Goal: Task Accomplishment & Management: Manage account settings

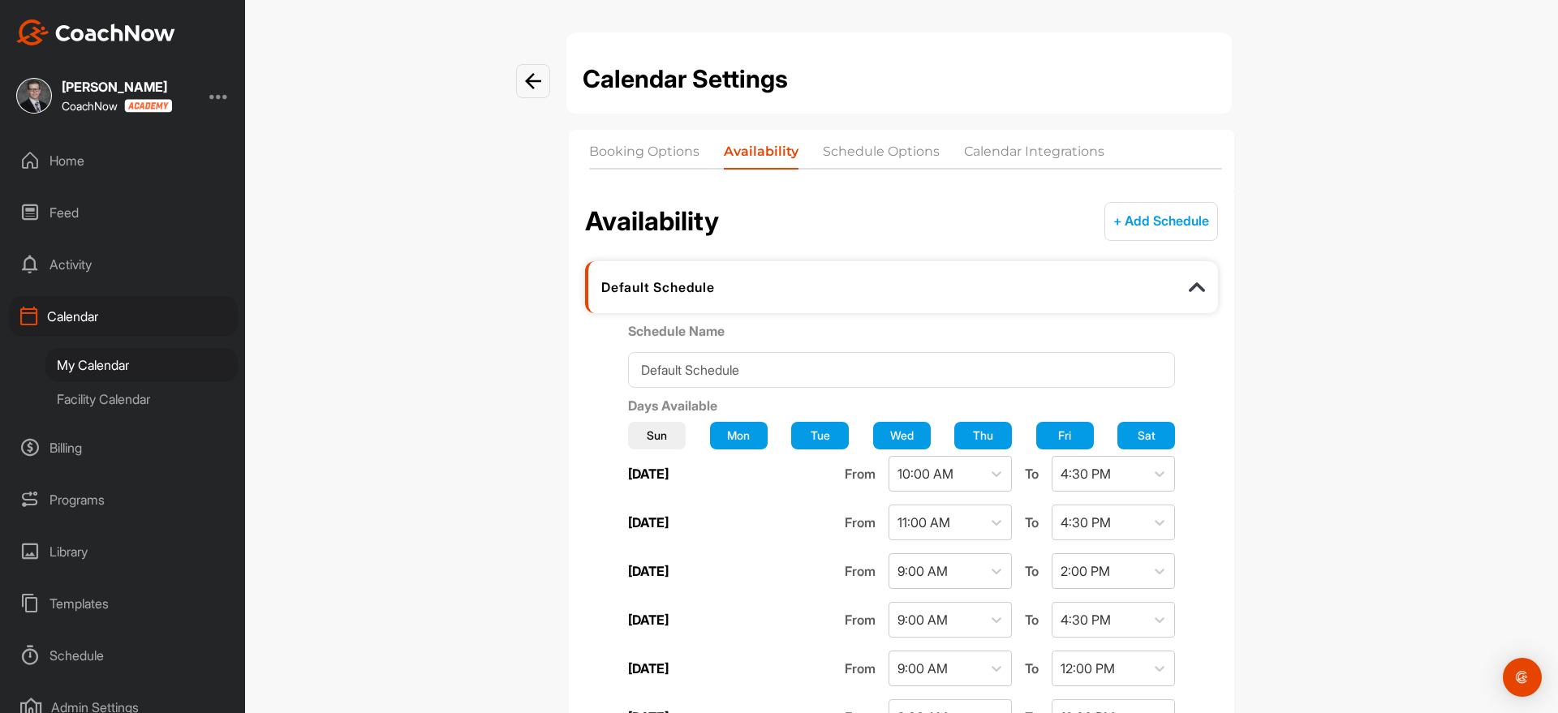
click at [626, 139] on nav "Booking Options Availability Schedule Options Calendar Integrations" at bounding box center [901, 162] width 665 height 64
click at [622, 156] on li "Booking Options" at bounding box center [644, 155] width 110 height 26
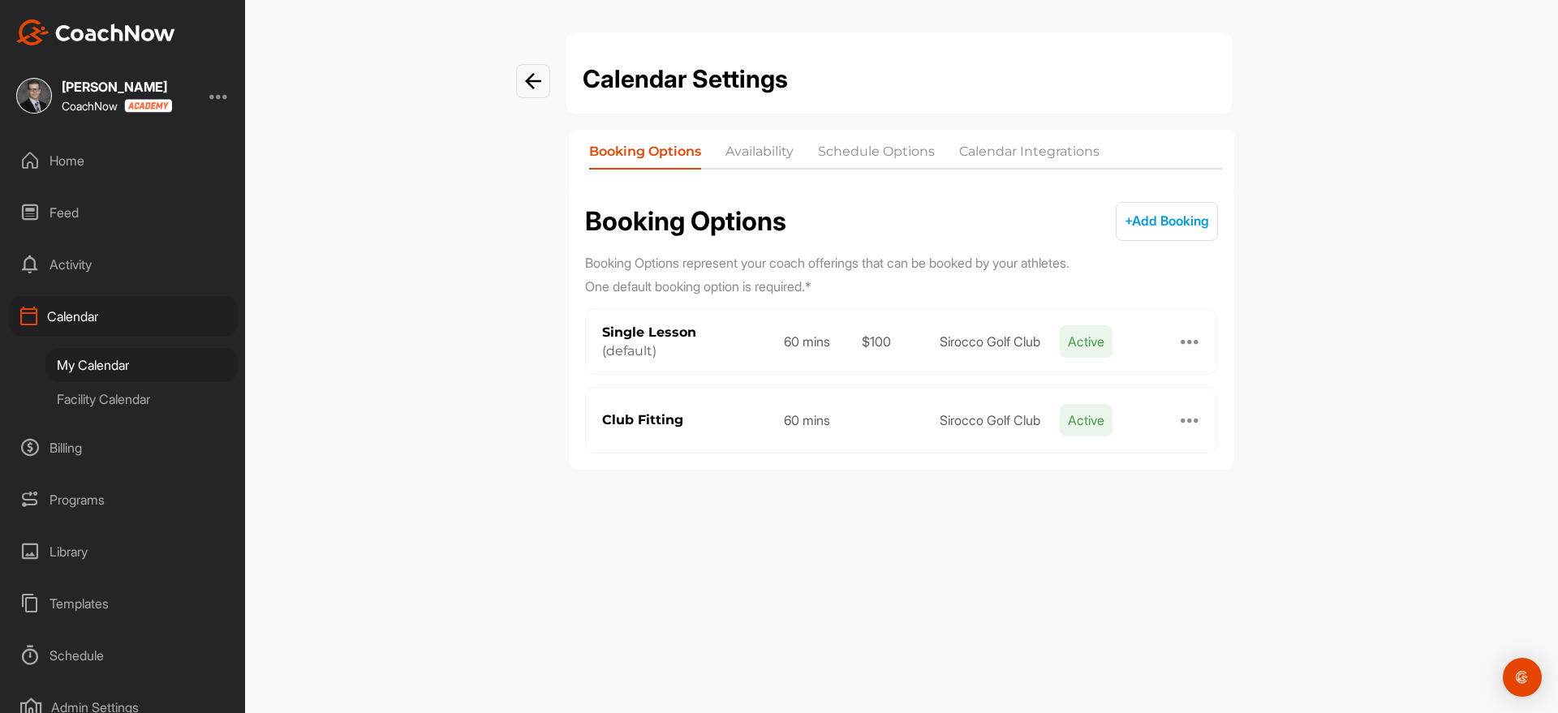
click at [127, 365] on div "My Calendar" at bounding box center [141, 365] width 192 height 34
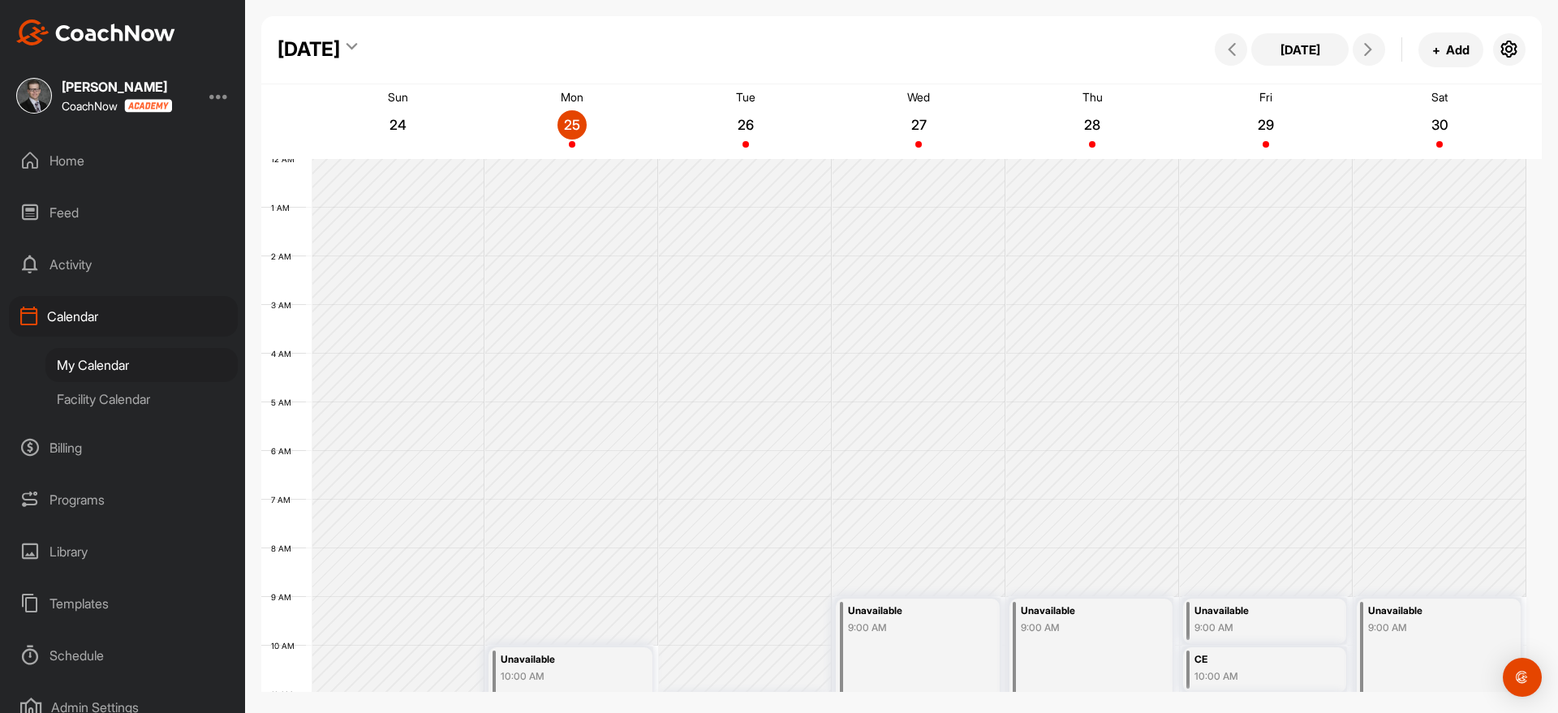
scroll to position [281, 0]
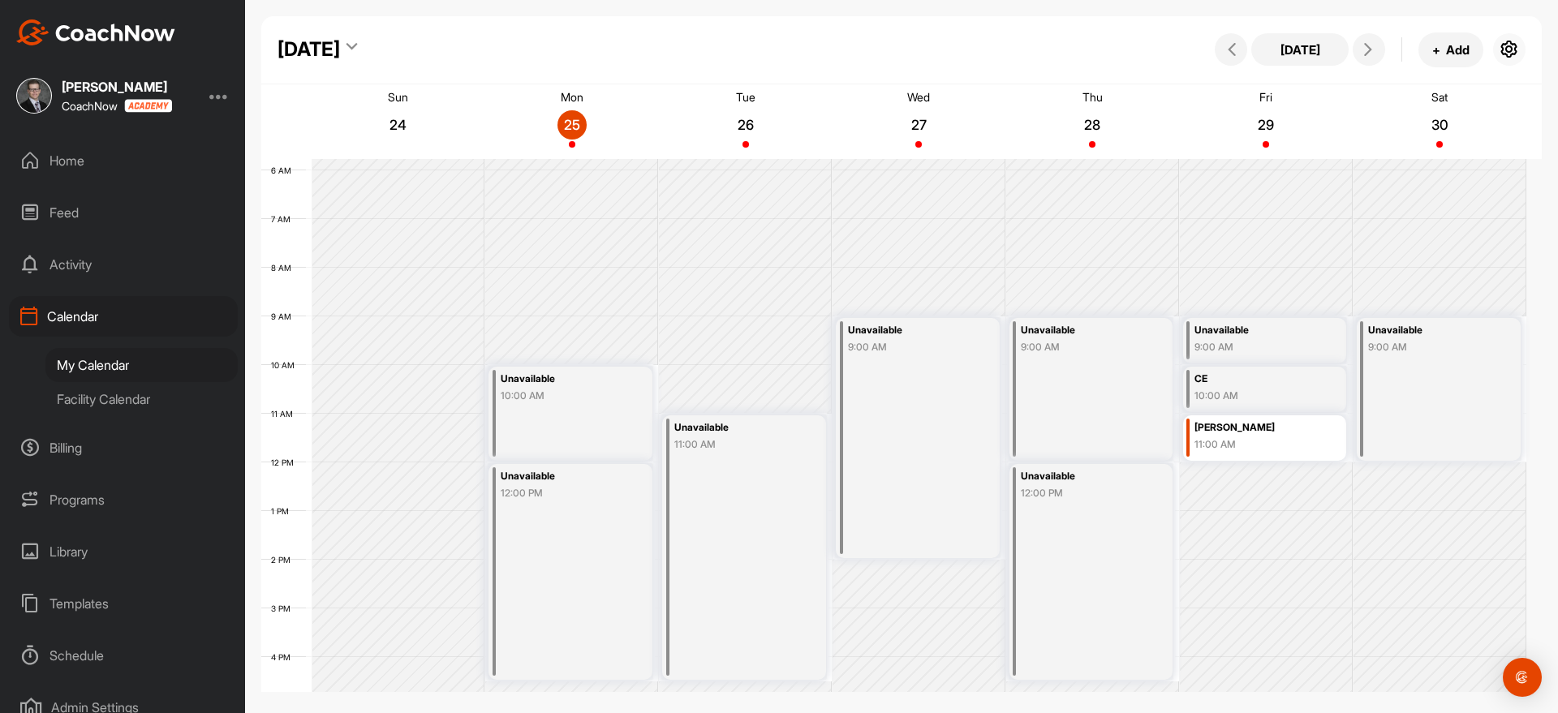
click at [1506, 59] on button "button" at bounding box center [1509, 49] width 32 height 32
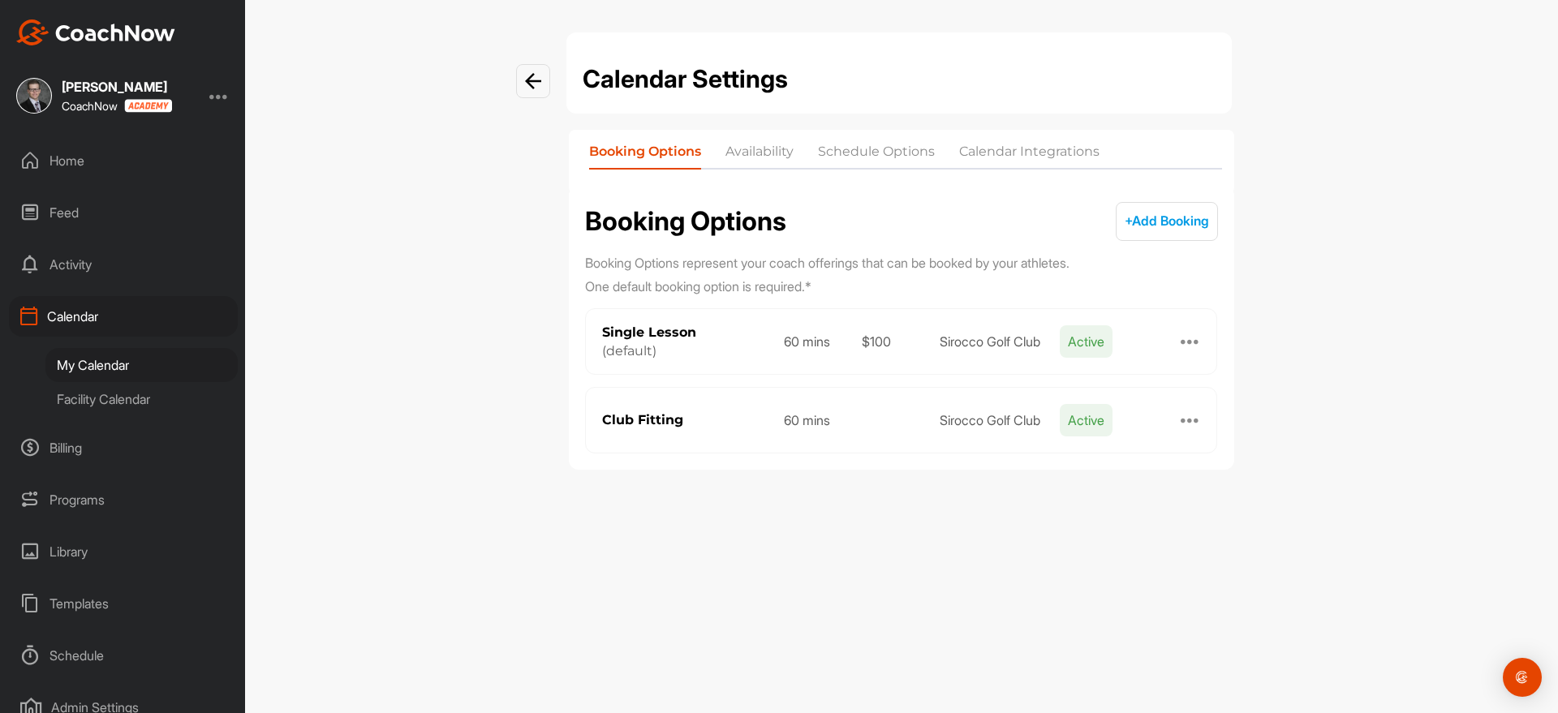
click at [756, 149] on li "Availability" at bounding box center [759, 155] width 68 height 26
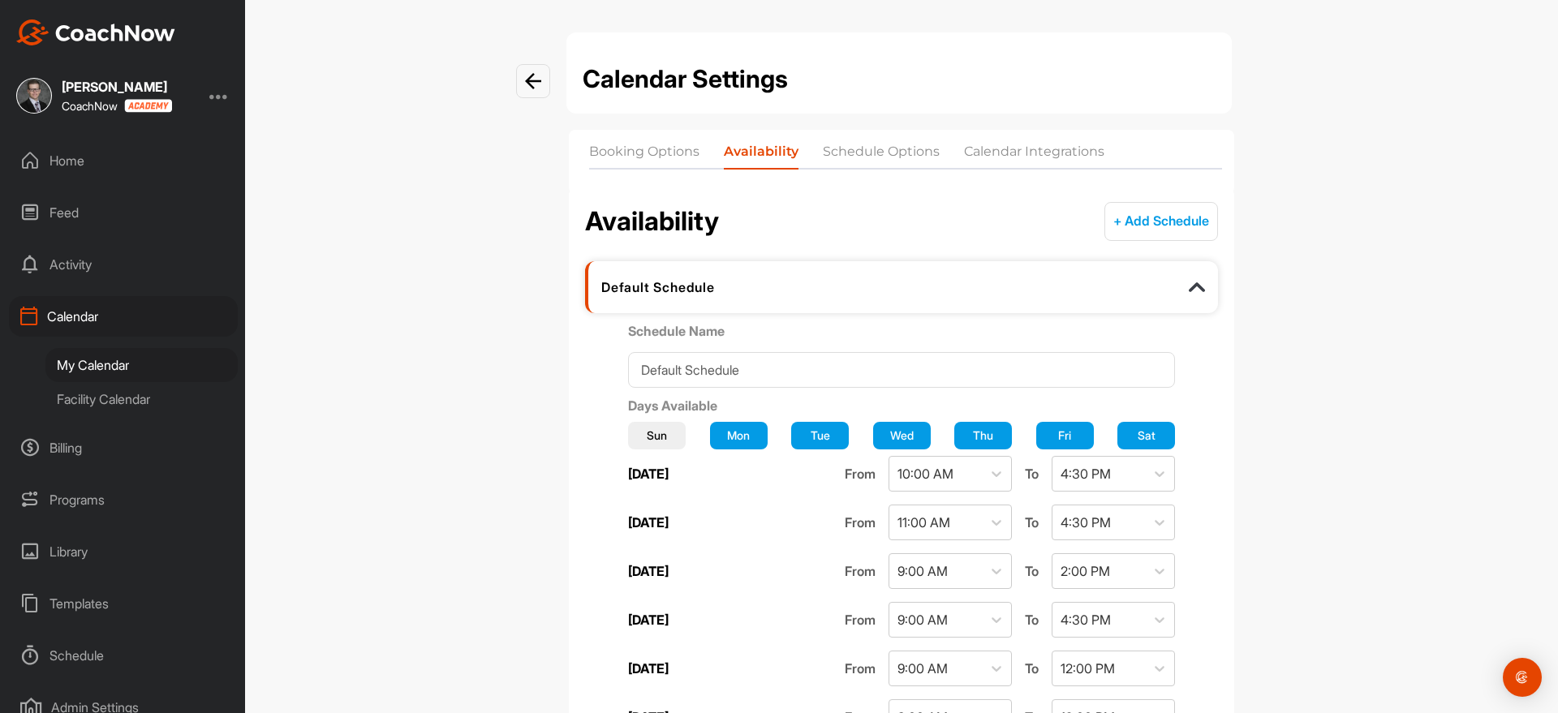
click at [888, 151] on li "Schedule Options" at bounding box center [881, 155] width 117 height 26
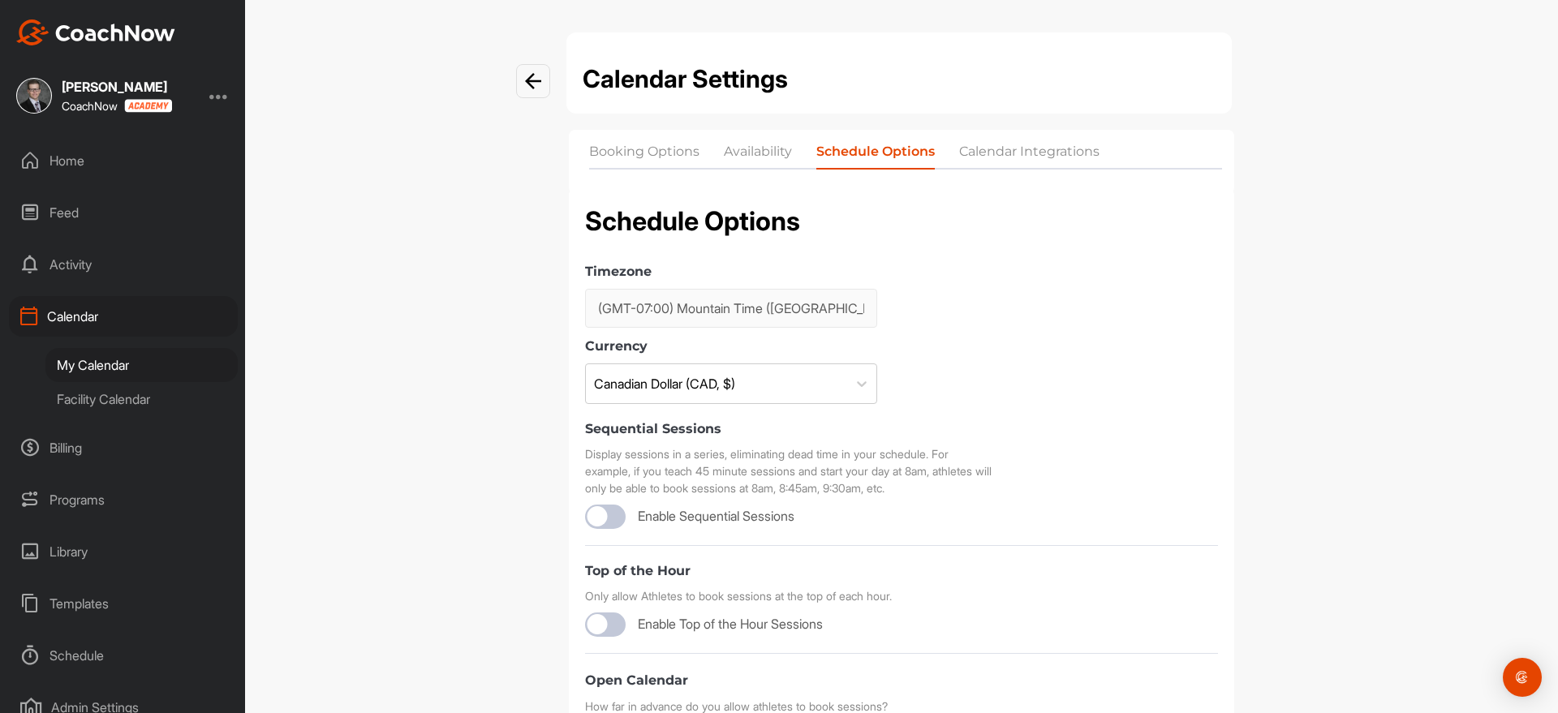
click at [988, 155] on li "Calendar Integrations" at bounding box center [1029, 155] width 140 height 26
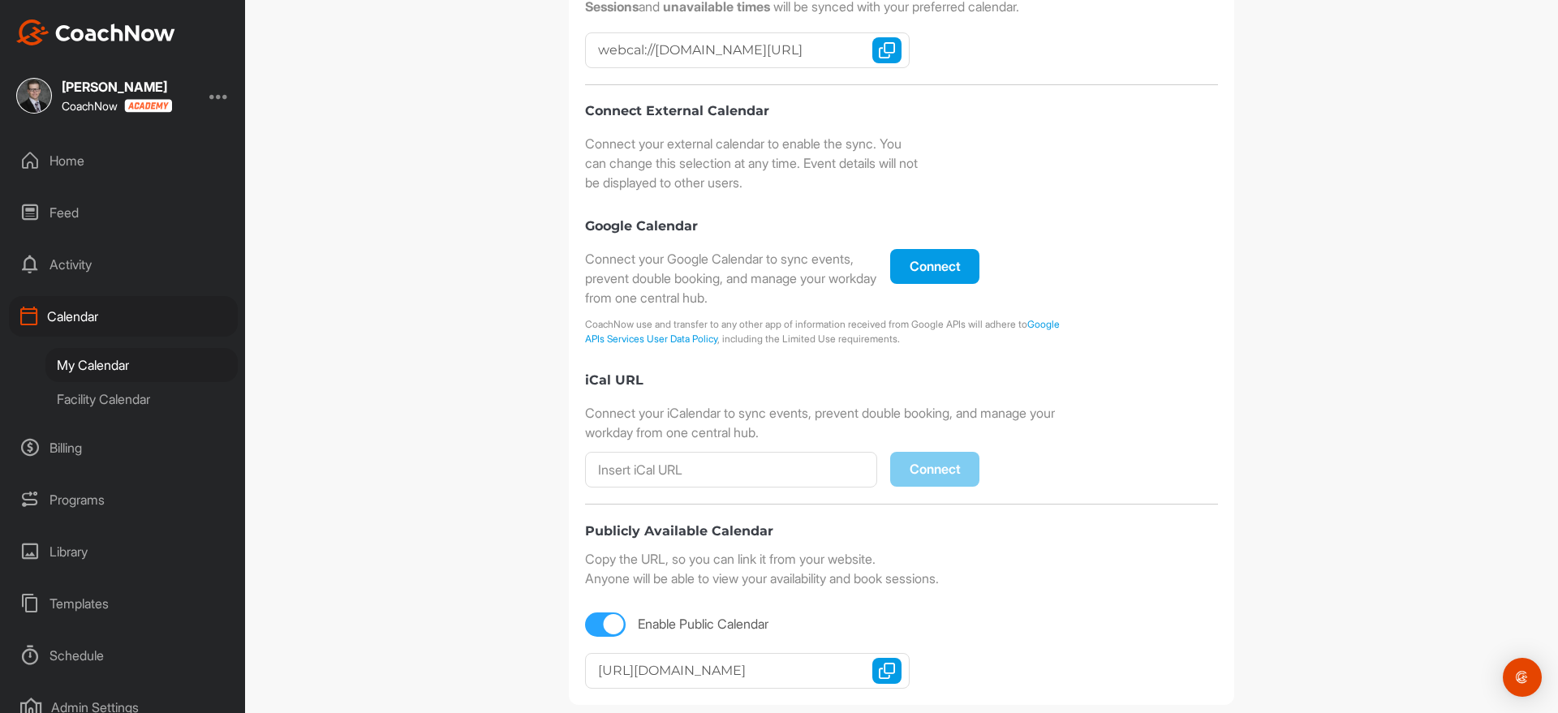
scroll to position [389, 0]
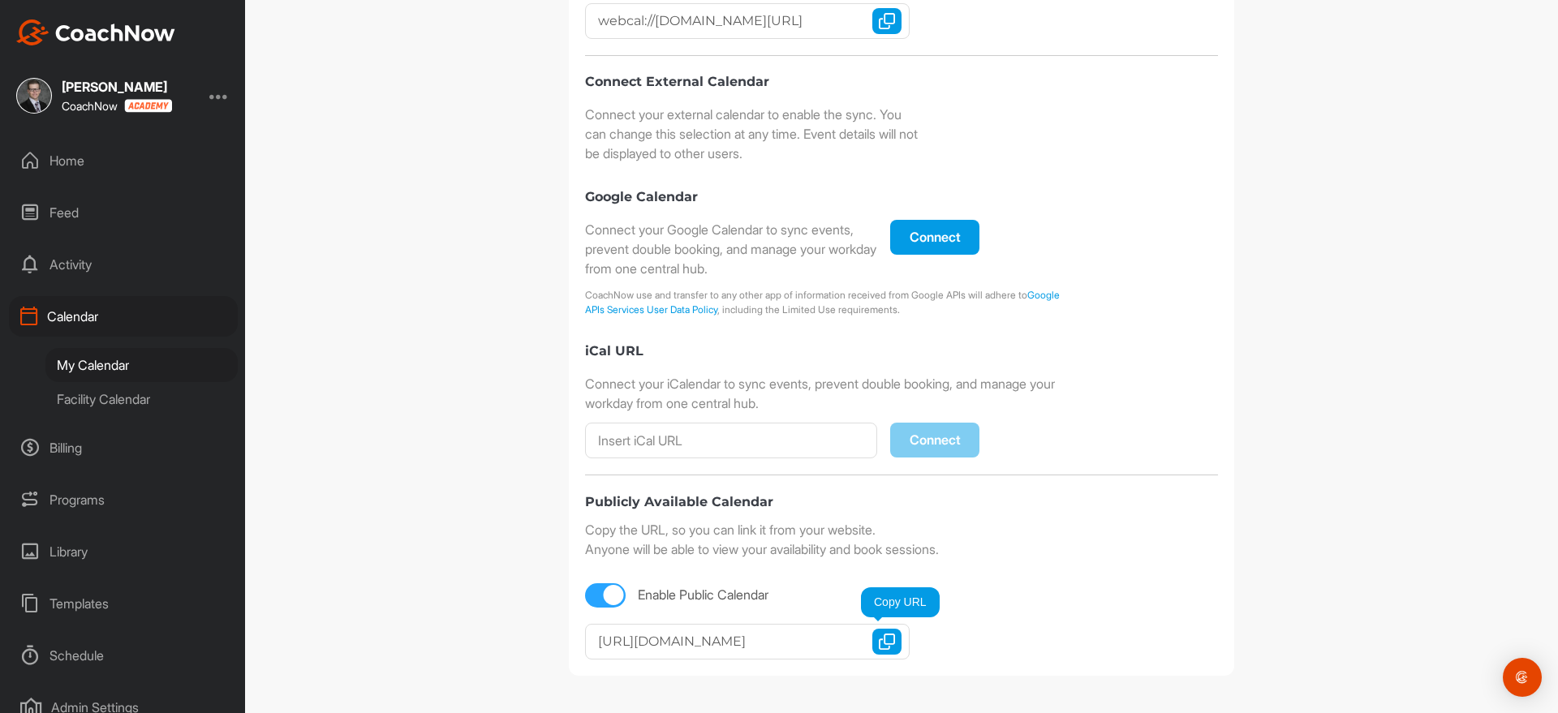
click at [879, 635] on img "button" at bounding box center [887, 642] width 16 height 16
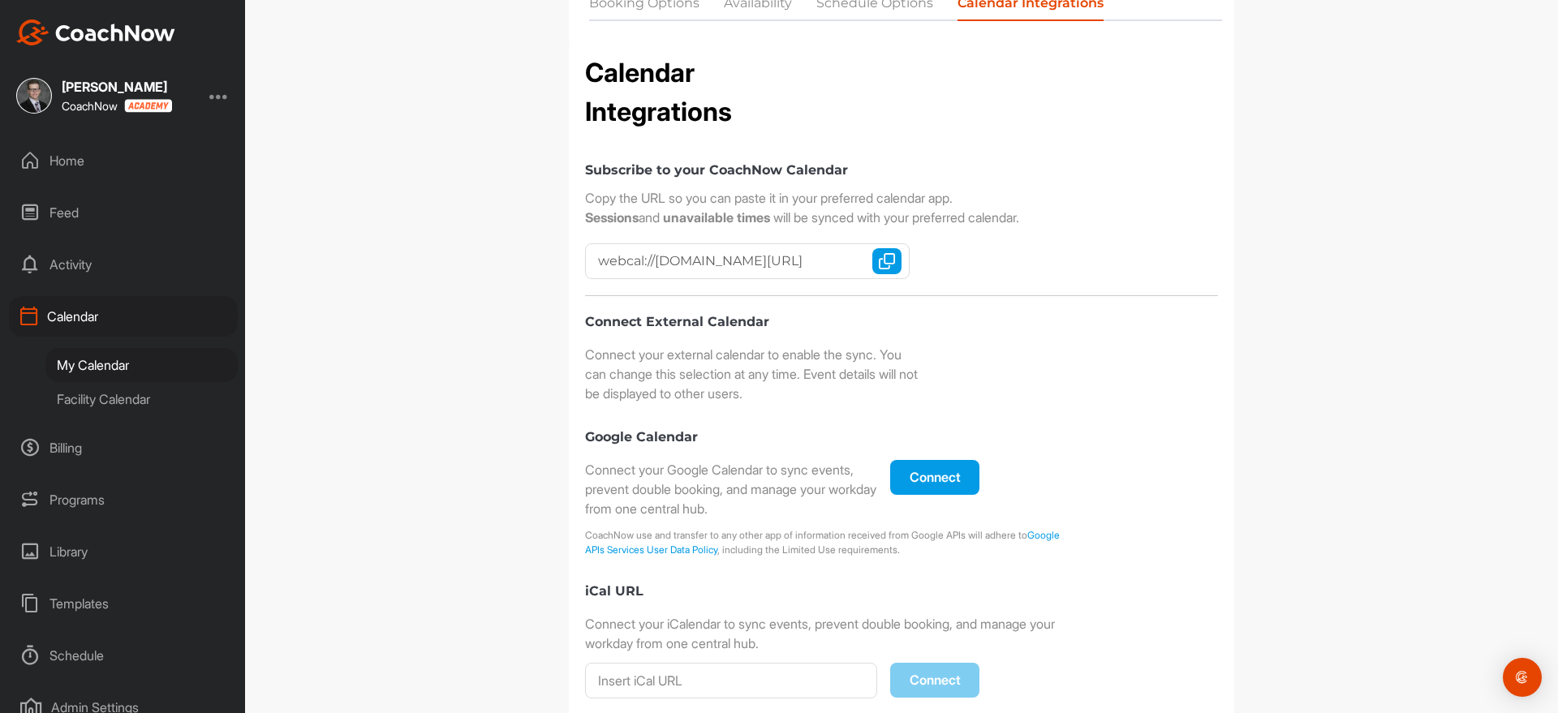
scroll to position [0, 0]
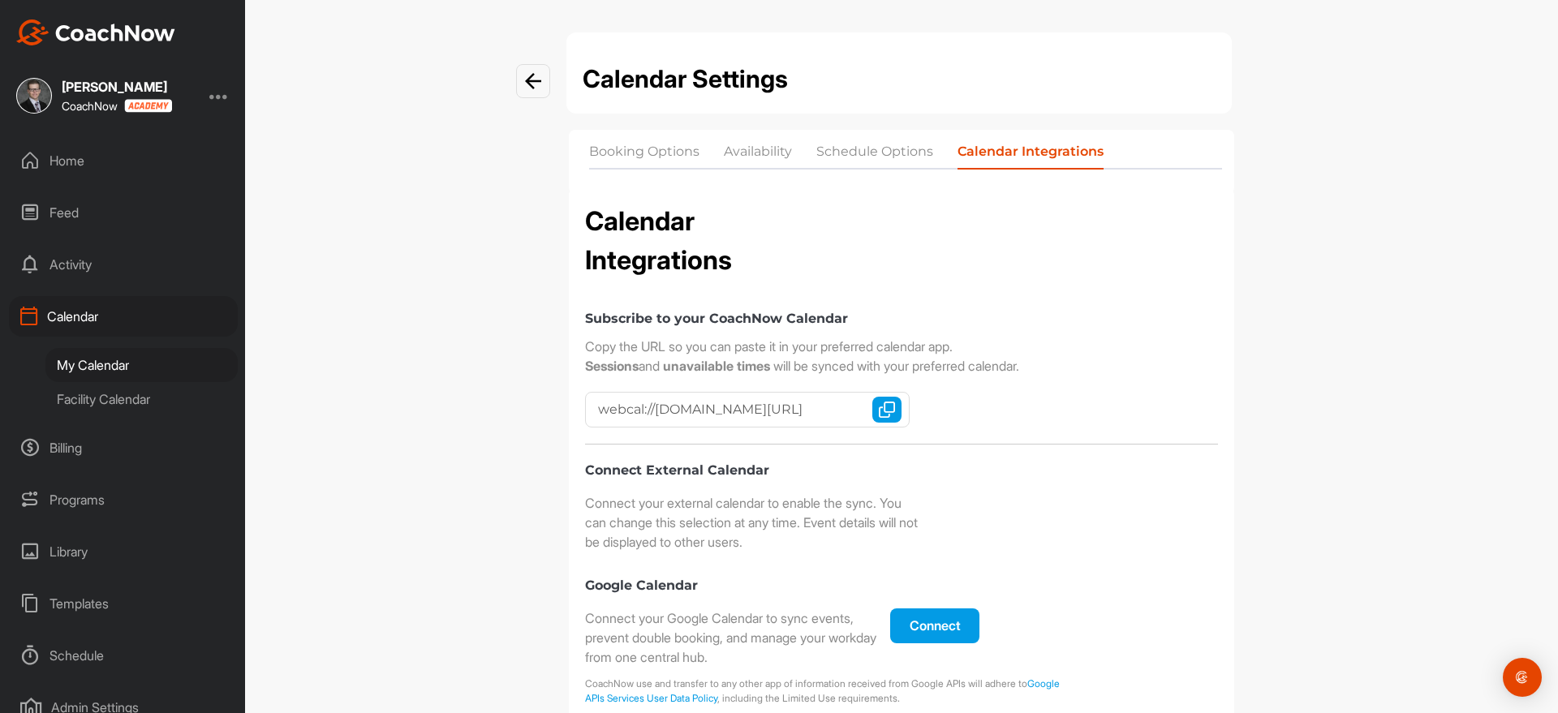
click at [124, 365] on div "My Calendar" at bounding box center [141, 365] width 192 height 34
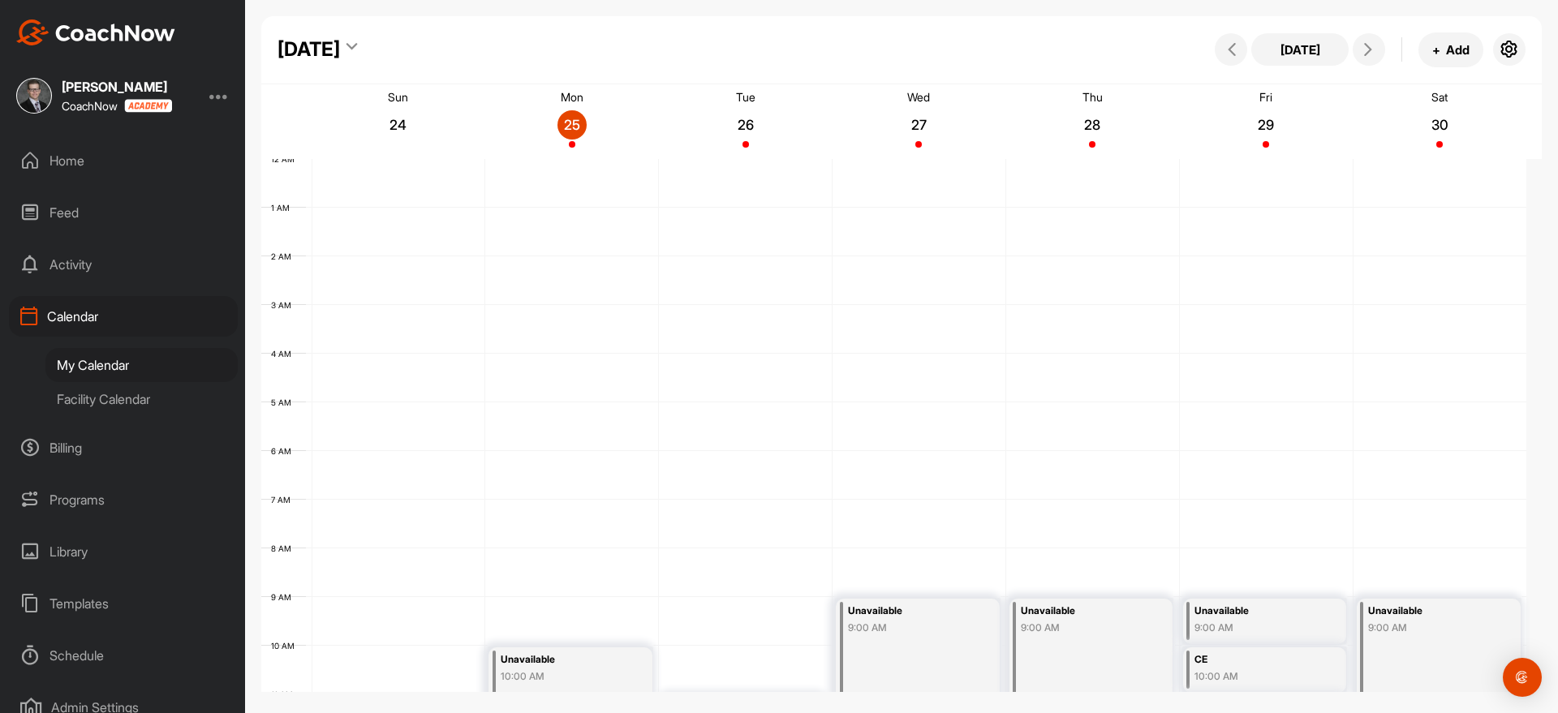
scroll to position [281, 0]
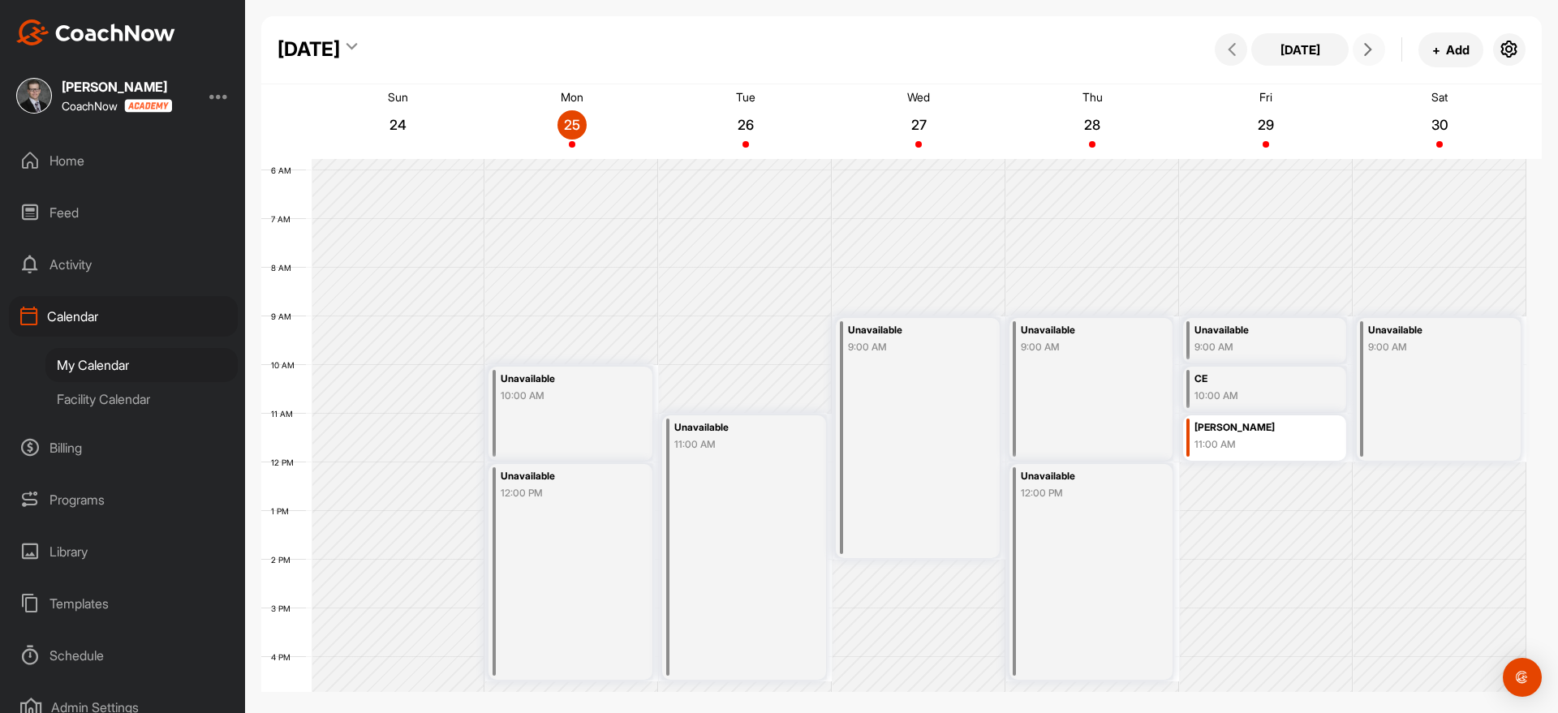
click at [1371, 36] on button at bounding box center [1369, 49] width 32 height 32
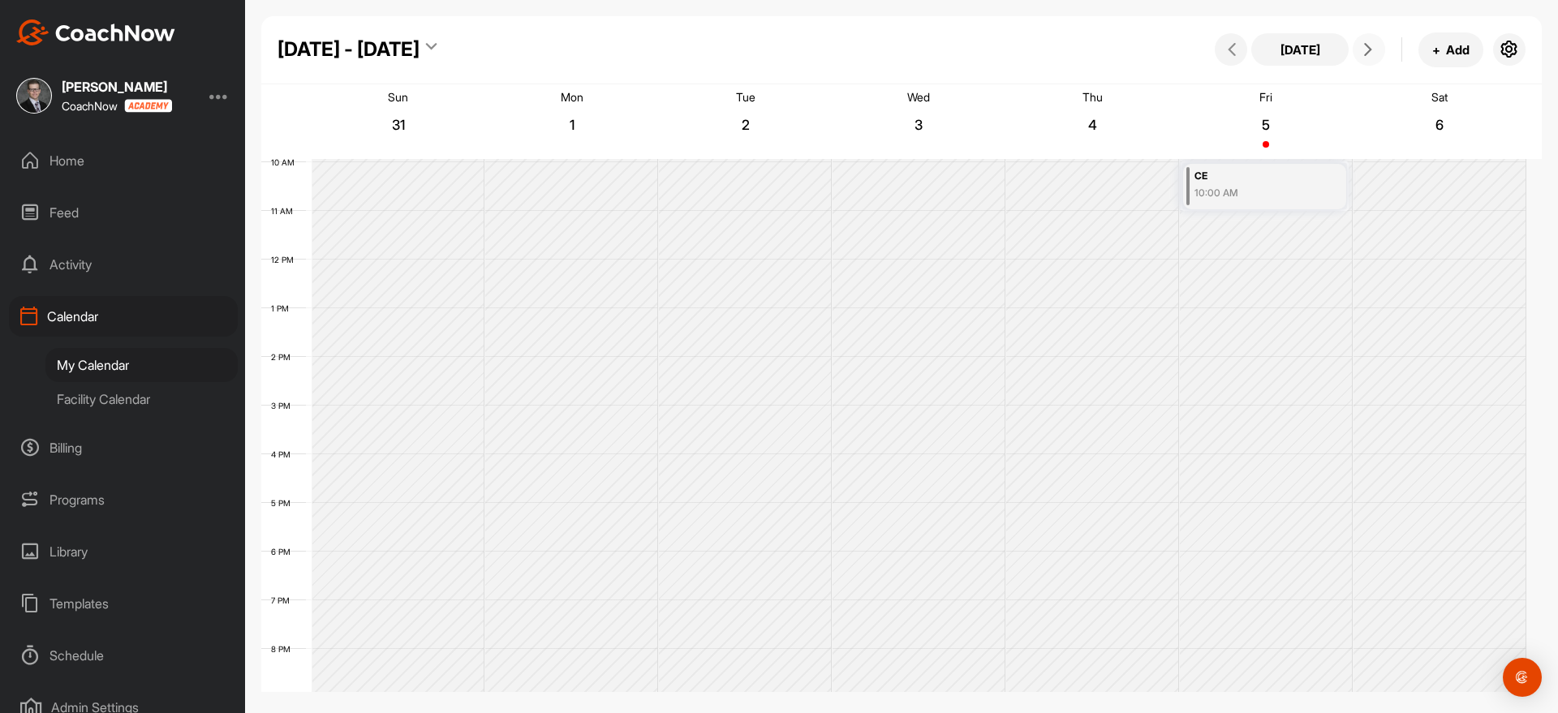
scroll to position [382, 0]
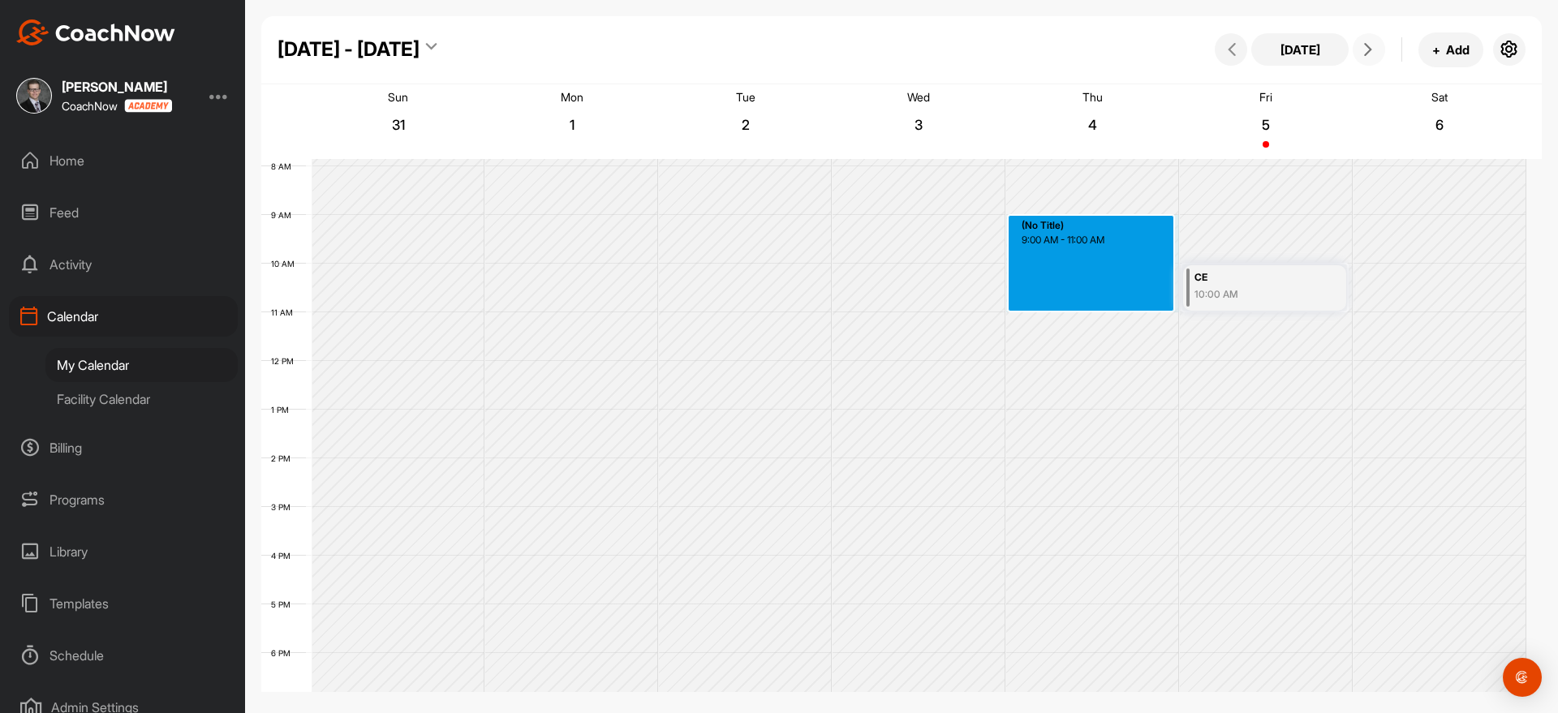
drag, startPoint x: 1069, startPoint y: 228, endPoint x: 1064, endPoint y: 309, distance: 81.3
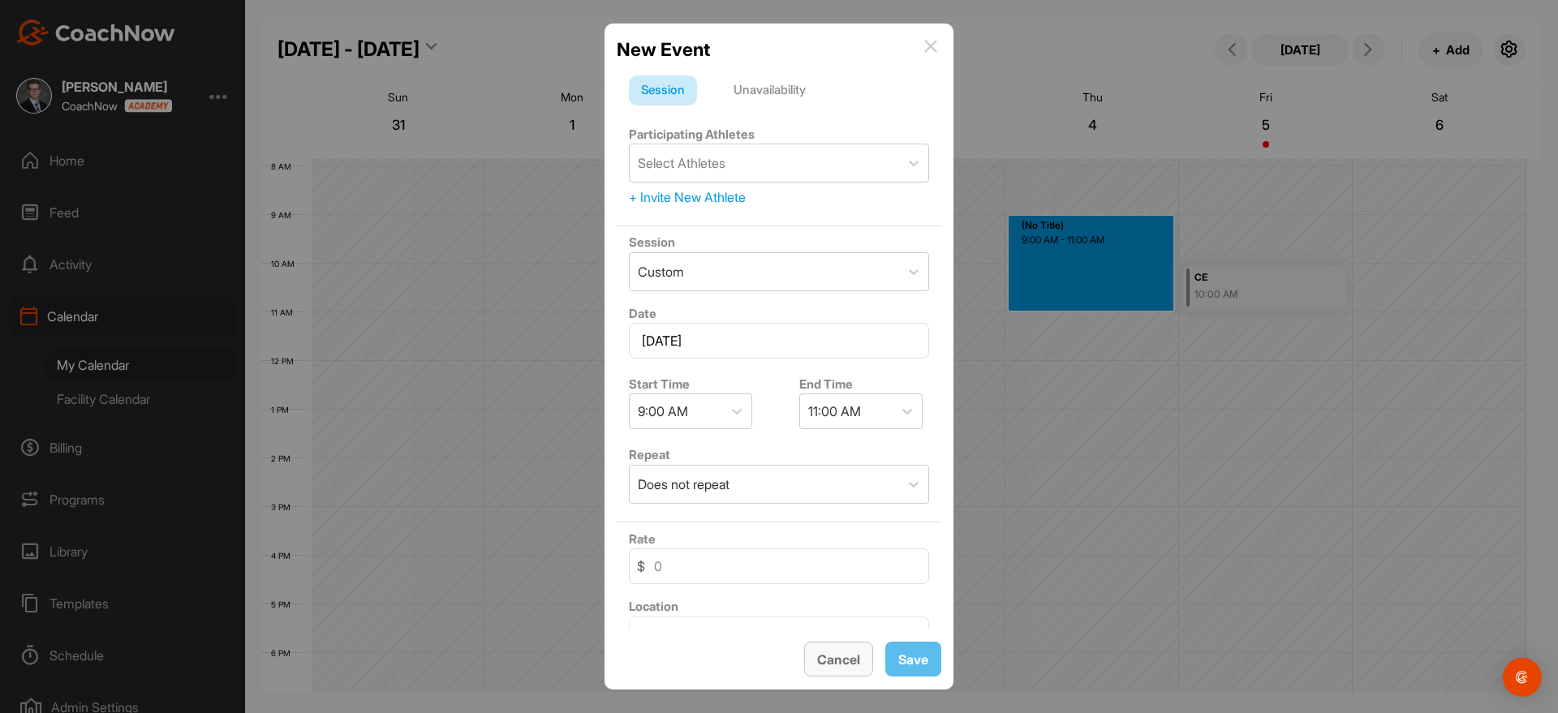
click at [839, 658] on button "Cancel" at bounding box center [838, 659] width 69 height 35
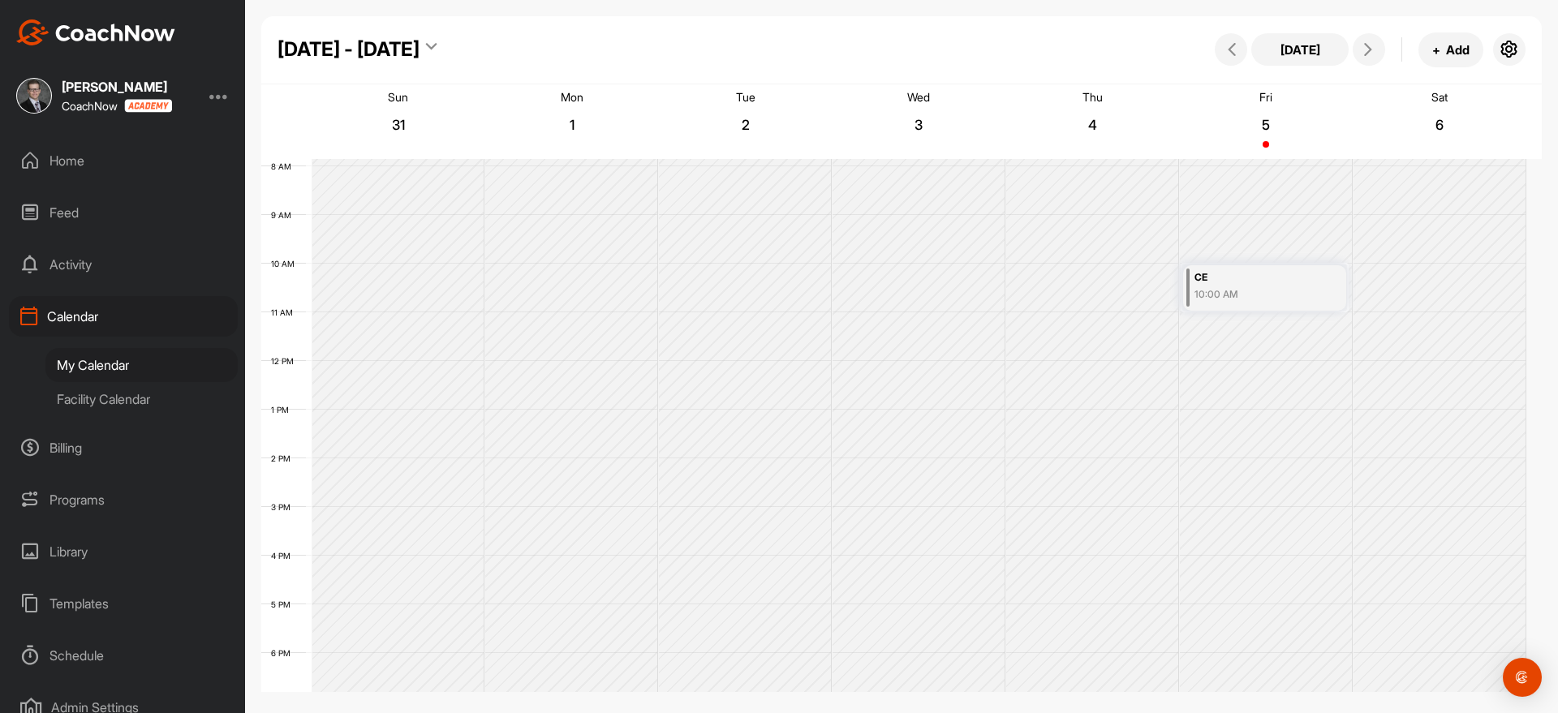
click at [84, 361] on div "My Calendar" at bounding box center [141, 365] width 192 height 34
click at [1460, 52] on button "+ Add" at bounding box center [1450, 49] width 65 height 35
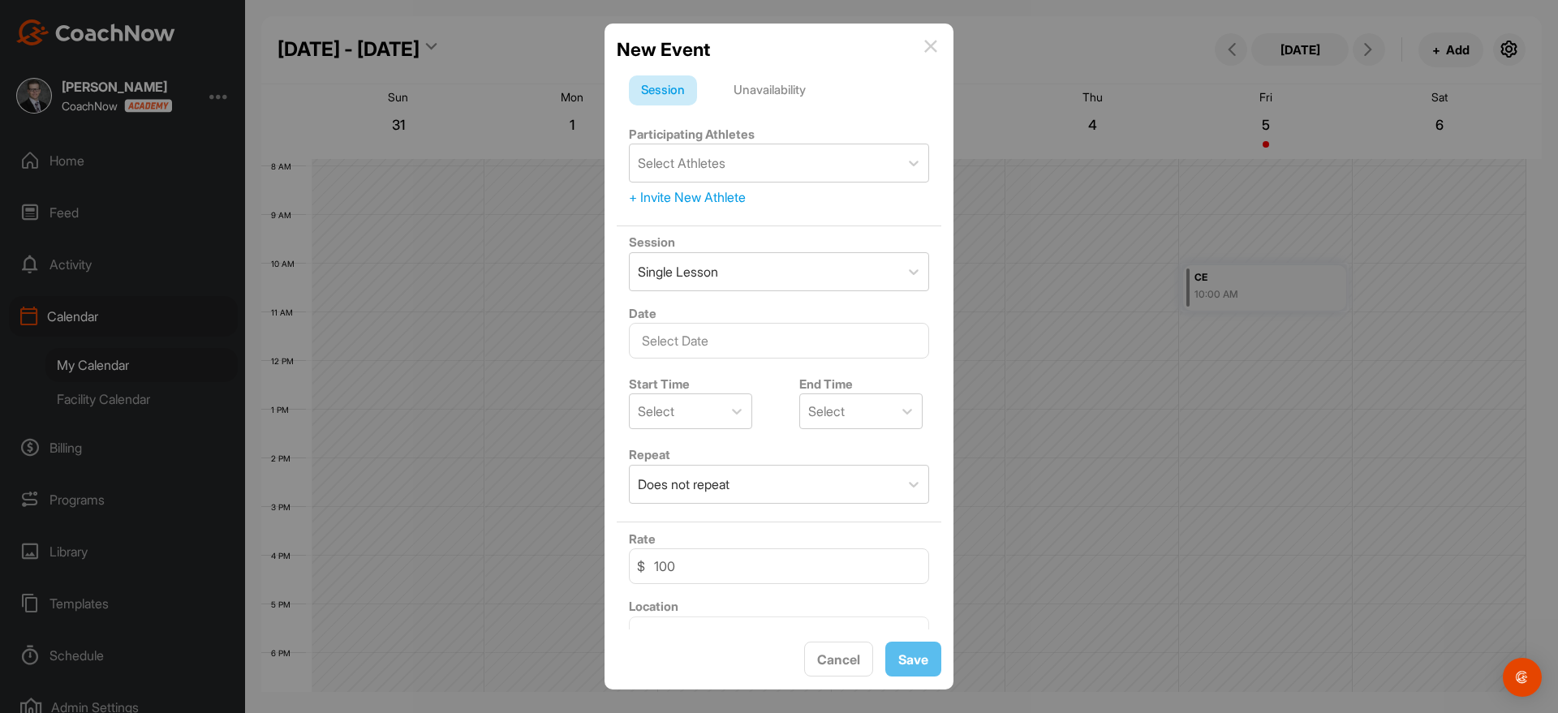
drag, startPoint x: 925, startPoint y: 44, endPoint x: 952, endPoint y: 38, distance: 27.4
click at [927, 42] on img at bounding box center [930, 46] width 13 height 13
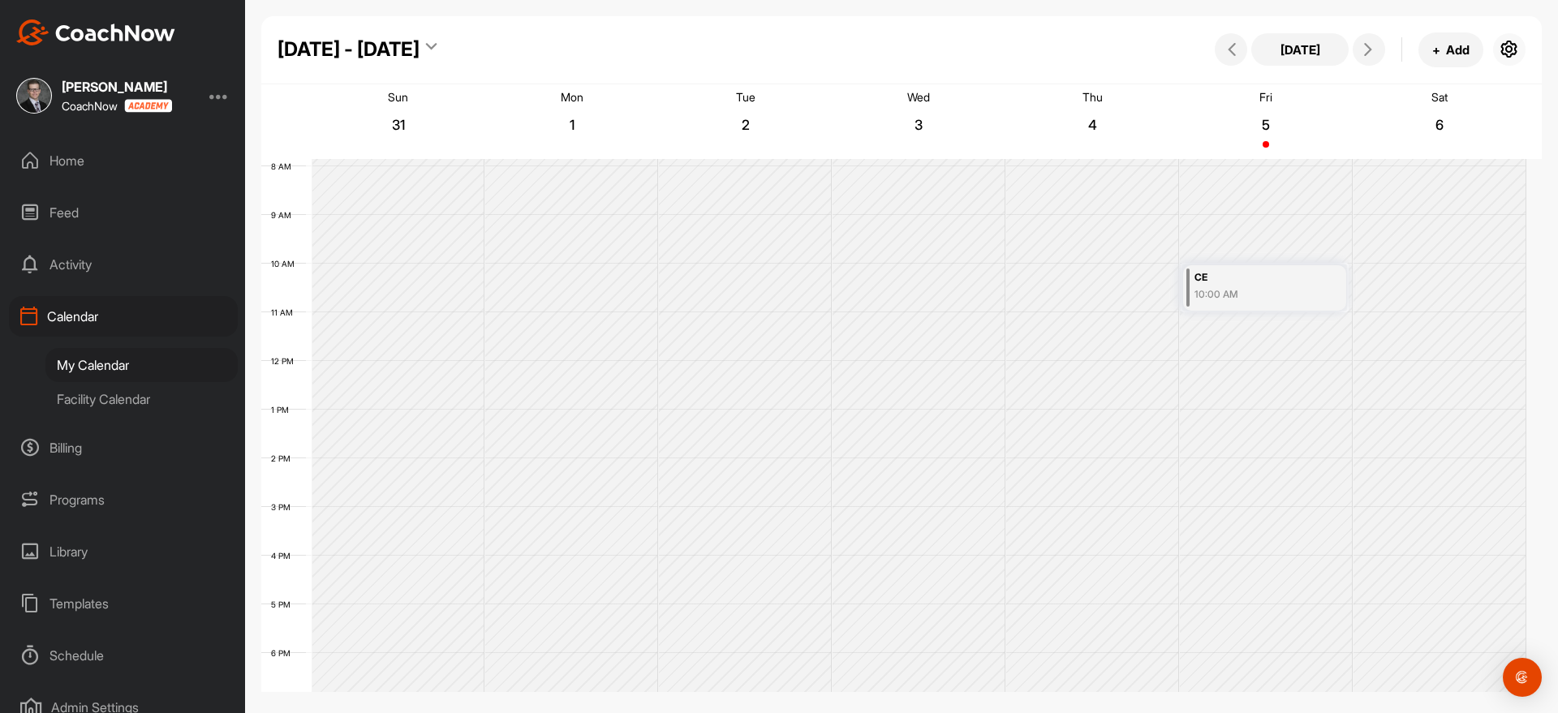
click at [1506, 49] on icon "button" at bounding box center [1508, 49] width 19 height 19
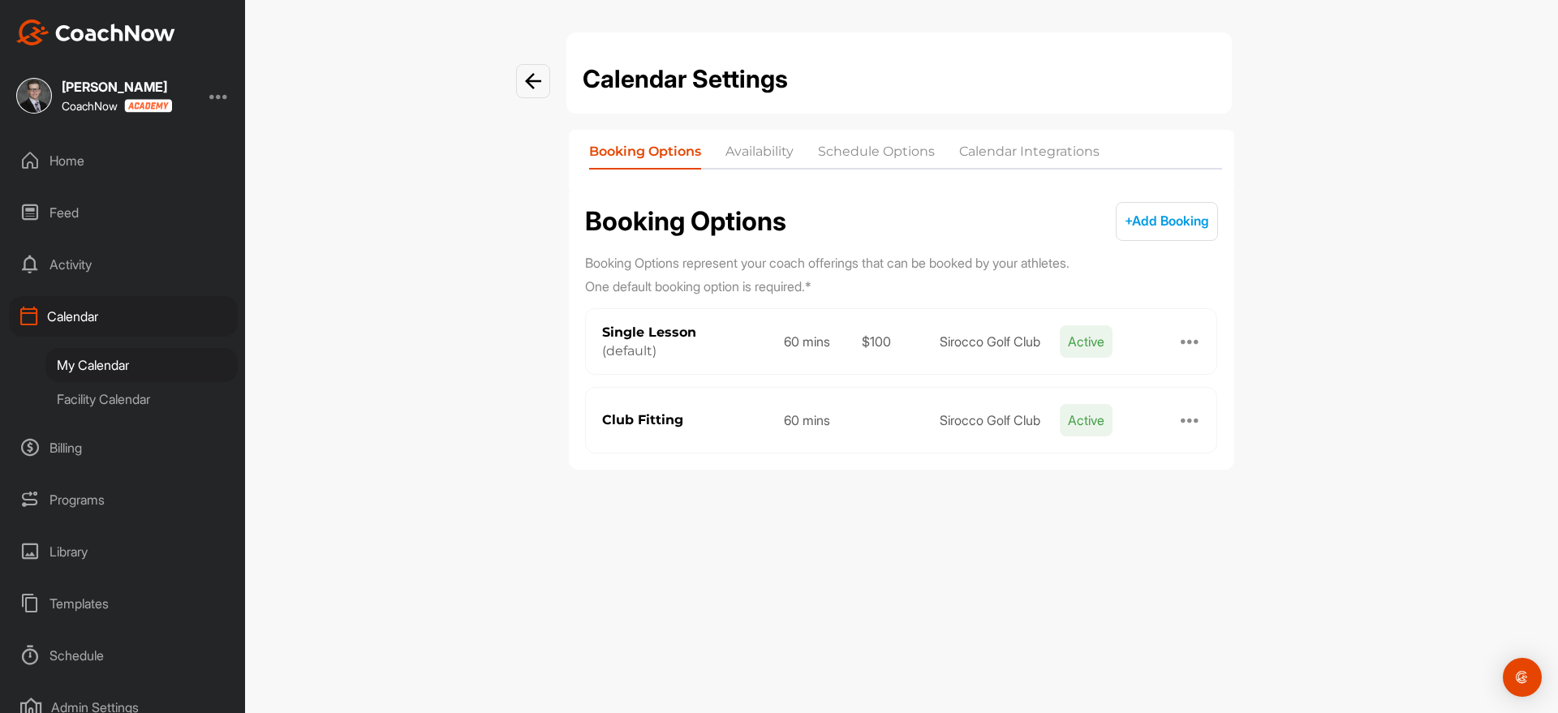
click at [778, 158] on li "Availability" at bounding box center [759, 155] width 68 height 26
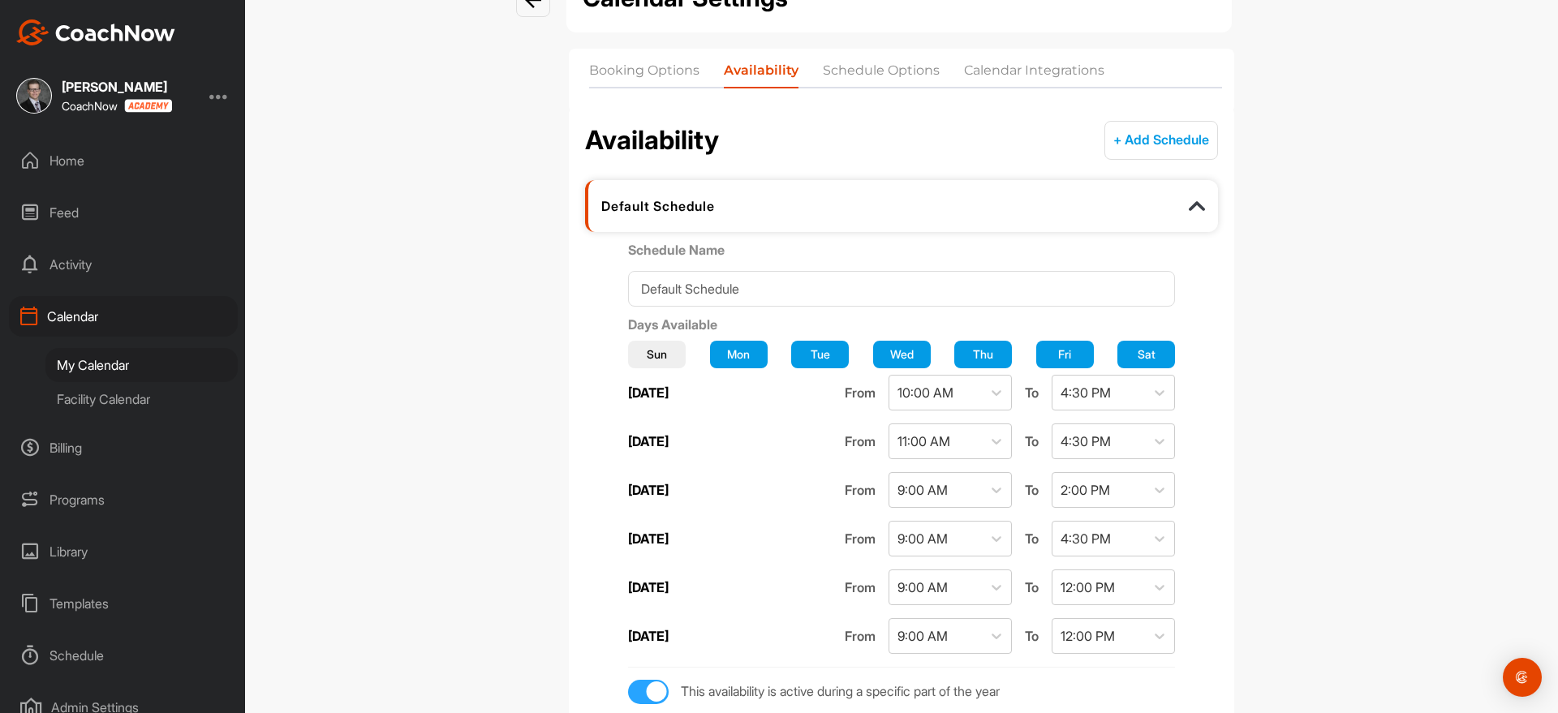
scroll to position [410, 0]
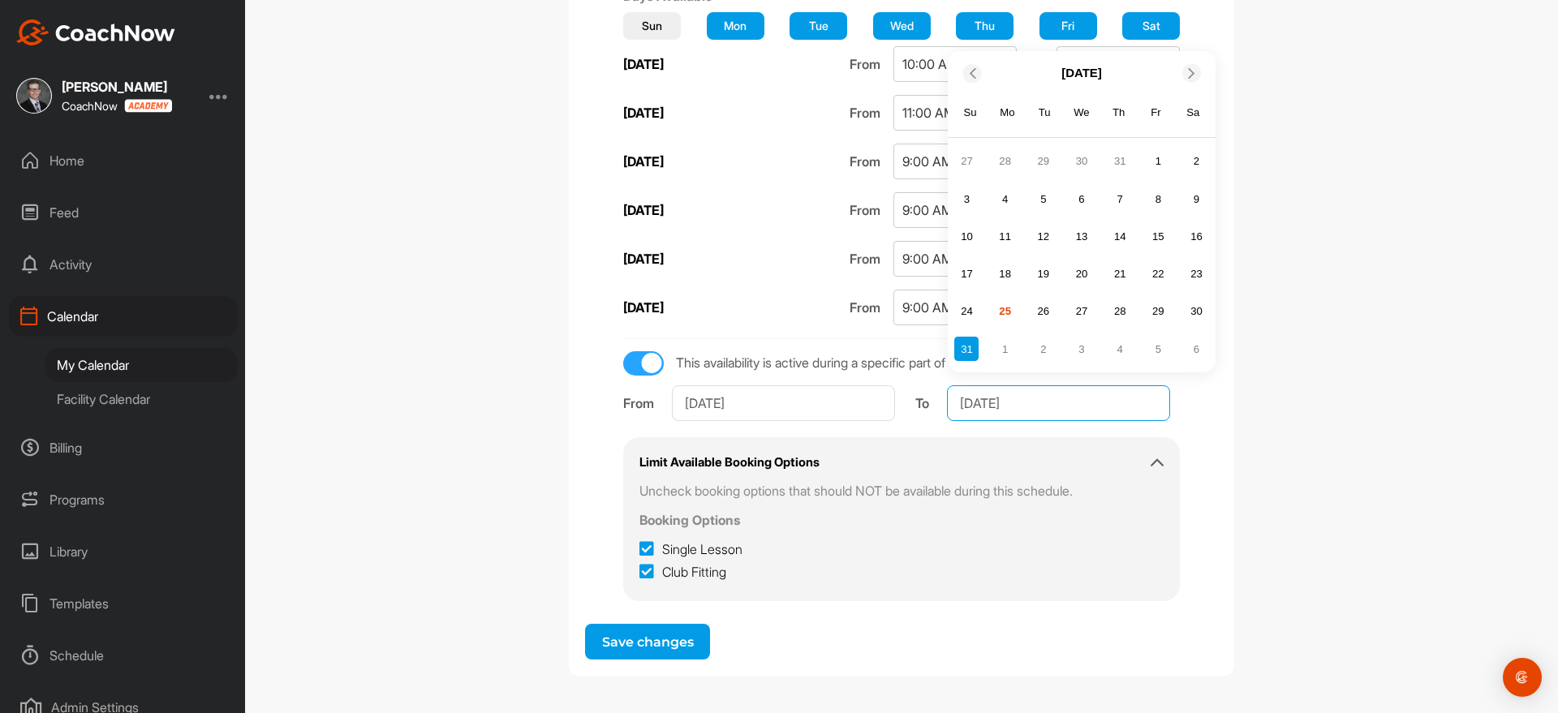
click at [1052, 398] on input "[DATE]" at bounding box center [1058, 403] width 223 height 36
click at [1186, 69] on icon at bounding box center [1191, 73] width 11 height 11
click at [1146, 303] on div "26" at bounding box center [1158, 311] width 24 height 24
type input "[DATE]"
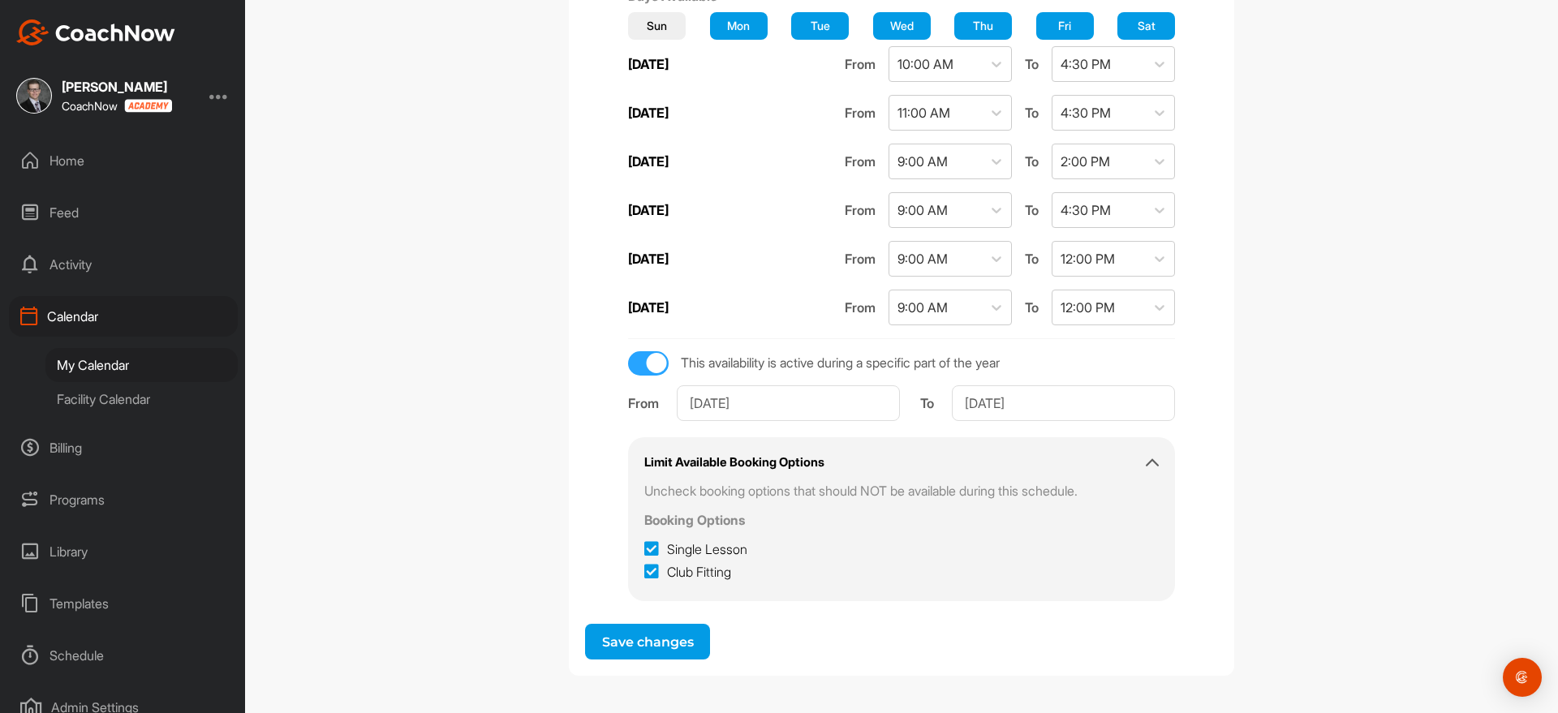
click at [624, 634] on button "Save changes" at bounding box center [647, 642] width 125 height 36
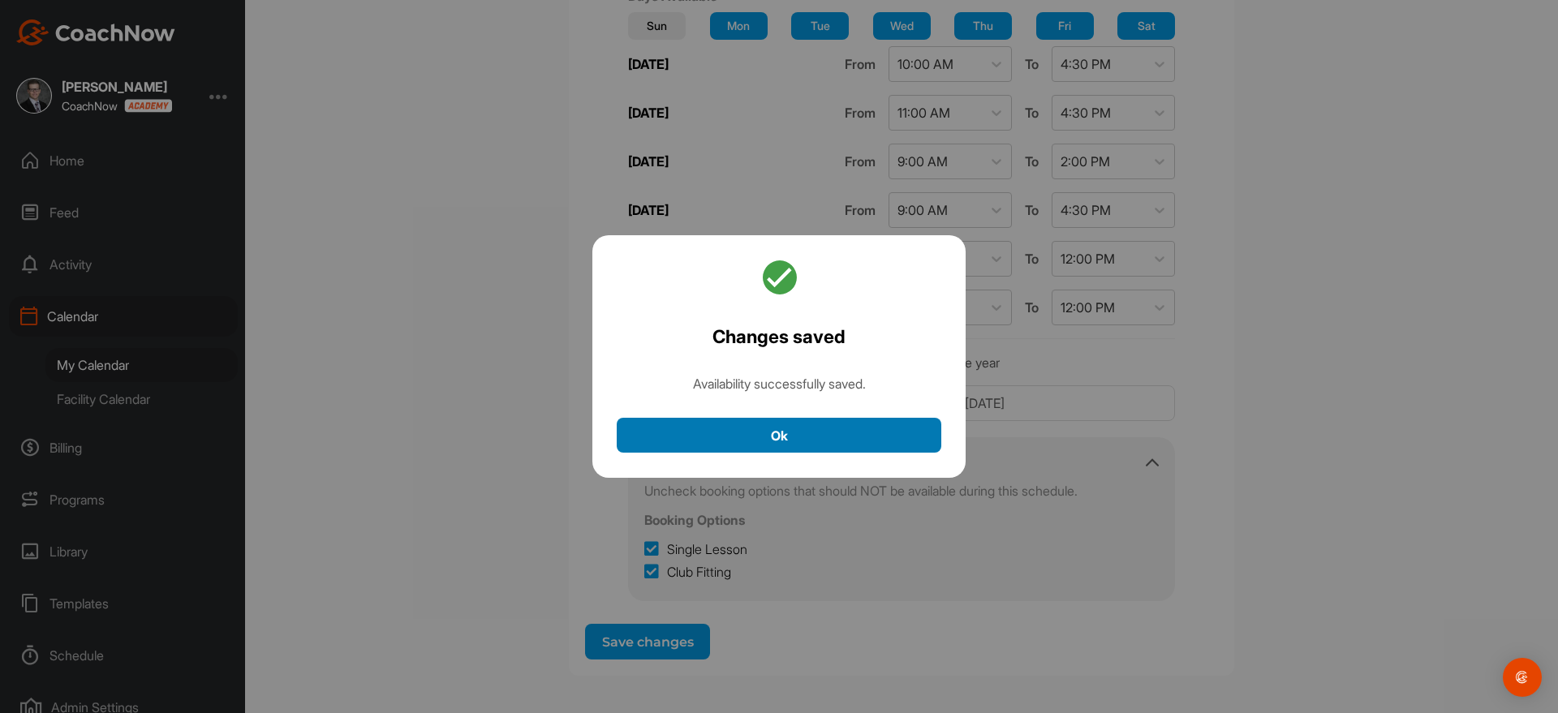
click at [712, 439] on button "Ok" at bounding box center [779, 435] width 325 height 35
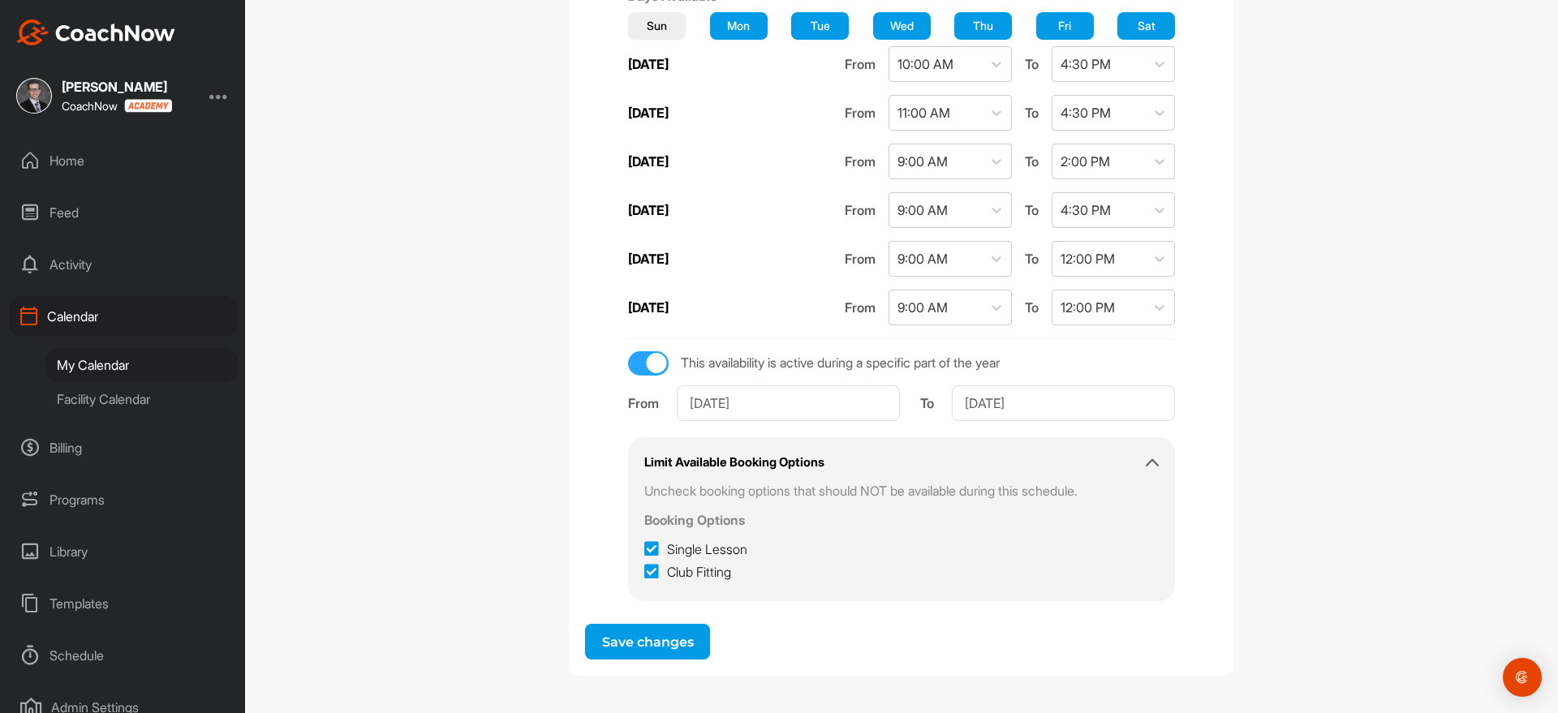
click at [82, 367] on div "My Calendar" at bounding box center [141, 365] width 192 height 34
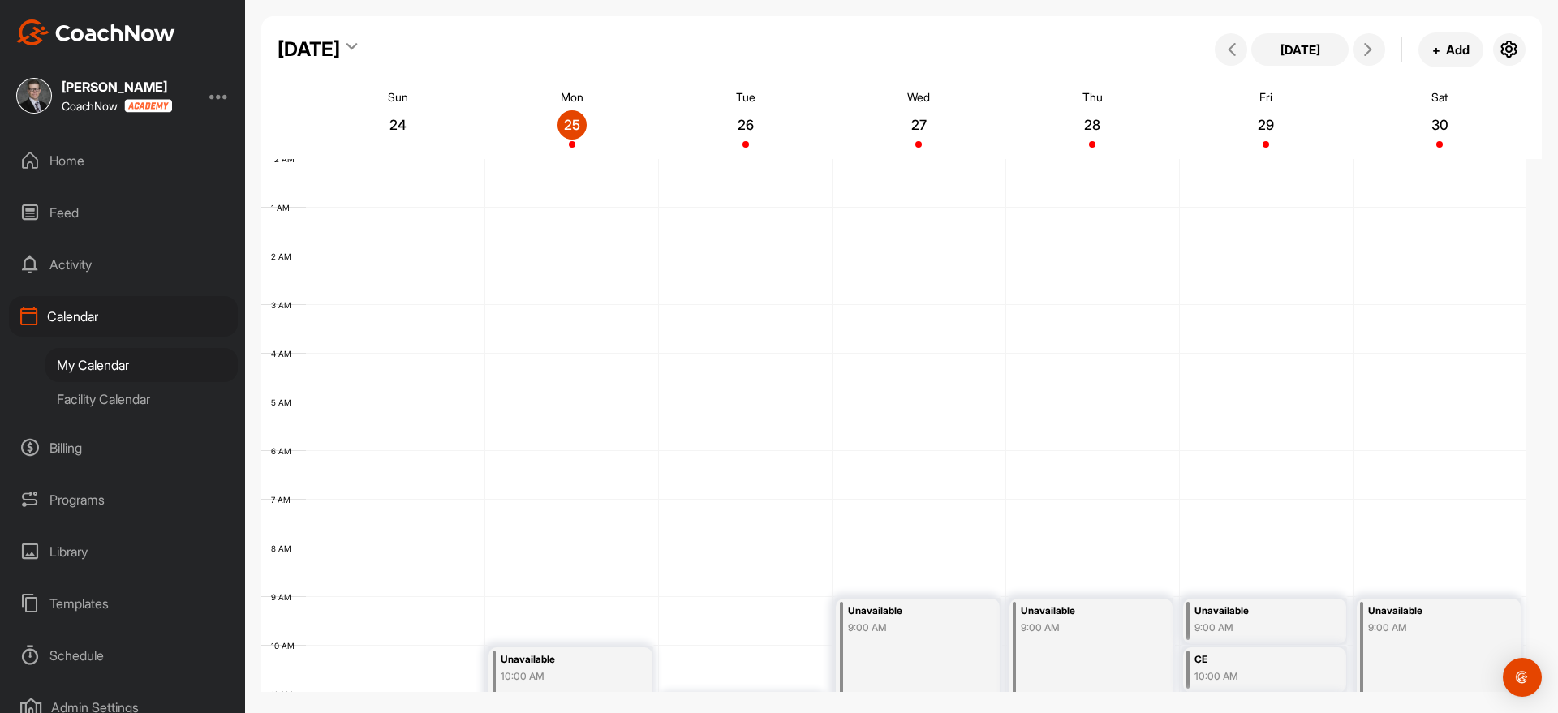
scroll to position [281, 0]
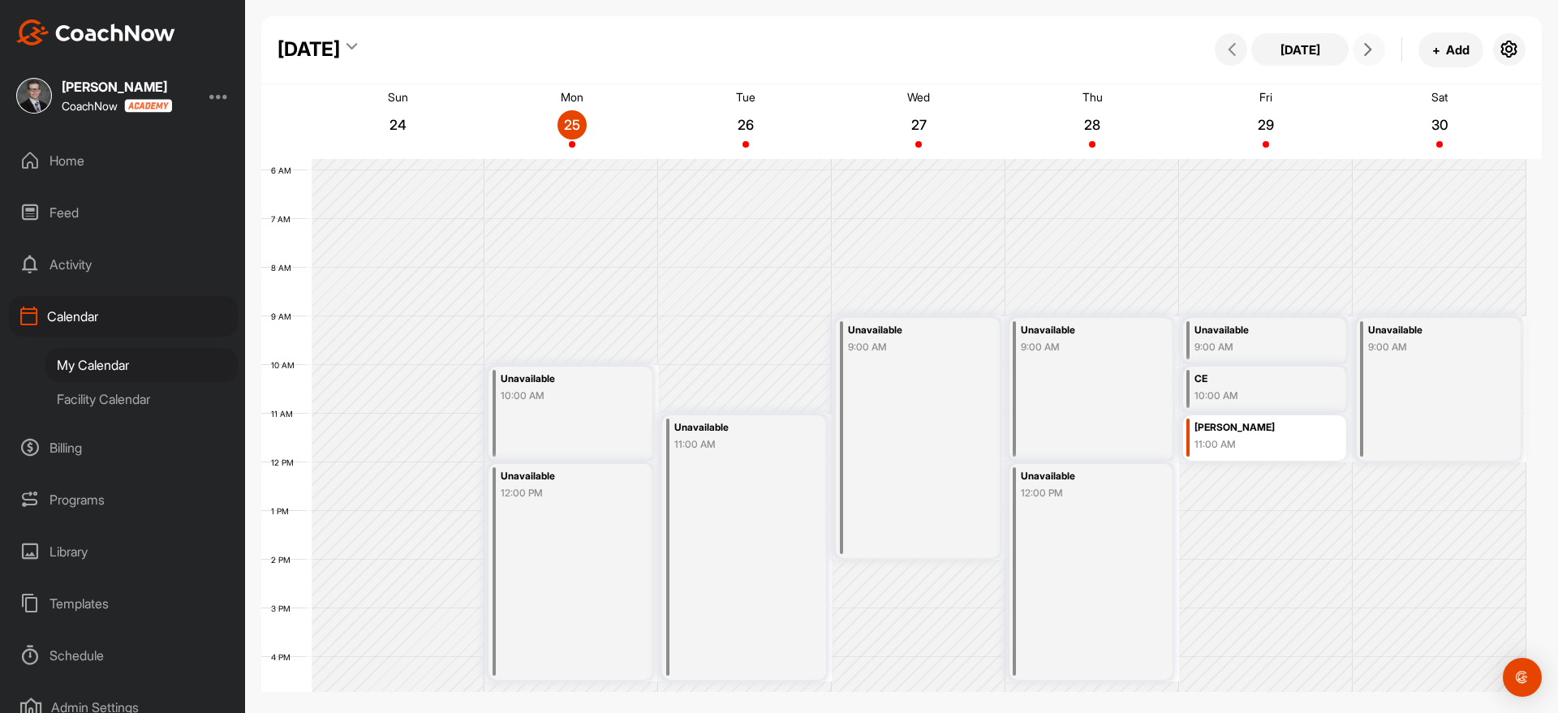
click at [1357, 52] on button at bounding box center [1369, 49] width 32 height 32
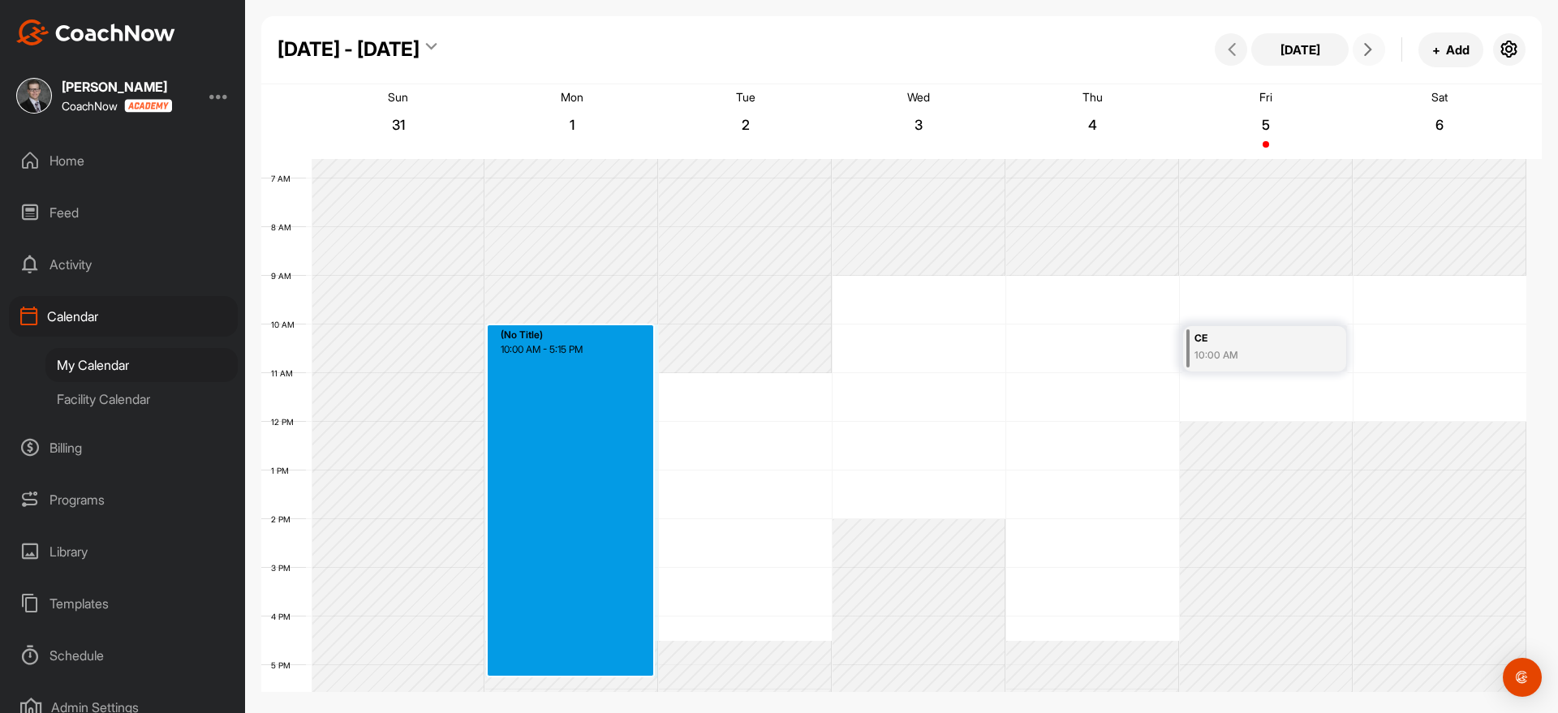
scroll to position [325, 0]
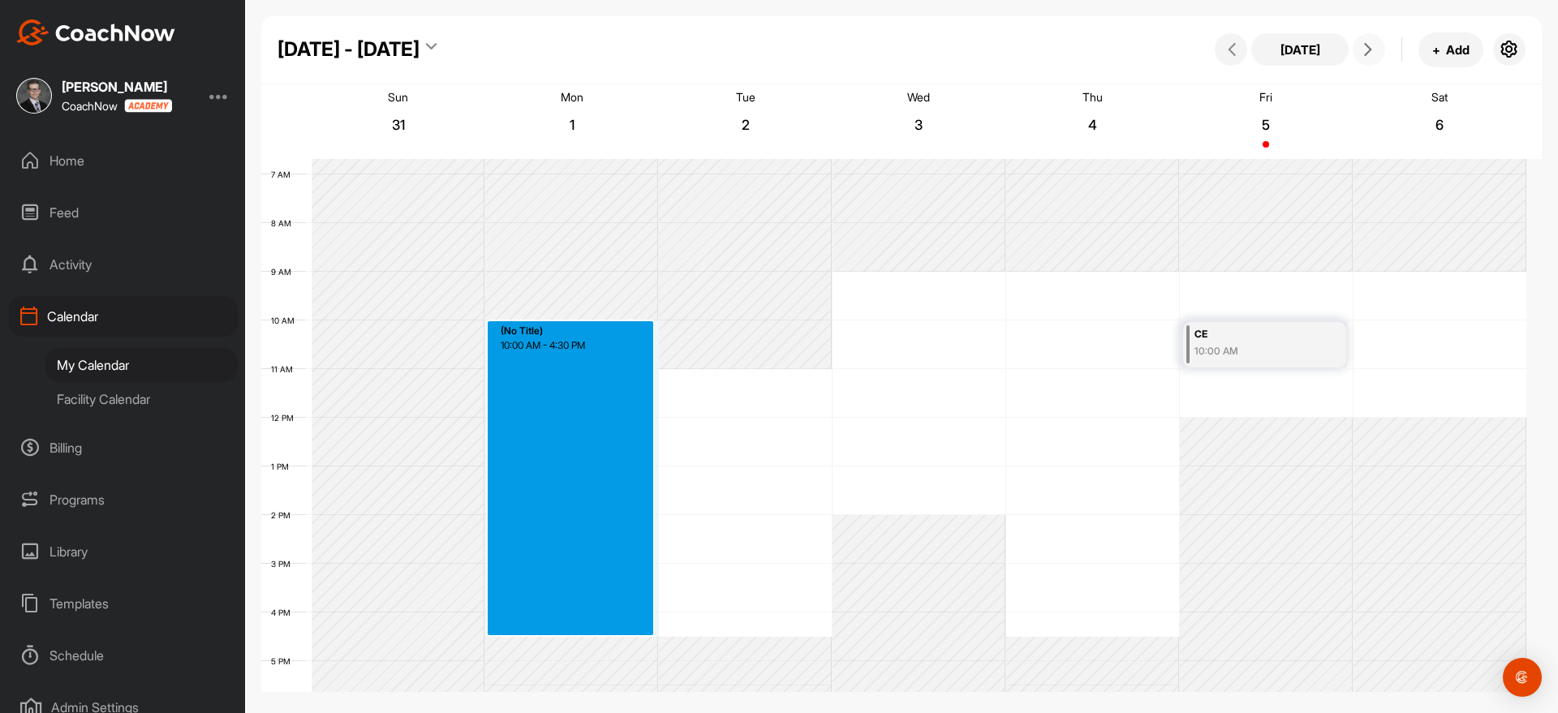
drag, startPoint x: 622, startPoint y: 377, endPoint x: 629, endPoint y: 626, distance: 248.4
click at [629, 626] on div "12 AM 1 AM 2 AM 3 AM 4 AM 5 AM 6 AM 7 AM 8 AM 9 AM 10 AM 11 AM 12 PM 1 PM 2 PM …" at bounding box center [893, 418] width 1265 height 1168
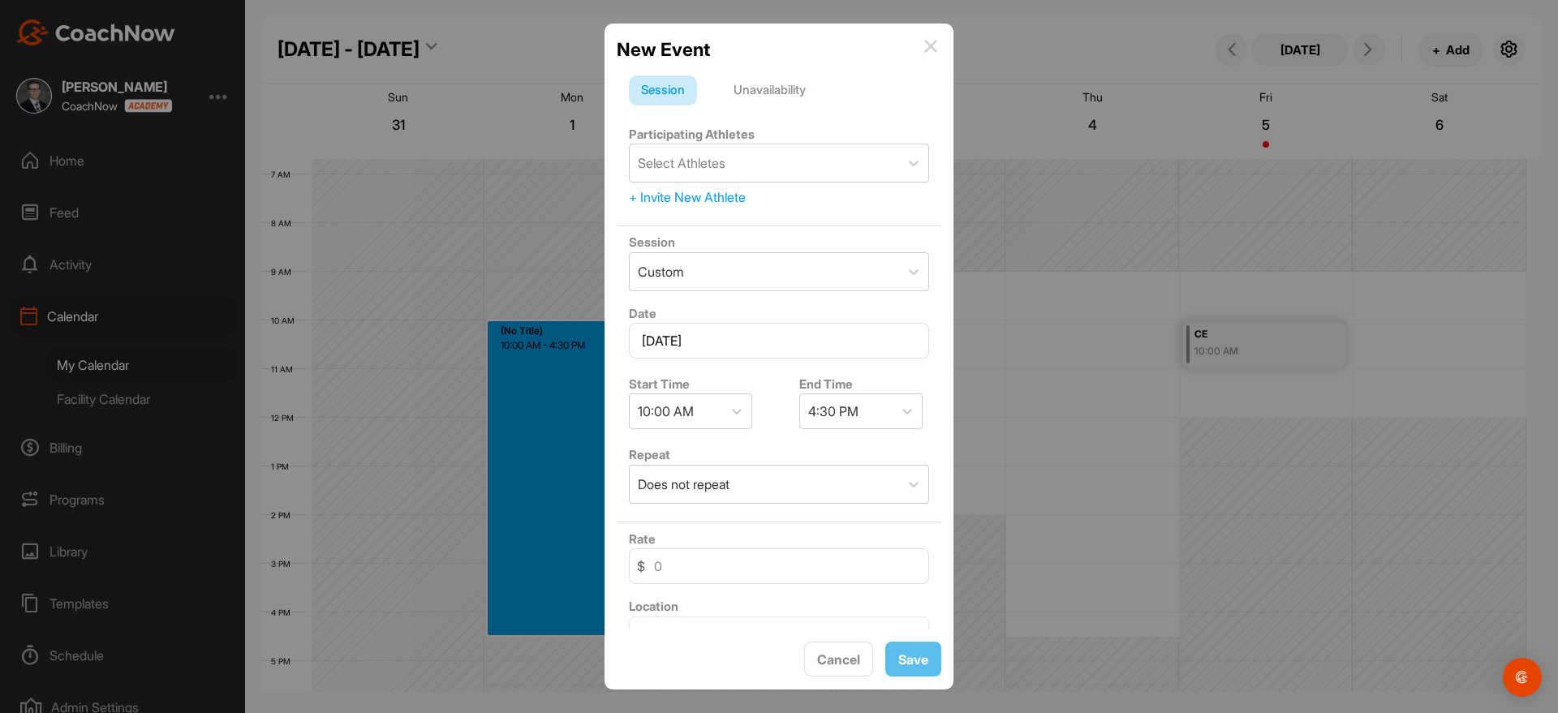
click at [789, 61] on div "New Event" at bounding box center [779, 50] width 325 height 28
click at [785, 93] on div "Unavailability" at bounding box center [769, 90] width 97 height 31
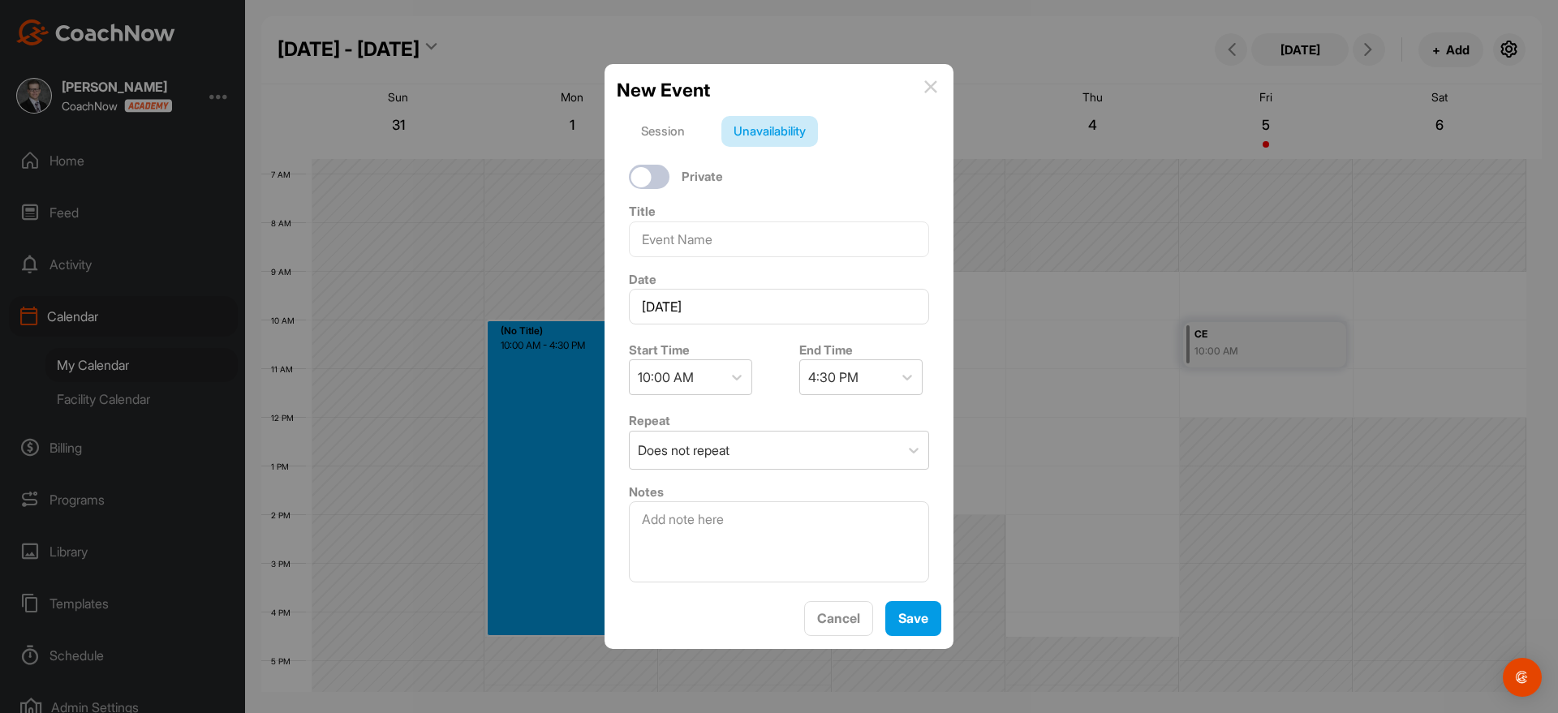
click at [927, 599] on div "New Event Session Unavailability Private Title Date [DATE] Start Time 10:00 AM …" at bounding box center [778, 356] width 349 height 584
click at [923, 622] on button "Save" at bounding box center [913, 618] width 56 height 35
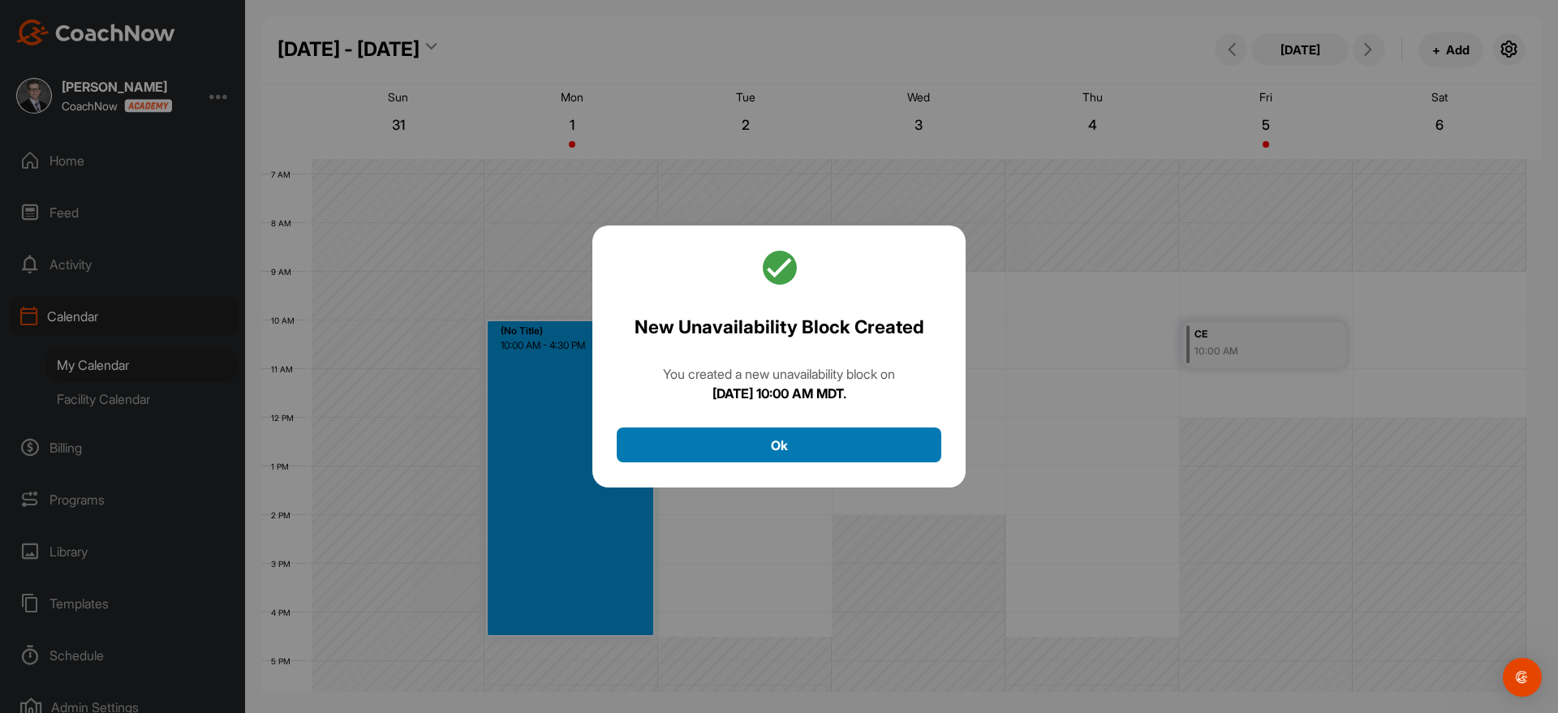
click at [849, 453] on button "Ok" at bounding box center [779, 445] width 325 height 35
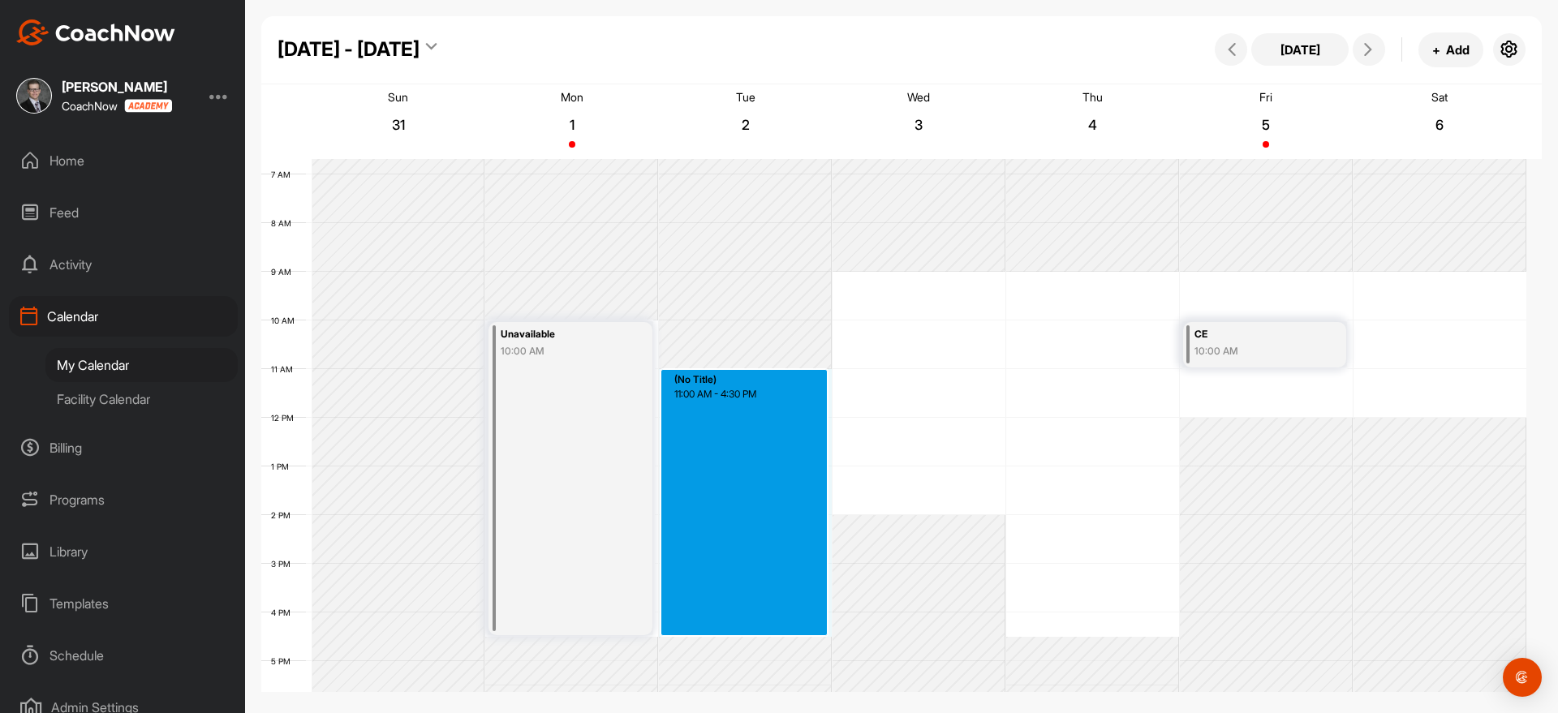
drag, startPoint x: 748, startPoint y: 385, endPoint x: 720, endPoint y: 626, distance: 242.6
click at [720, 626] on div "12 AM 1 AM 2 AM 3 AM 4 AM 5 AM 6 AM 7 AM 8 AM 9 AM 10 AM 11 AM 12 PM 1 PM 2 PM …" at bounding box center [893, 418] width 1265 height 1168
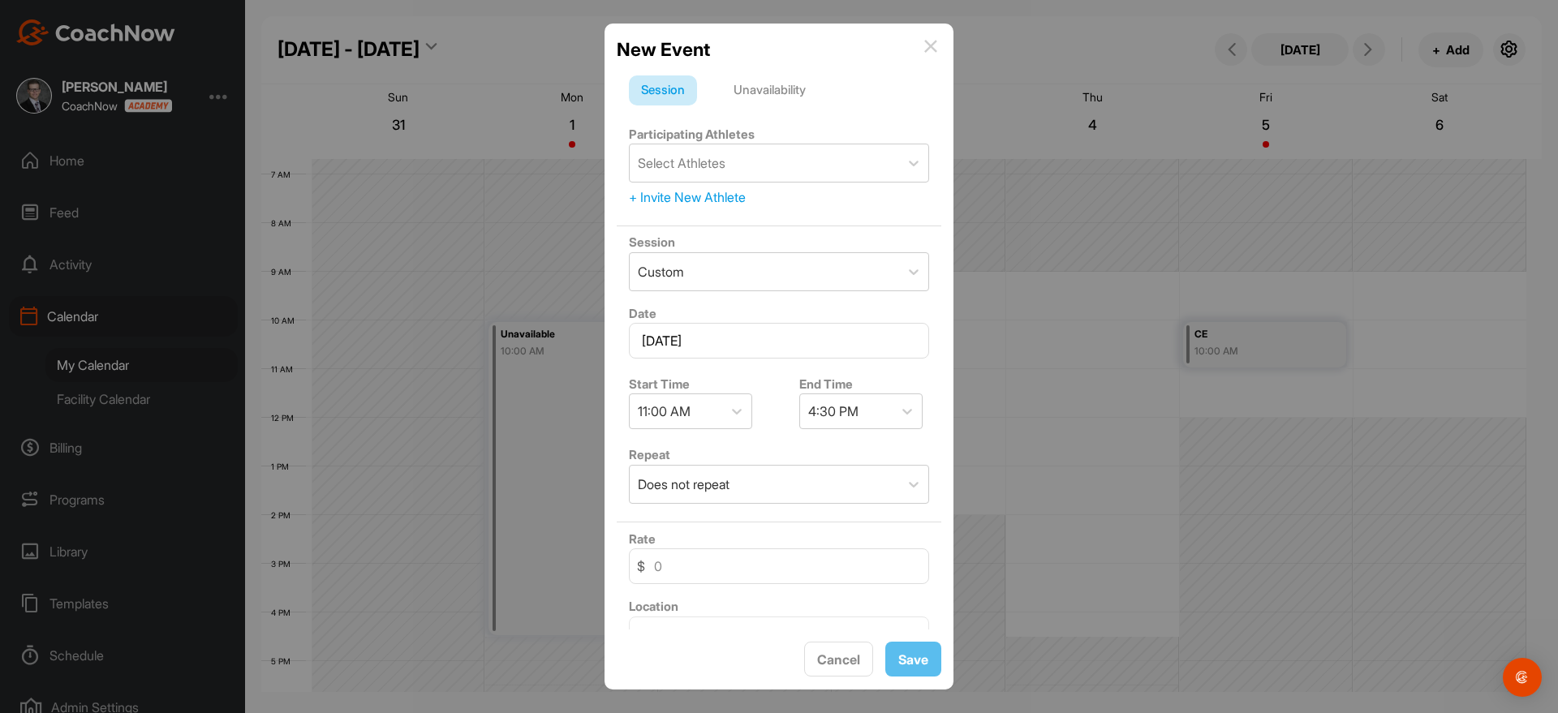
click at [769, 88] on div "Unavailability" at bounding box center [769, 90] width 97 height 31
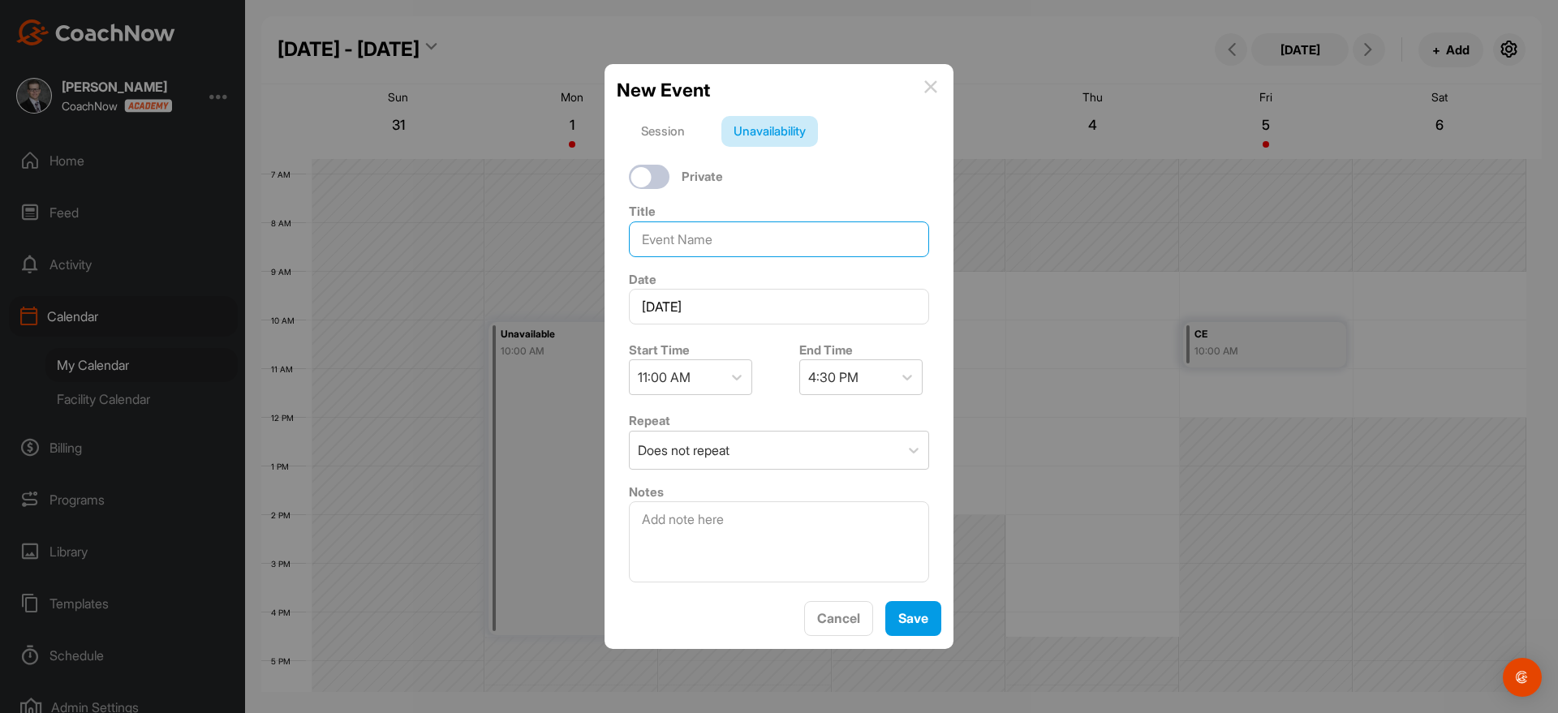
click at [740, 222] on input at bounding box center [779, 240] width 300 height 36
drag, startPoint x: 761, startPoint y: 234, endPoint x: 553, endPoint y: 237, distance: 208.5
click at [553, 238] on div "New Event Session Unavailability Private Title Pro-Assistant Date [DATE] Start …" at bounding box center [779, 356] width 1558 height 713
type input "Pro-Assistant"
click at [942, 624] on div "New Event Session Unavailability Private Title Pro-Assistant Date [DATE] Start …" at bounding box center [778, 356] width 349 height 584
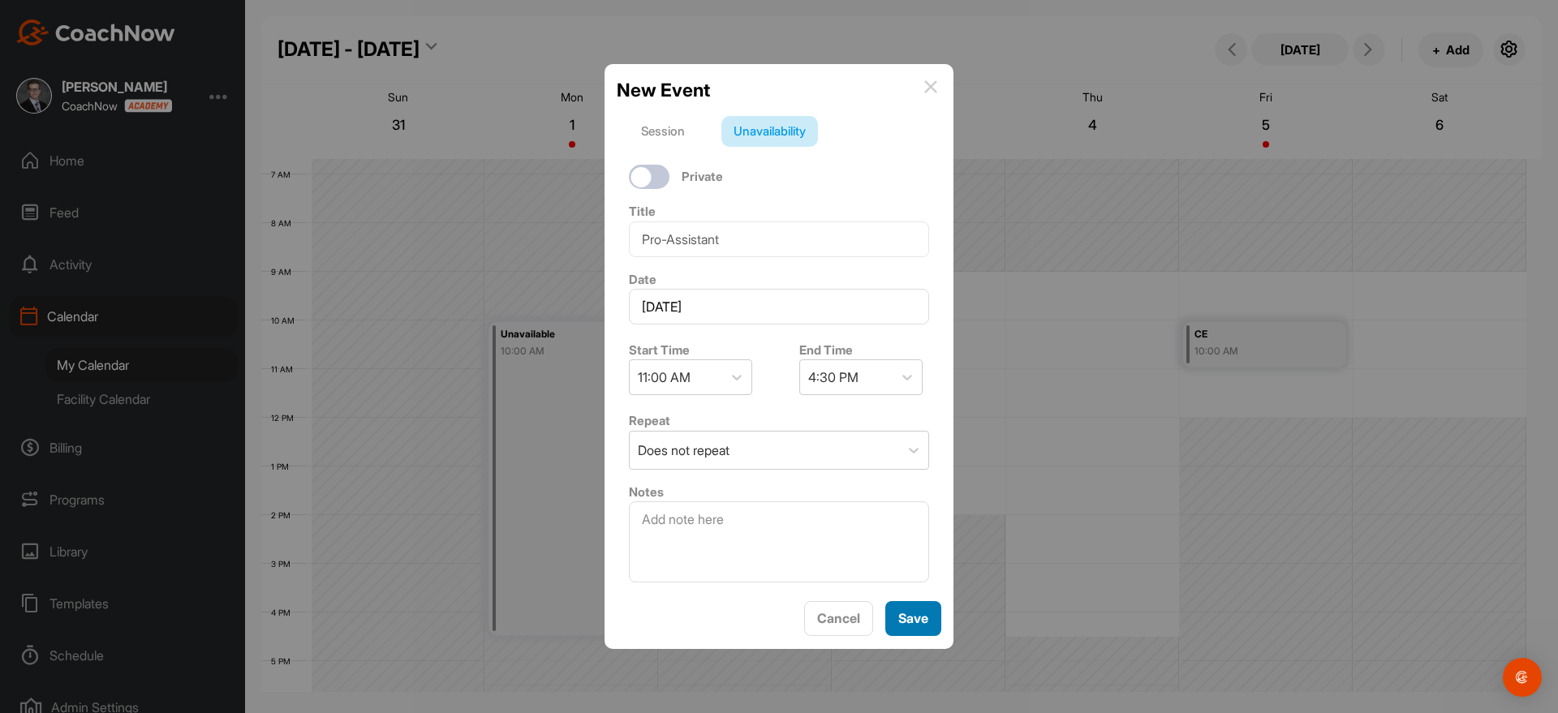
click at [933, 623] on button "Save" at bounding box center [913, 618] width 56 height 35
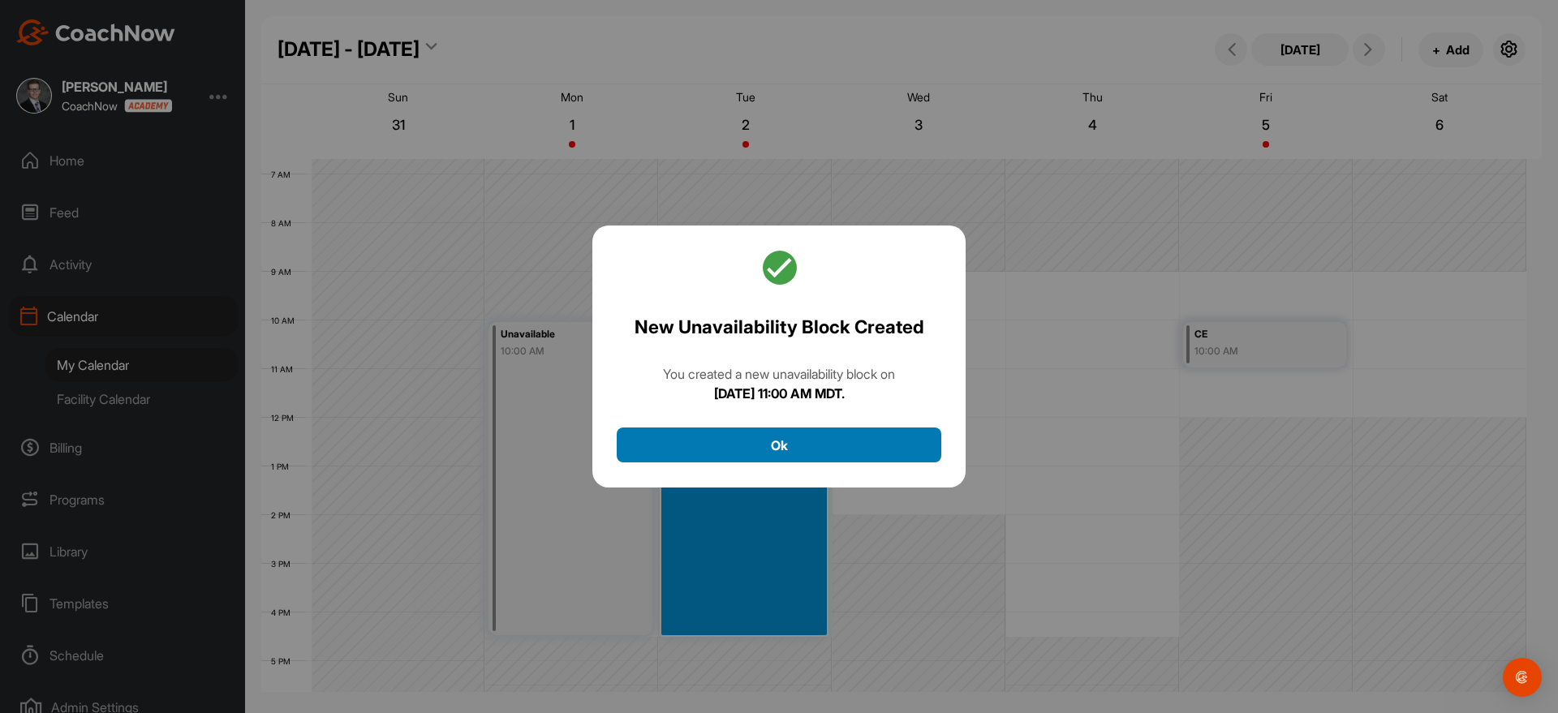
drag, startPoint x: 887, startPoint y: 447, endPoint x: 901, endPoint y: 409, distance: 40.6
click at [887, 443] on button "Ok" at bounding box center [779, 445] width 325 height 35
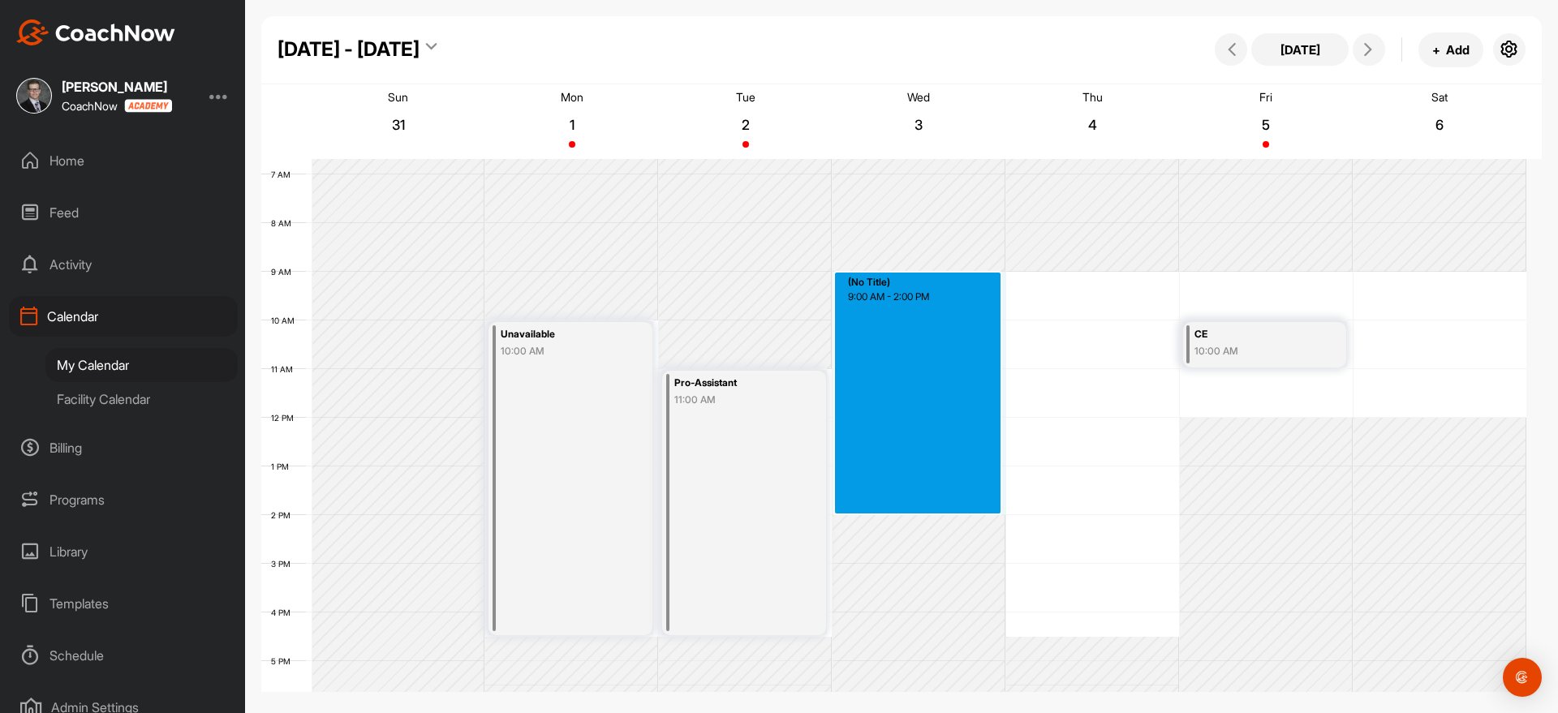
drag, startPoint x: 966, startPoint y: 277, endPoint x: 932, endPoint y: 508, distance: 233.7
click at [932, 508] on div "12 AM 1 AM 2 AM 3 AM 4 AM 5 AM 6 AM 7 AM 8 AM 9 AM 10 AM 11 AM 12 PM 1 PM 2 PM …" at bounding box center [893, 418] width 1265 height 1168
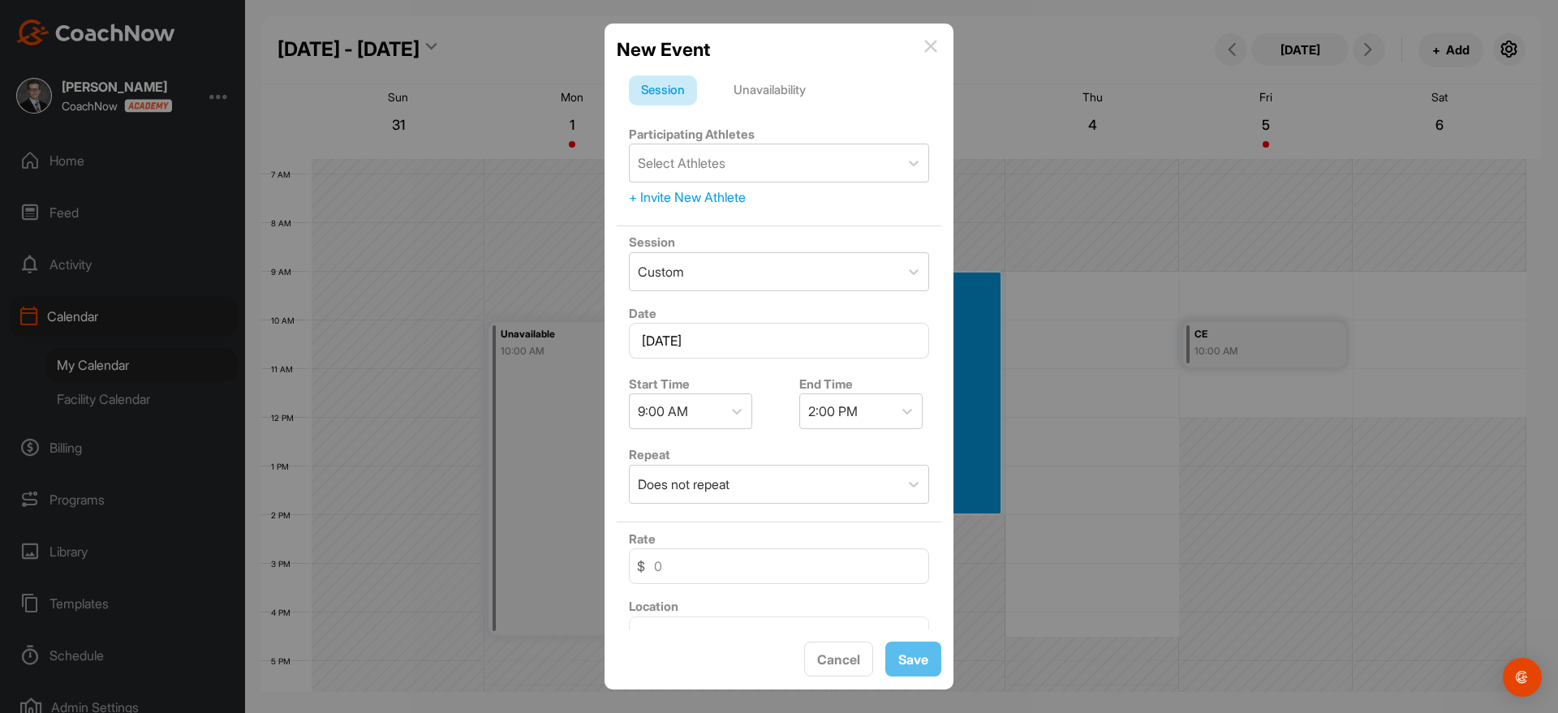
click at [802, 101] on div "Unavailability" at bounding box center [769, 90] width 97 height 31
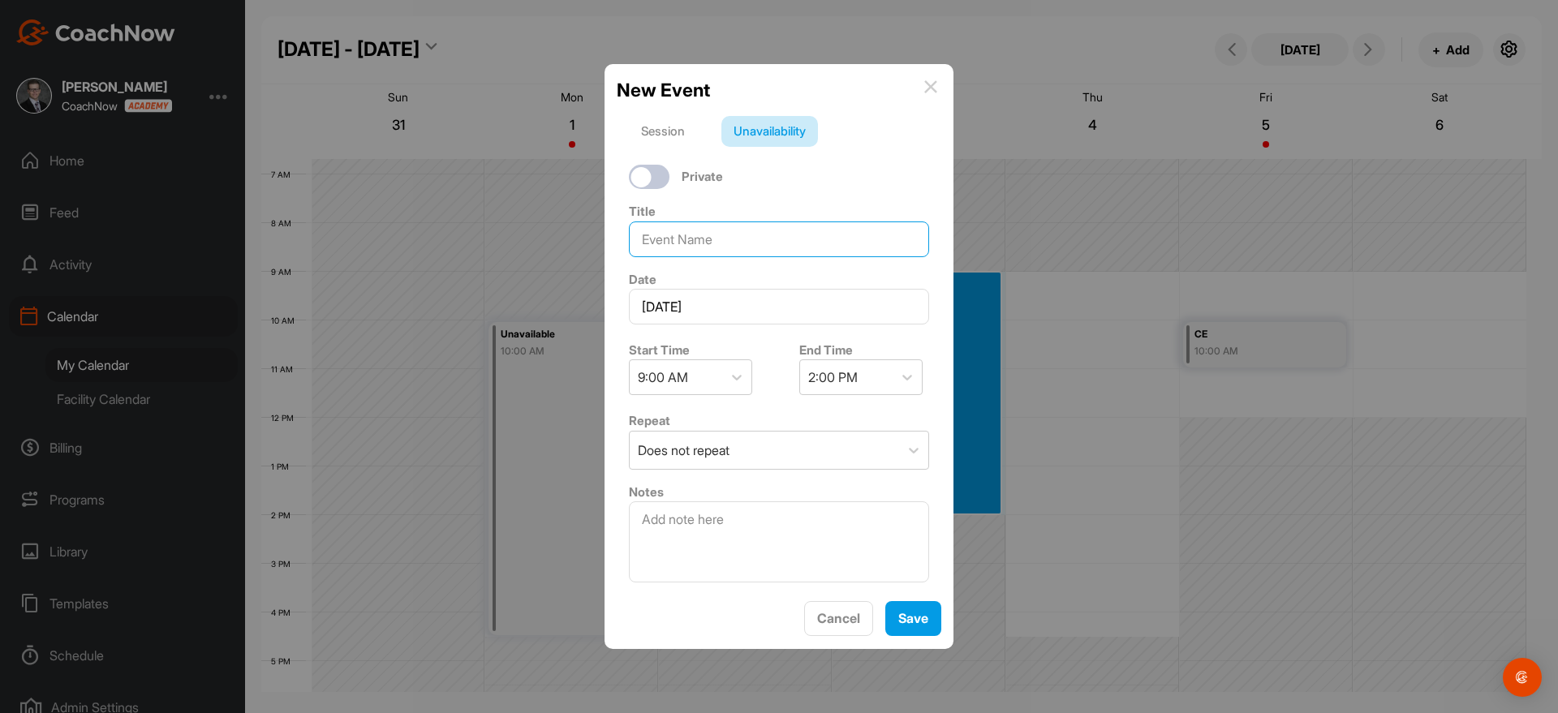
click at [759, 222] on input at bounding box center [779, 240] width 300 height 36
paste input "Pro-Assistant"
type input "Pro-Assistant"
drag, startPoint x: 912, startPoint y: 619, endPoint x: 918, endPoint y: 608, distance: 13.1
click at [913, 619] on button "Save" at bounding box center [913, 618] width 56 height 35
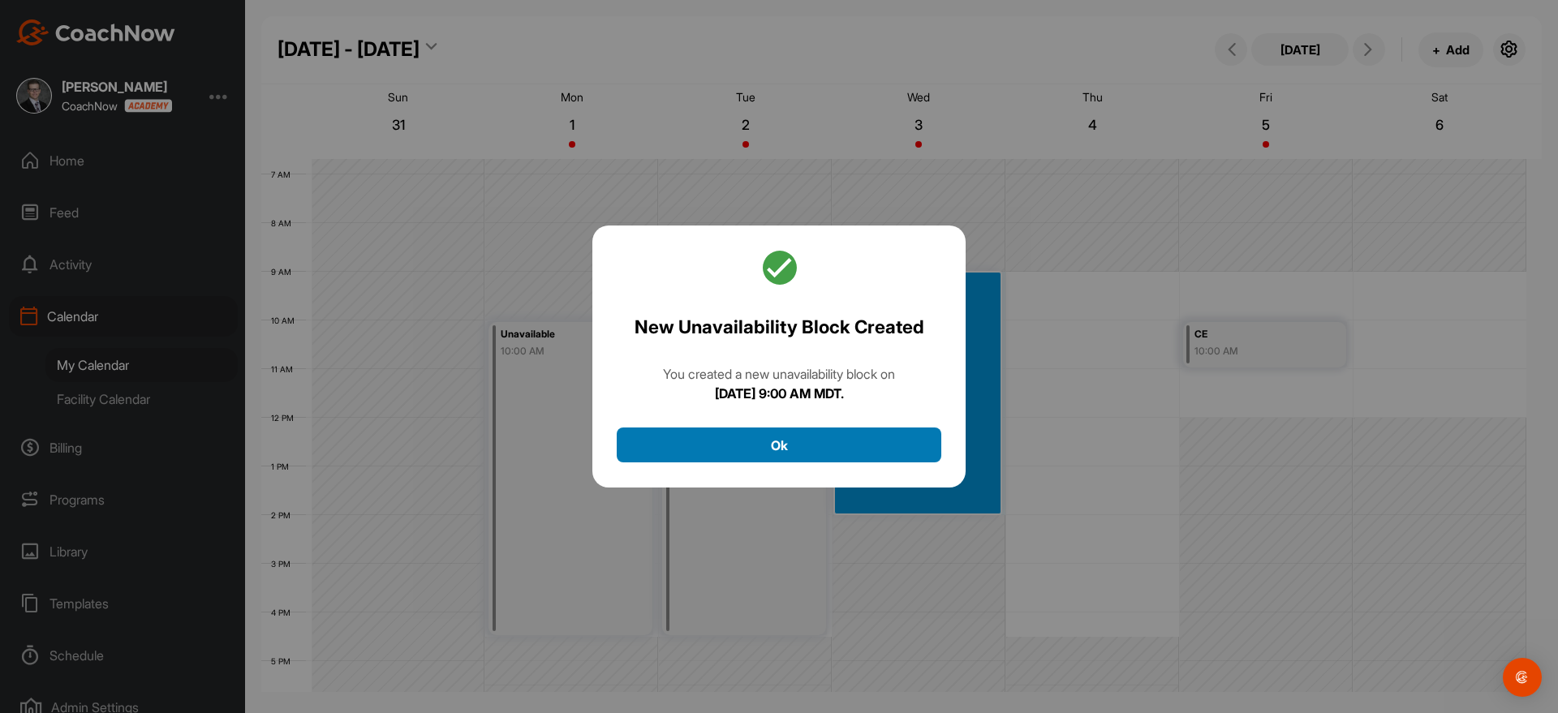
click at [896, 453] on button "Ok" at bounding box center [779, 445] width 325 height 35
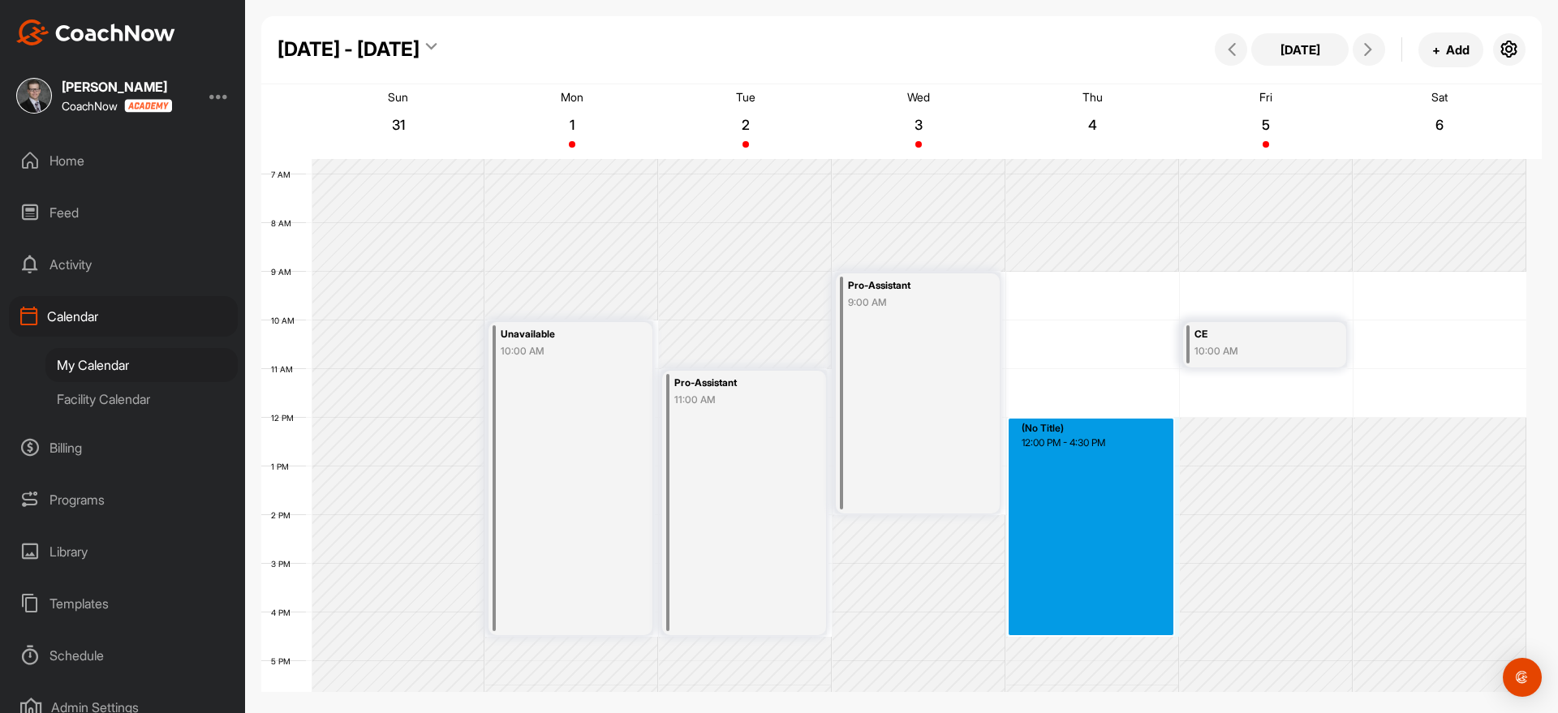
drag, startPoint x: 1021, startPoint y: 424, endPoint x: 1042, endPoint y: 626, distance: 203.9
click at [1042, 626] on div "12 AM 1 AM 2 AM 3 AM 4 AM 5 AM 6 AM 7 AM 8 AM 9 AM 10 AM 11 AM 12 PM 1 PM 2 PM …" at bounding box center [893, 418] width 1265 height 1168
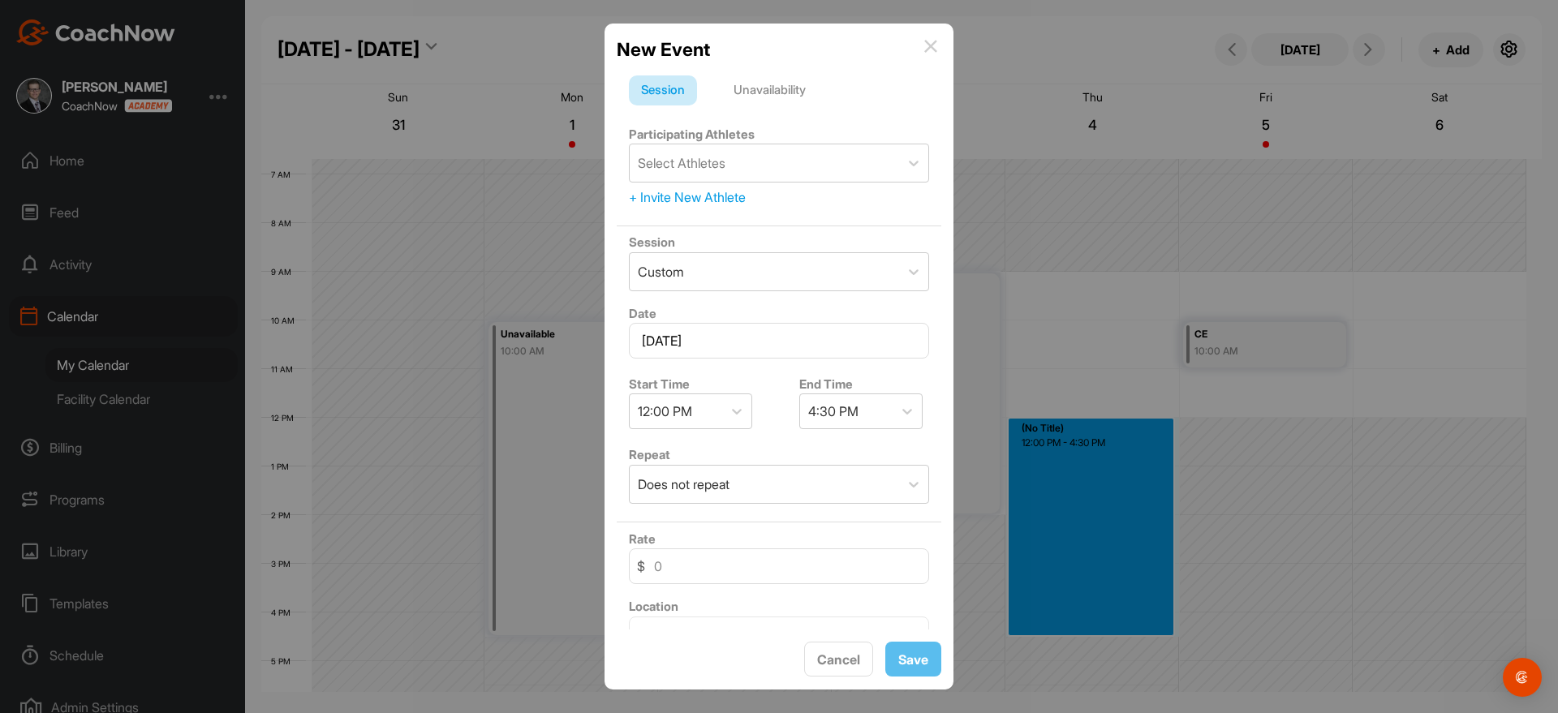
click at [798, 78] on div "Unavailability" at bounding box center [769, 90] width 97 height 31
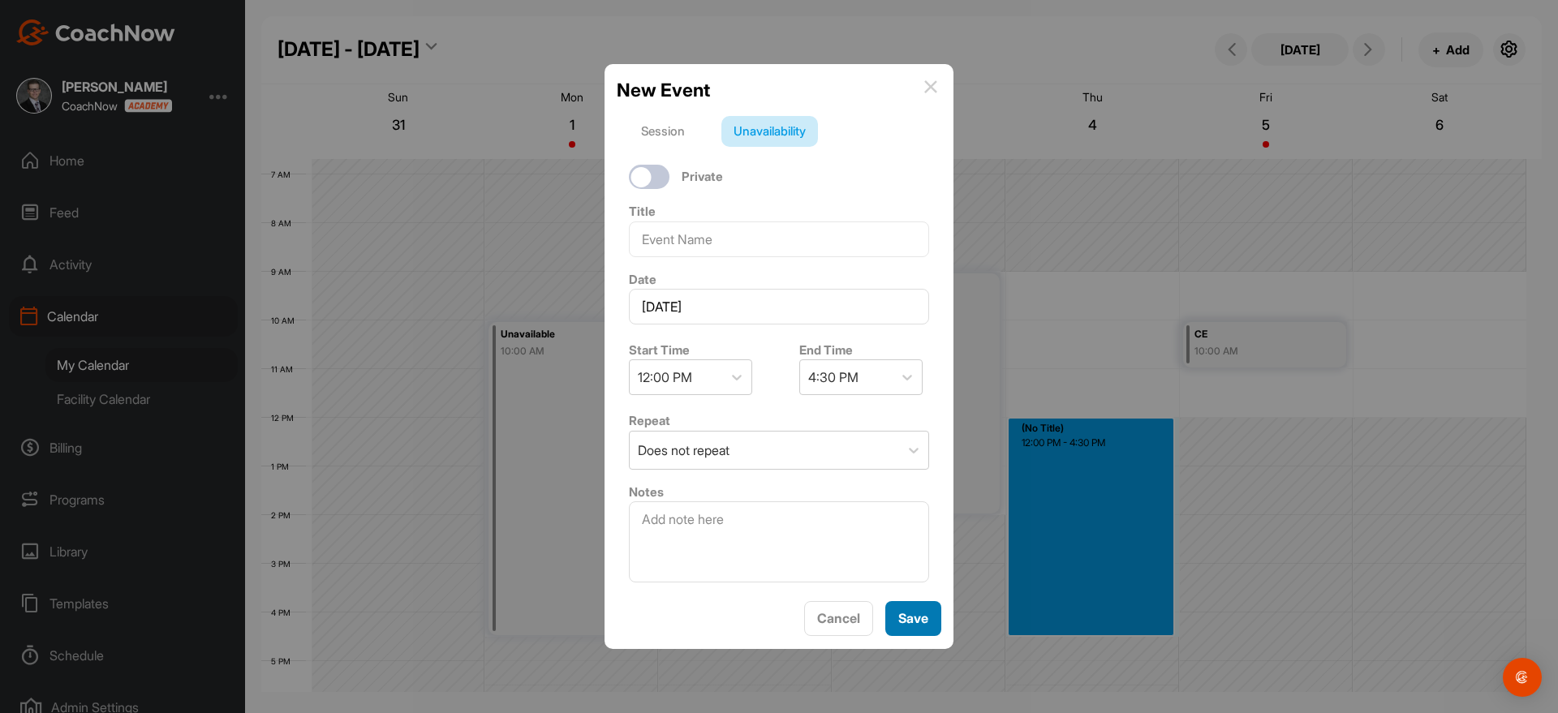
click at [940, 620] on button "Save" at bounding box center [913, 618] width 56 height 35
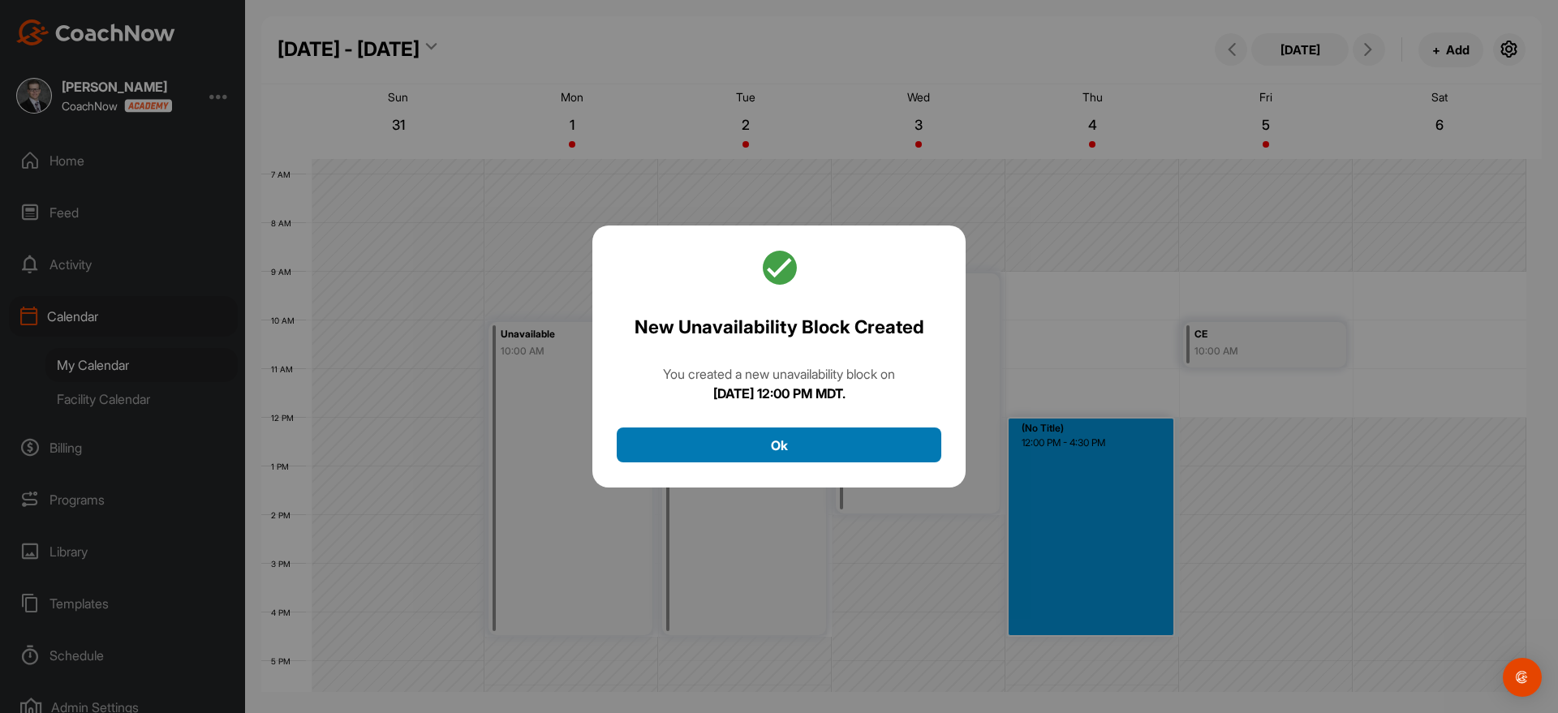
click at [860, 445] on button "Ok" at bounding box center [779, 445] width 325 height 35
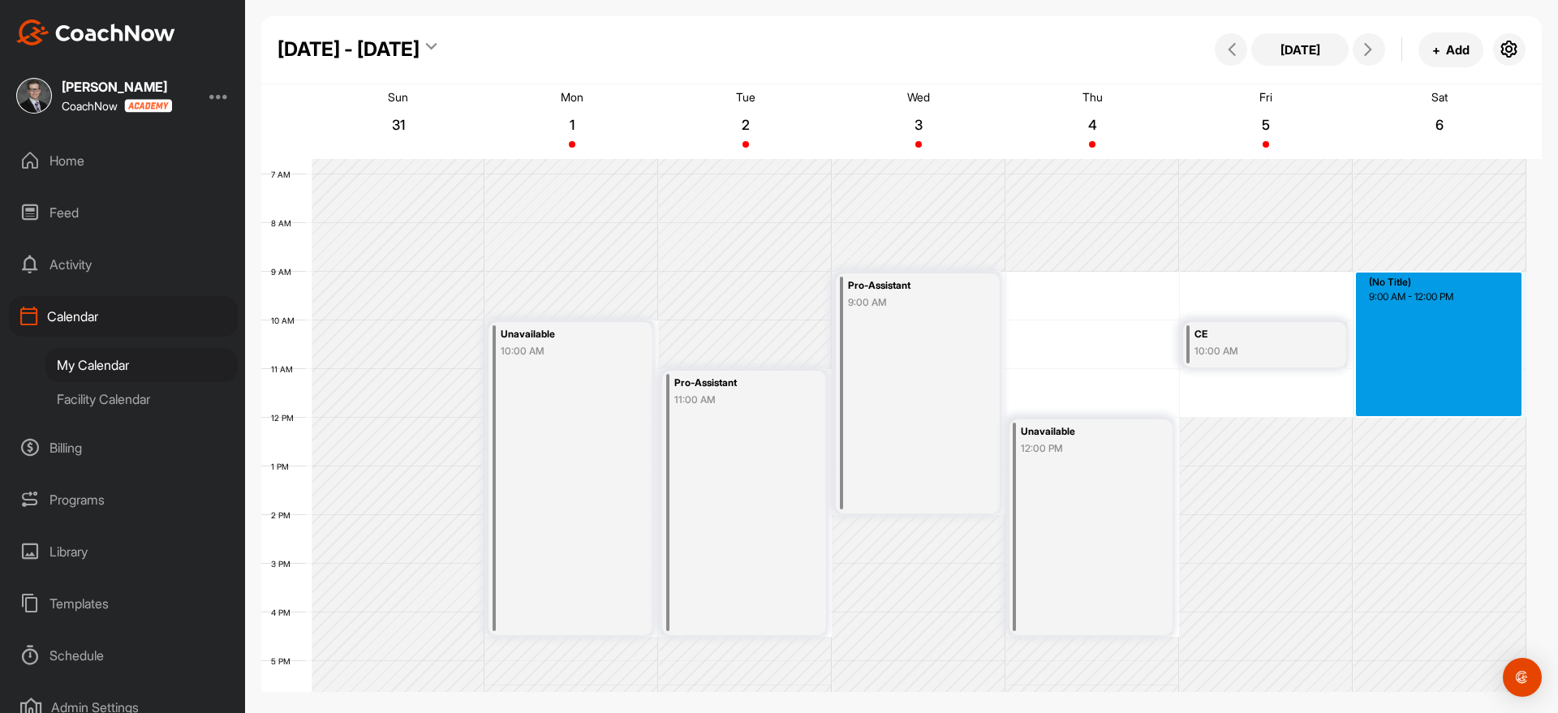
drag, startPoint x: 1413, startPoint y: 282, endPoint x: 1416, endPoint y: 414, distance: 131.5
click at [1416, 414] on div "12 AM 1 AM 2 AM 3 AM 4 AM 5 AM 6 AM 7 AM 8 AM 9 AM 10 AM 11 AM 12 PM 1 PM 2 PM …" at bounding box center [893, 418] width 1265 height 1168
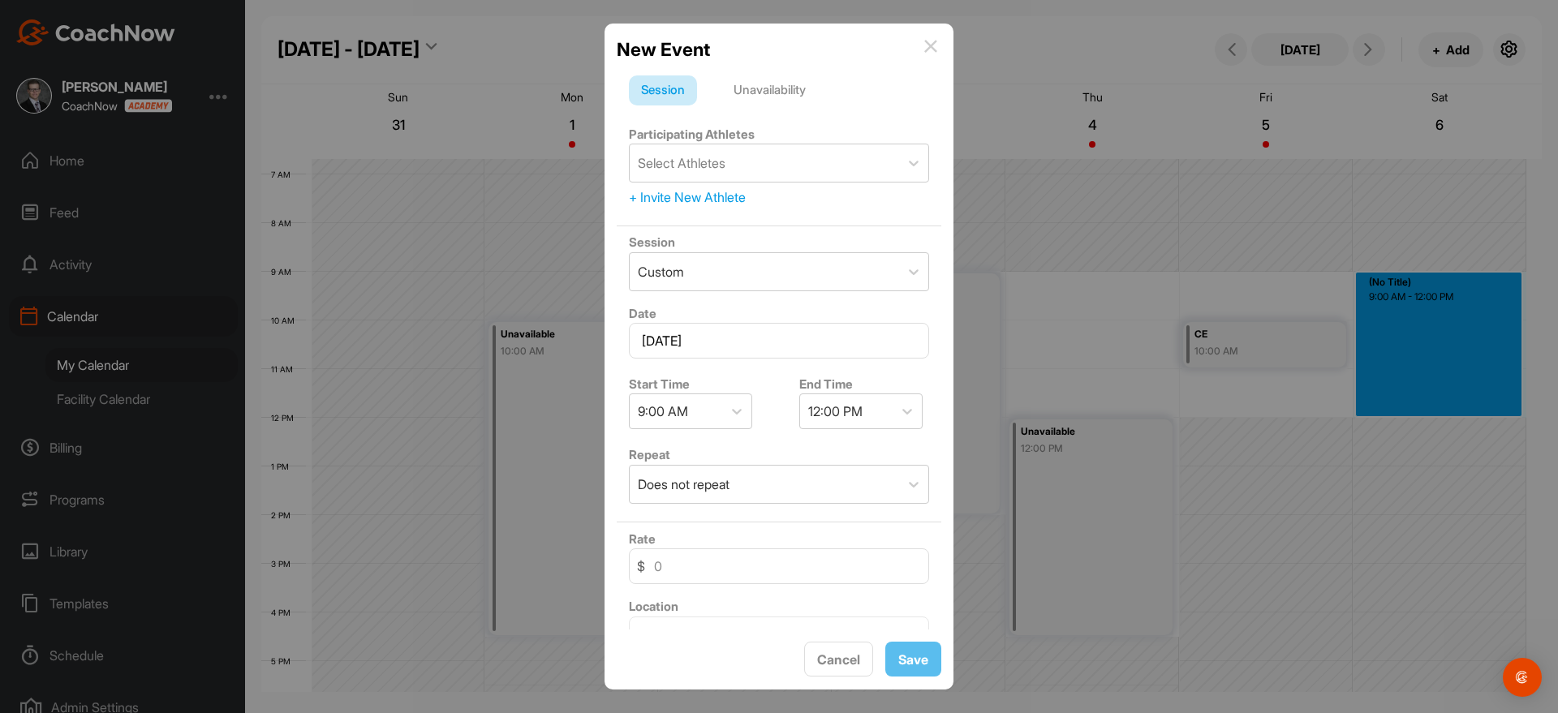
click at [806, 89] on div "Unavailability" at bounding box center [769, 90] width 97 height 31
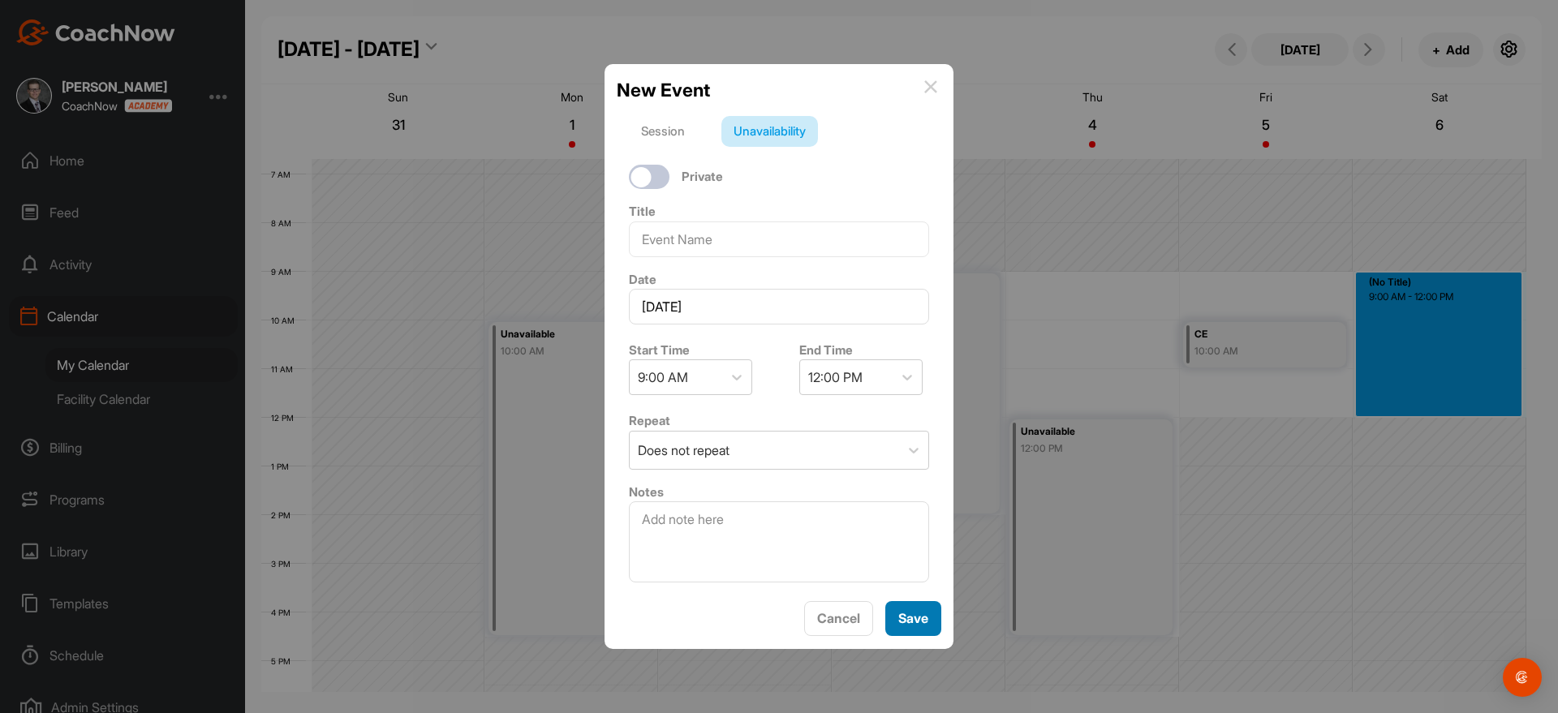
drag, startPoint x: 925, startPoint y: 621, endPoint x: 955, endPoint y: 600, distance: 36.2
click at [927, 620] on button "Save" at bounding box center [913, 618] width 56 height 35
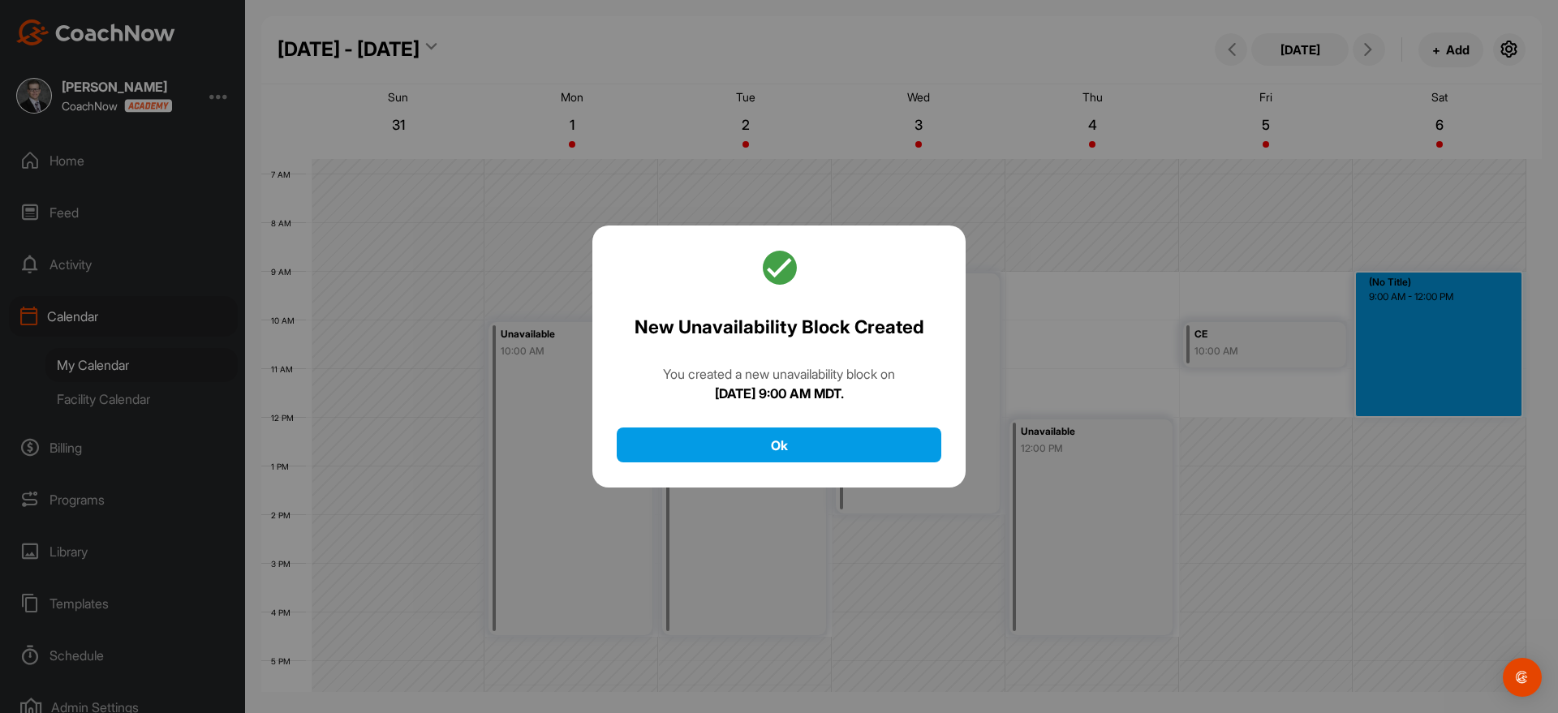
click at [947, 442] on div "New Unavailability Block Created You created a new unavailability block [DATE][…" at bounding box center [778, 357] width 373 height 263
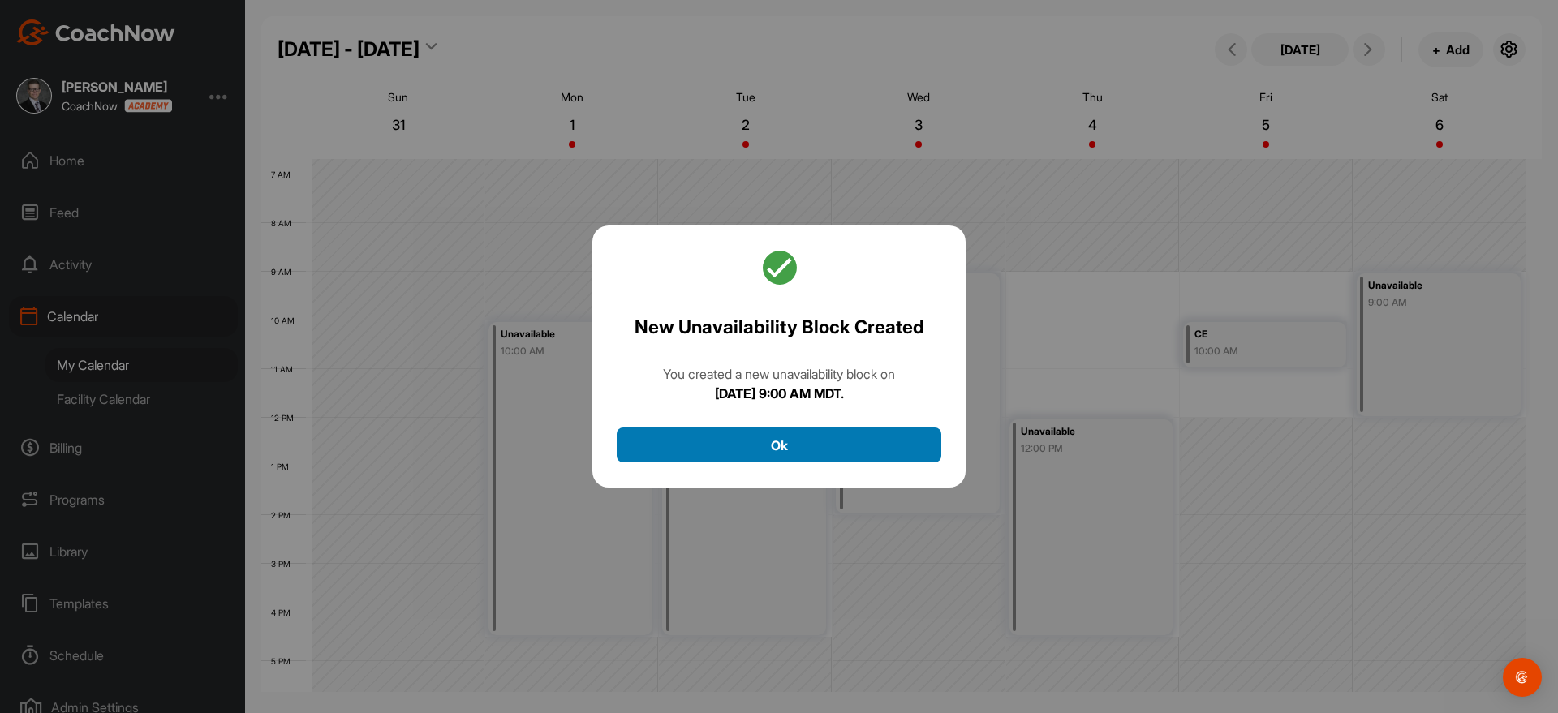
click at [920, 447] on button "Ok" at bounding box center [779, 445] width 325 height 35
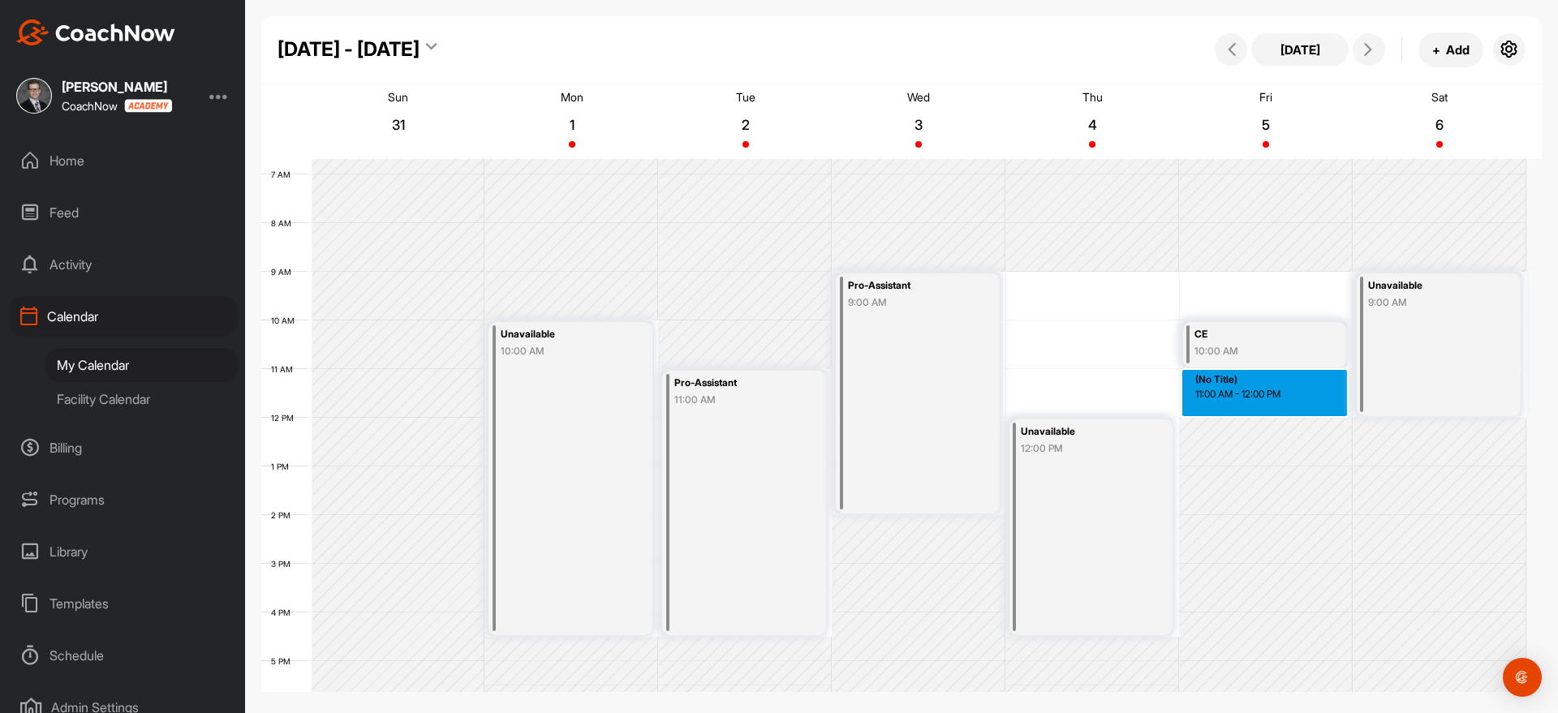
drag, startPoint x: 1338, startPoint y: 370, endPoint x: 1332, endPoint y: 415, distance: 45.8
click at [1332, 415] on div "12 AM 1 AM 2 AM 3 AM 4 AM 5 AM 6 AM 7 AM 8 AM 9 AM 10 AM 11 AM 12 PM 1 PM 2 PM …" at bounding box center [893, 418] width 1265 height 1168
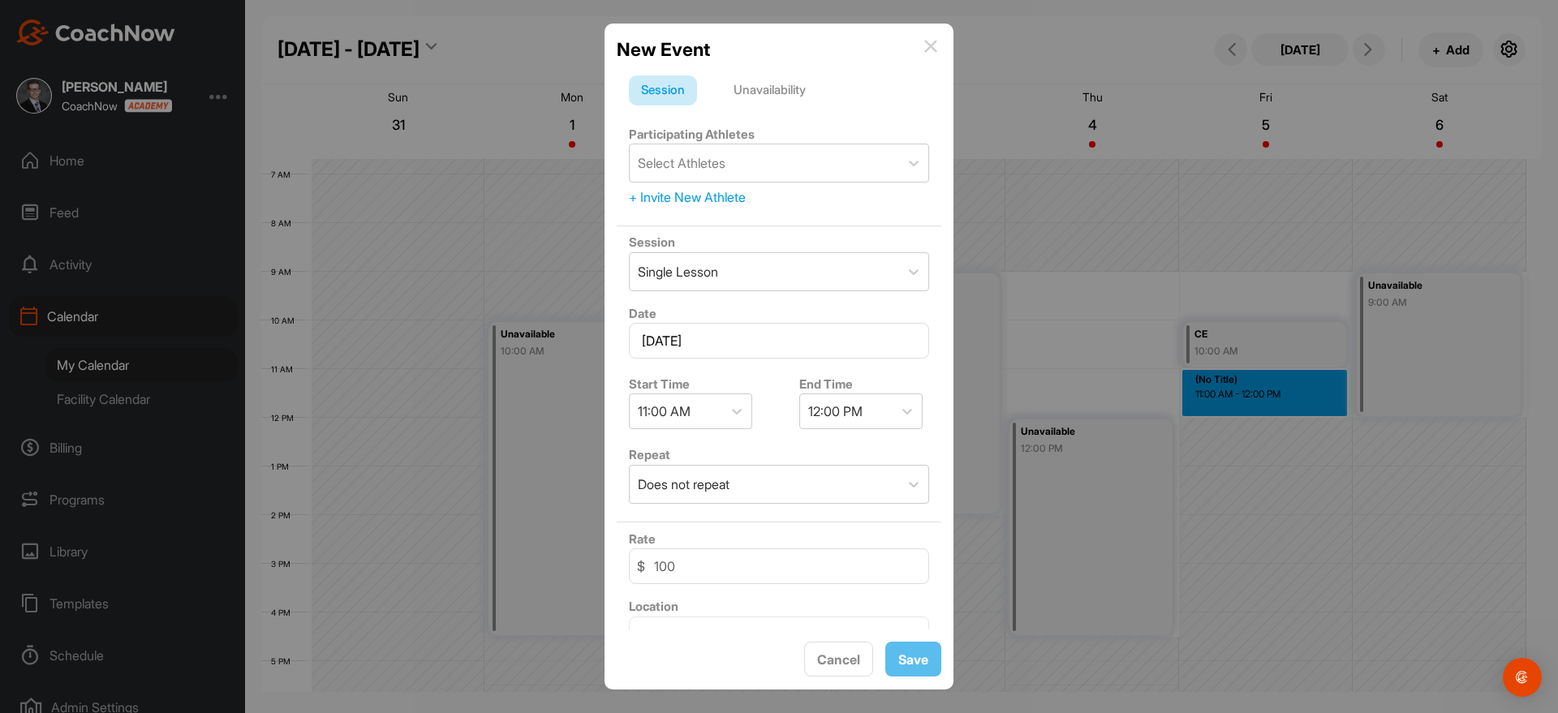
click at [789, 80] on div "Unavailability" at bounding box center [769, 90] width 97 height 31
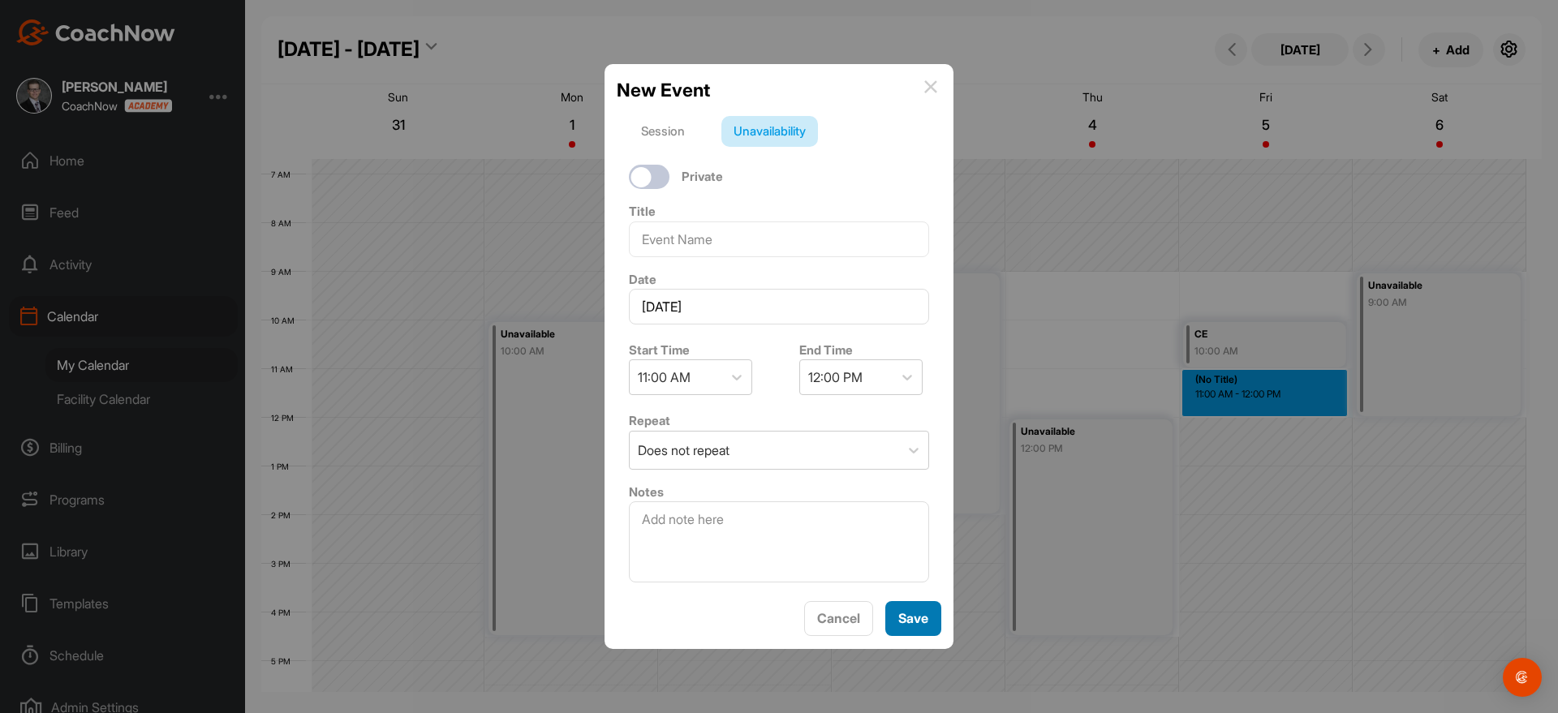
click at [921, 627] on button "Save" at bounding box center [913, 618] width 56 height 35
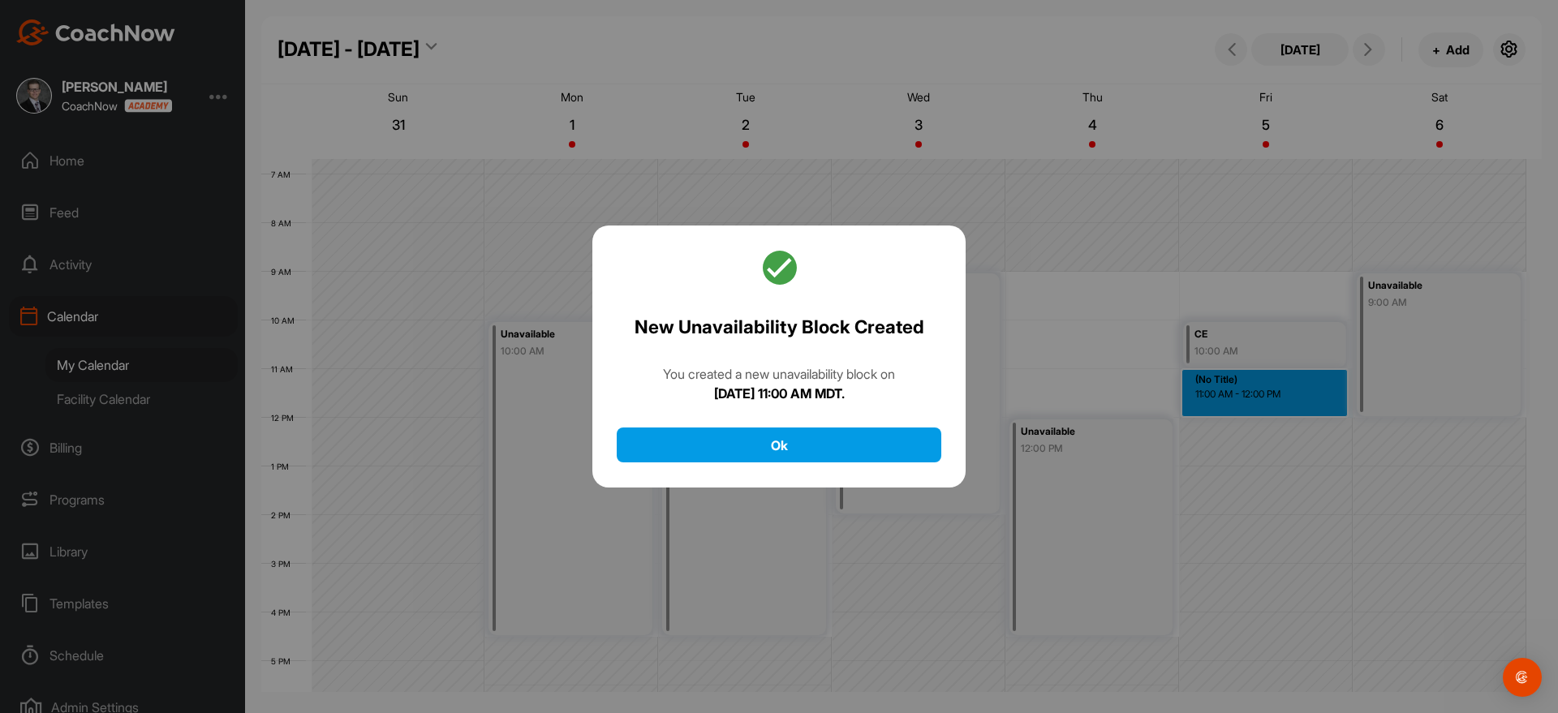
click at [950, 467] on div "New Unavailability Block Created You created a new unavailability block [DATE][…" at bounding box center [778, 357] width 373 height 263
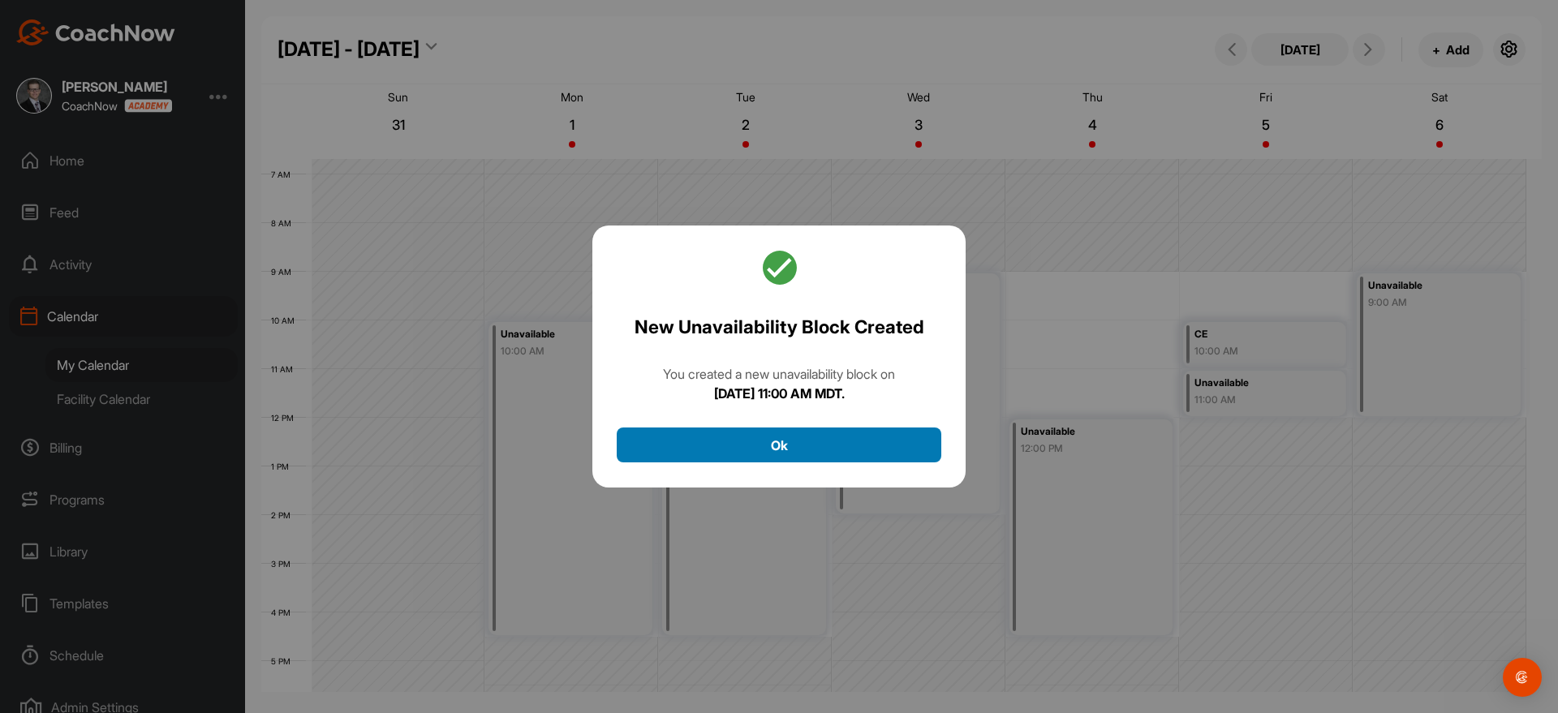
click at [902, 445] on button "Ok" at bounding box center [779, 445] width 325 height 35
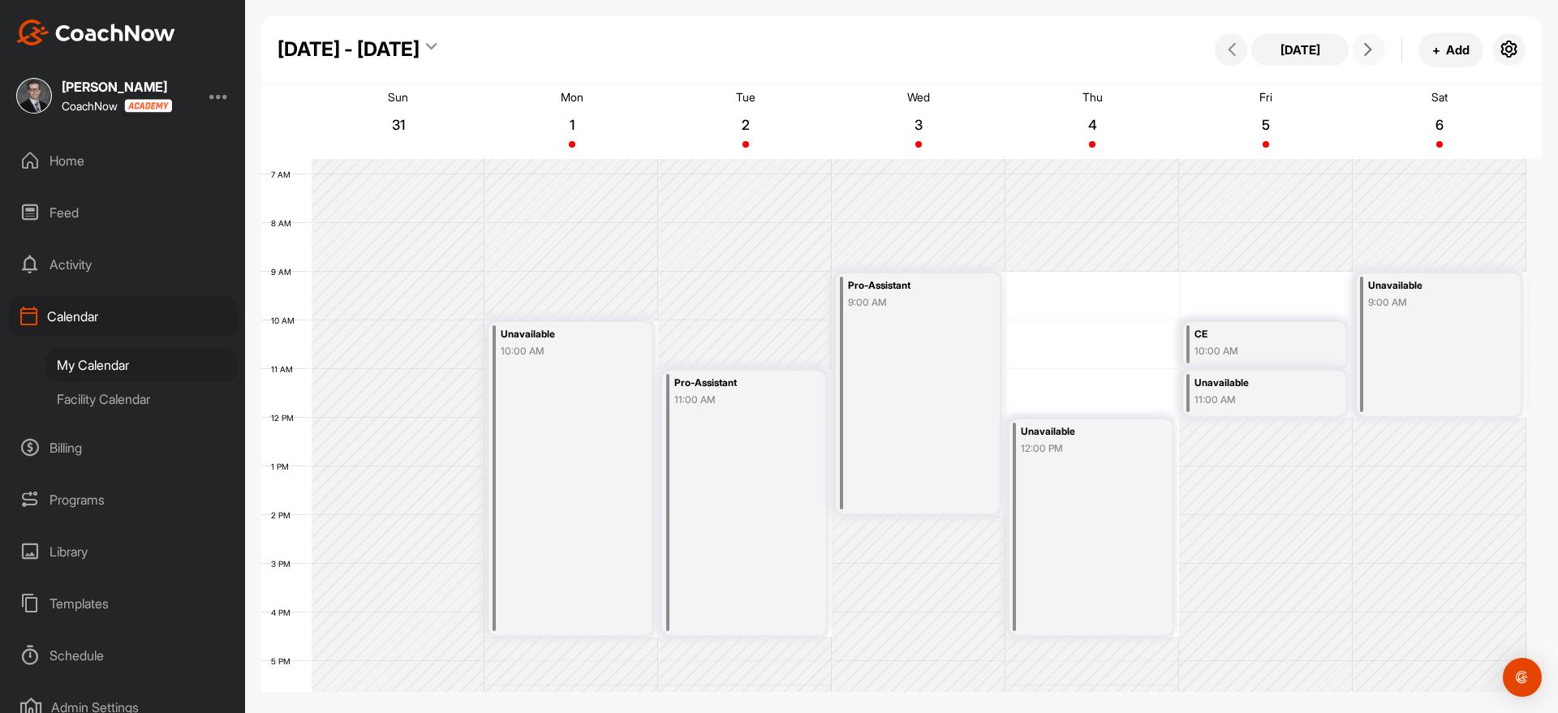
click at [1362, 43] on icon at bounding box center [1367, 49] width 13 height 13
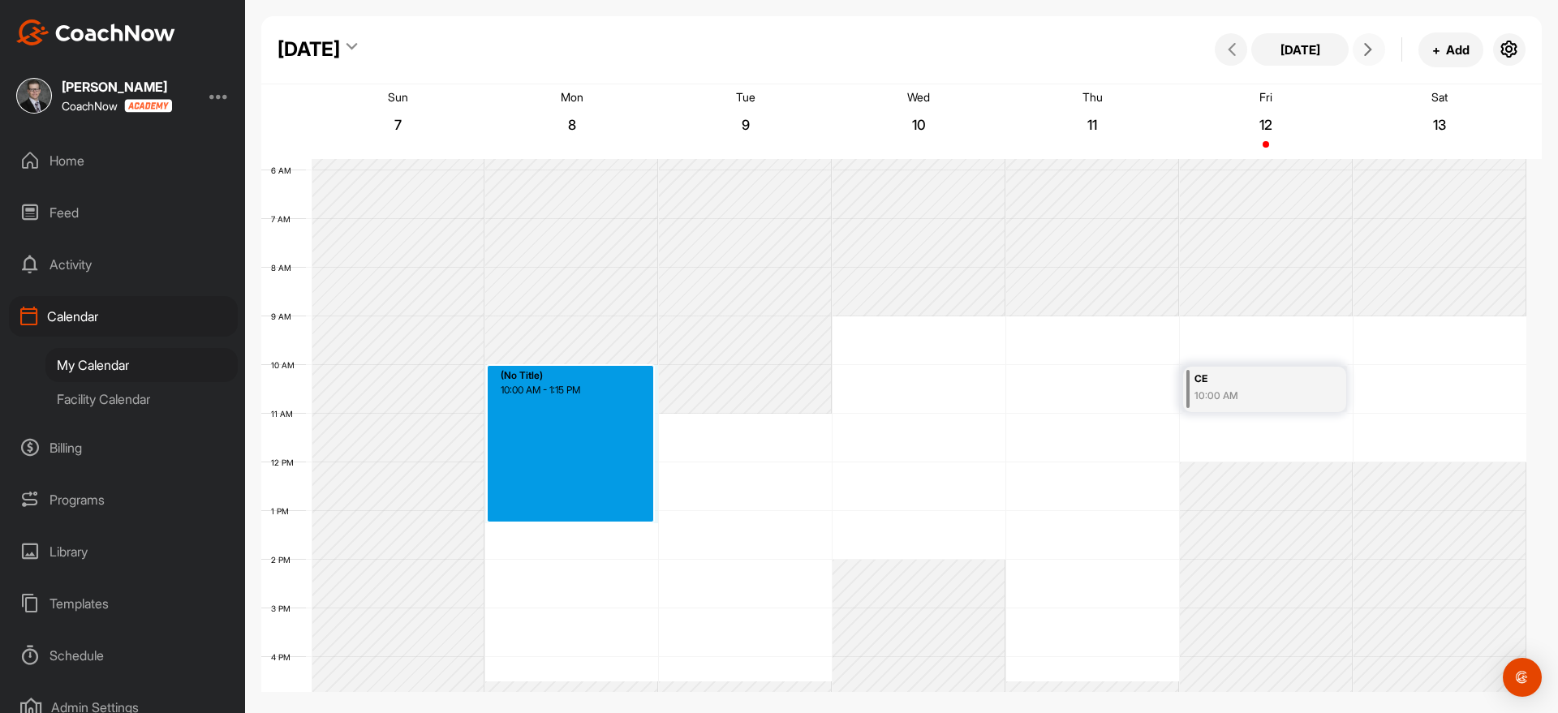
drag, startPoint x: 554, startPoint y: 368, endPoint x: 517, endPoint y: 512, distance: 148.4
click at [517, 512] on div "12 AM 1 AM 2 AM 3 AM 4 AM 5 AM 6 AM 7 AM 8 AM 9 AM 10 AM 11 AM 12 PM 1 PM 2 PM …" at bounding box center [893, 462] width 1265 height 1168
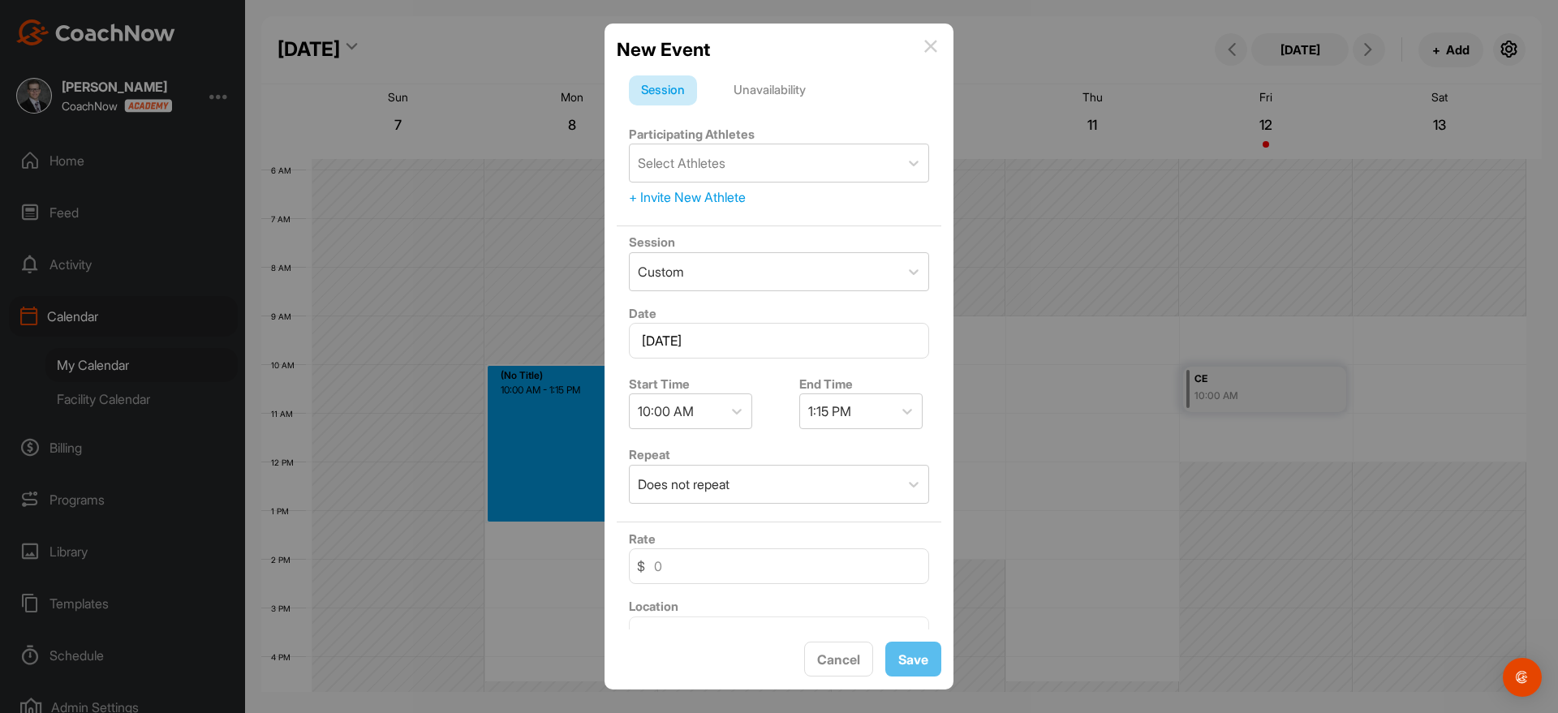
click at [779, 88] on div "Unavailability" at bounding box center [769, 90] width 97 height 31
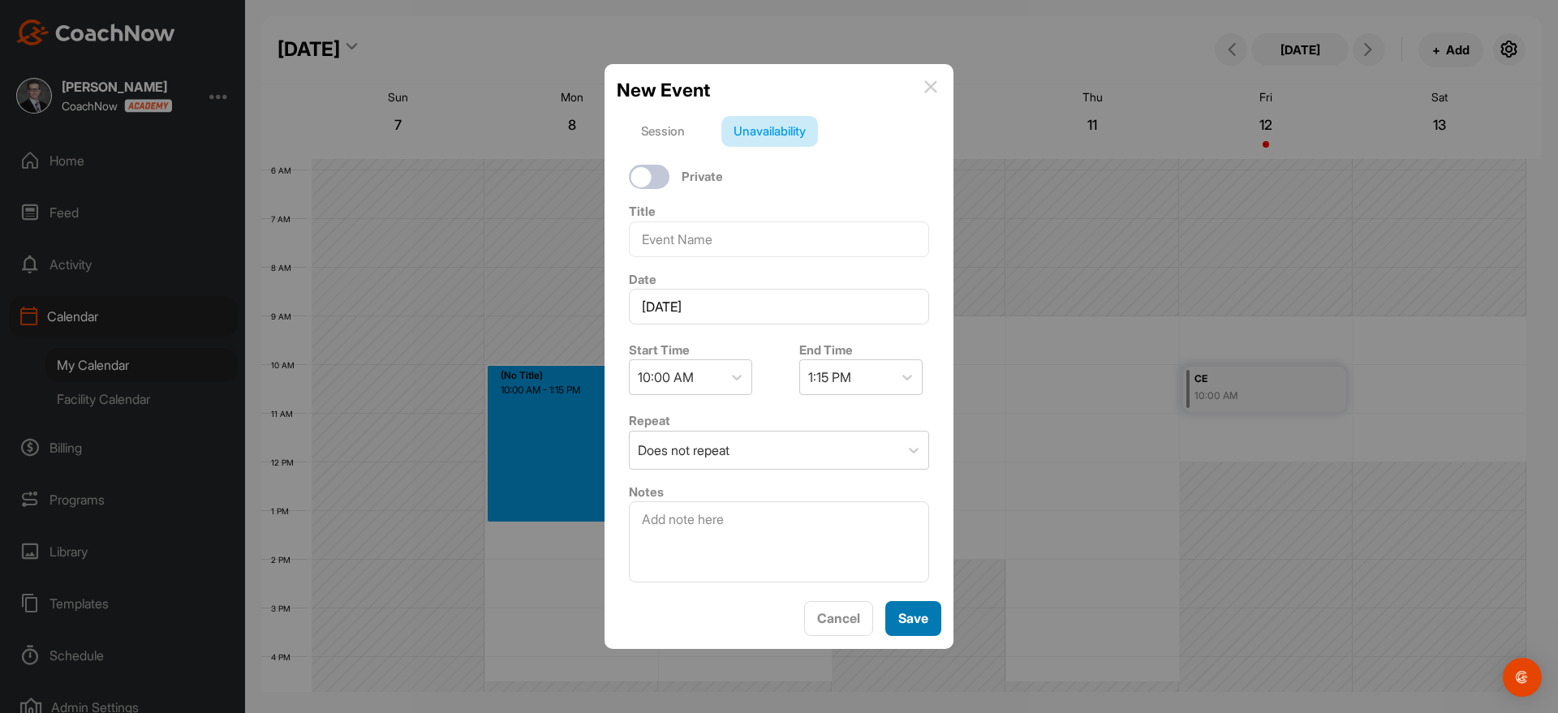
click at [905, 615] on button "Save" at bounding box center [913, 618] width 56 height 35
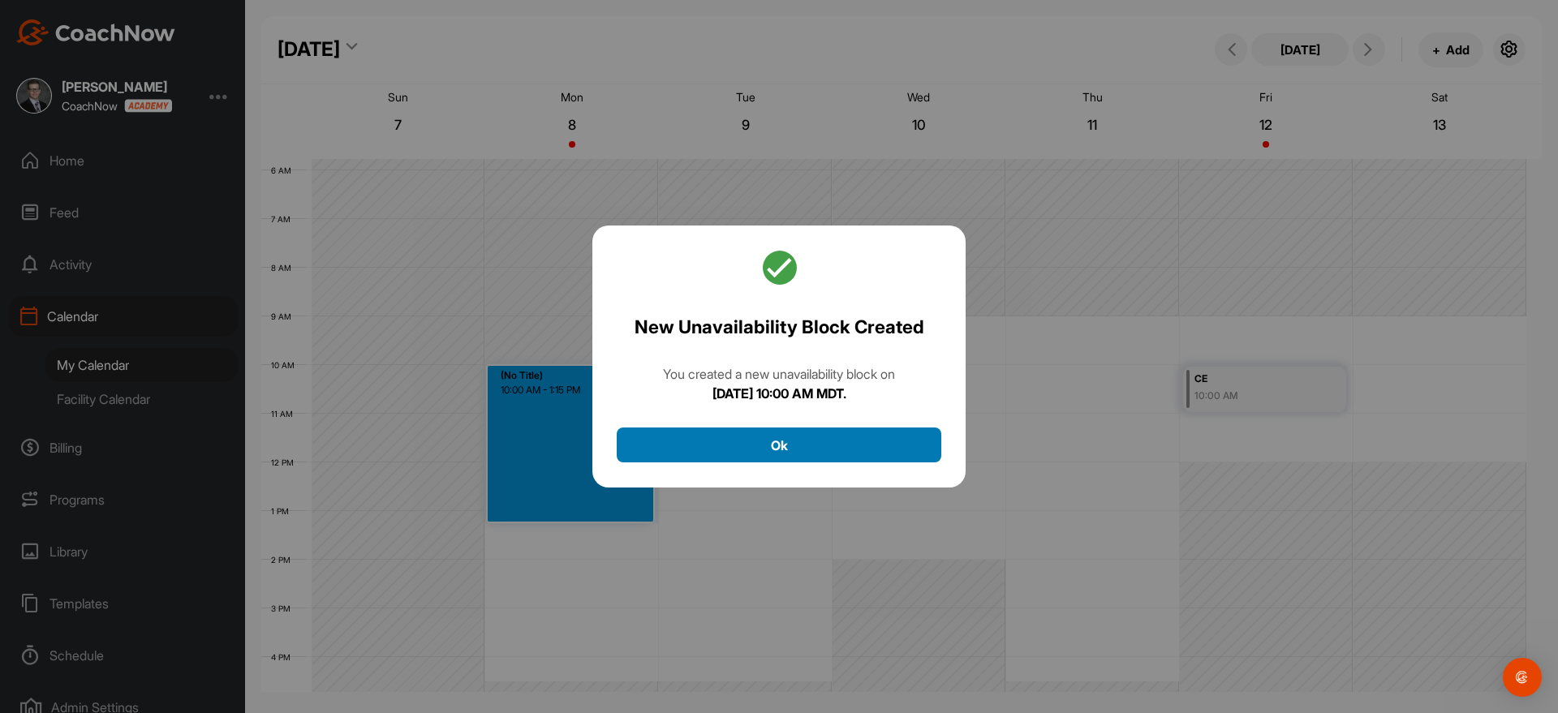
click at [806, 434] on button "Ok" at bounding box center [779, 445] width 325 height 35
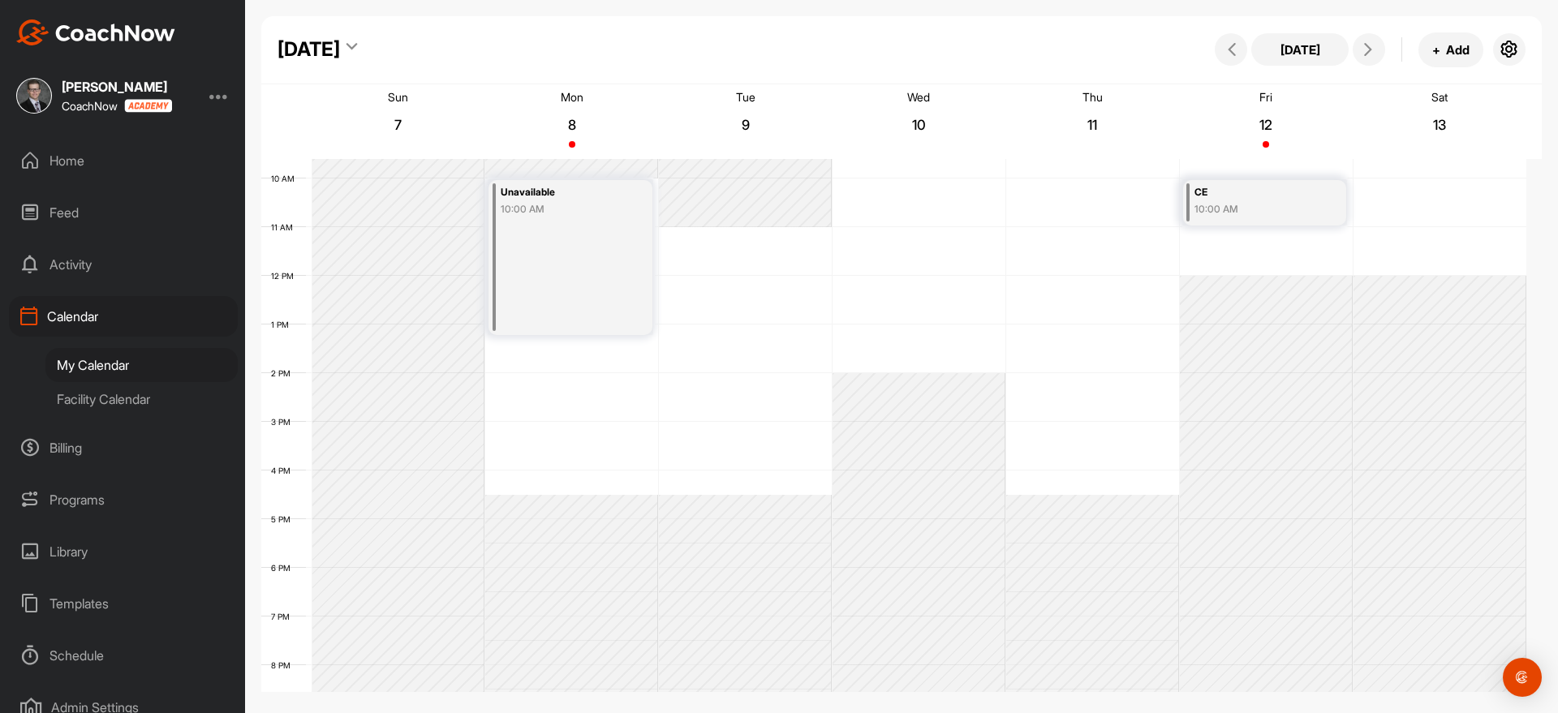
scroll to position [230, 0]
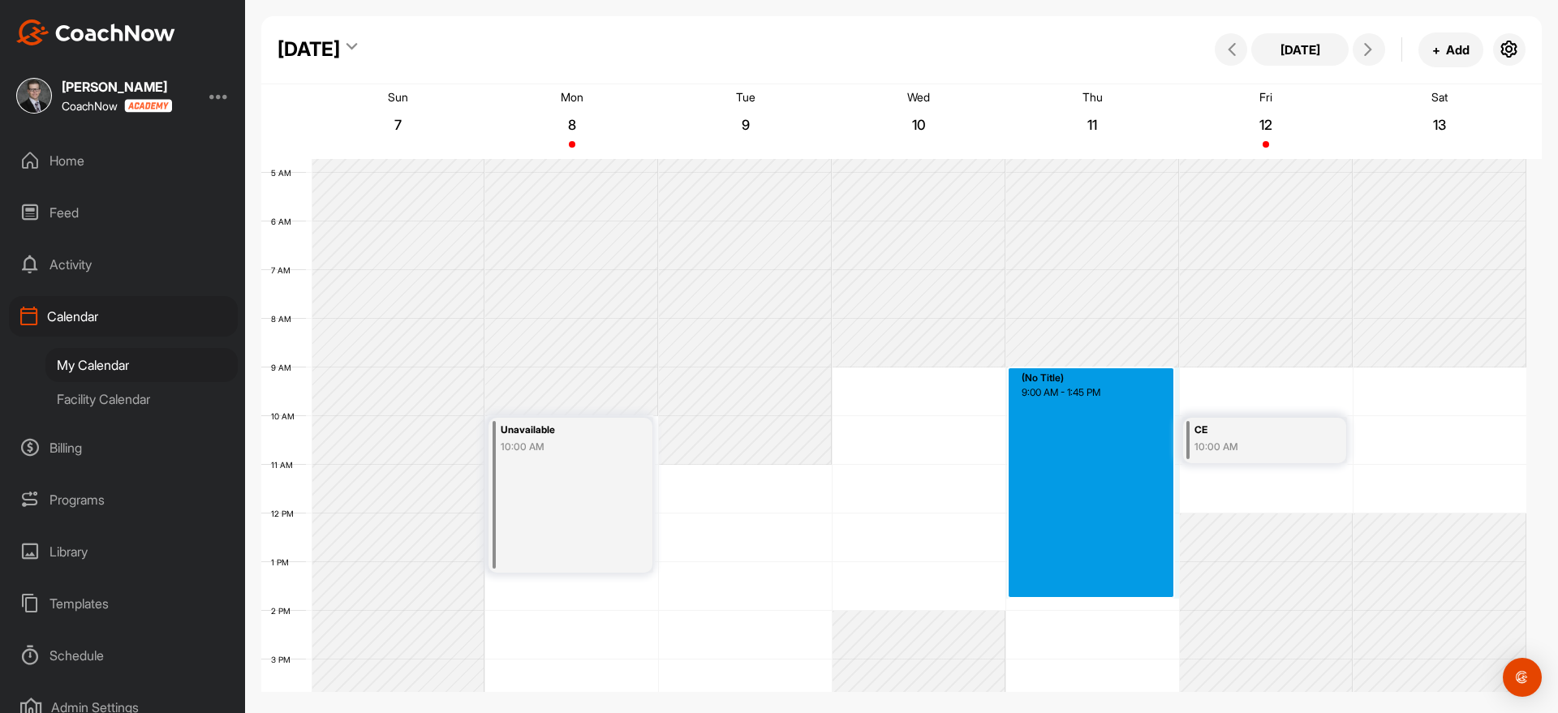
drag, startPoint x: 1125, startPoint y: 377, endPoint x: 1112, endPoint y: 596, distance: 218.7
click at [1112, 596] on div "12 AM 1 AM 2 AM 3 AM 4 AM 5 AM 6 AM 7 AM 8 AM 9 AM 10 AM 11 AM 12 PM 1 PM 2 PM …" at bounding box center [893, 513] width 1265 height 1168
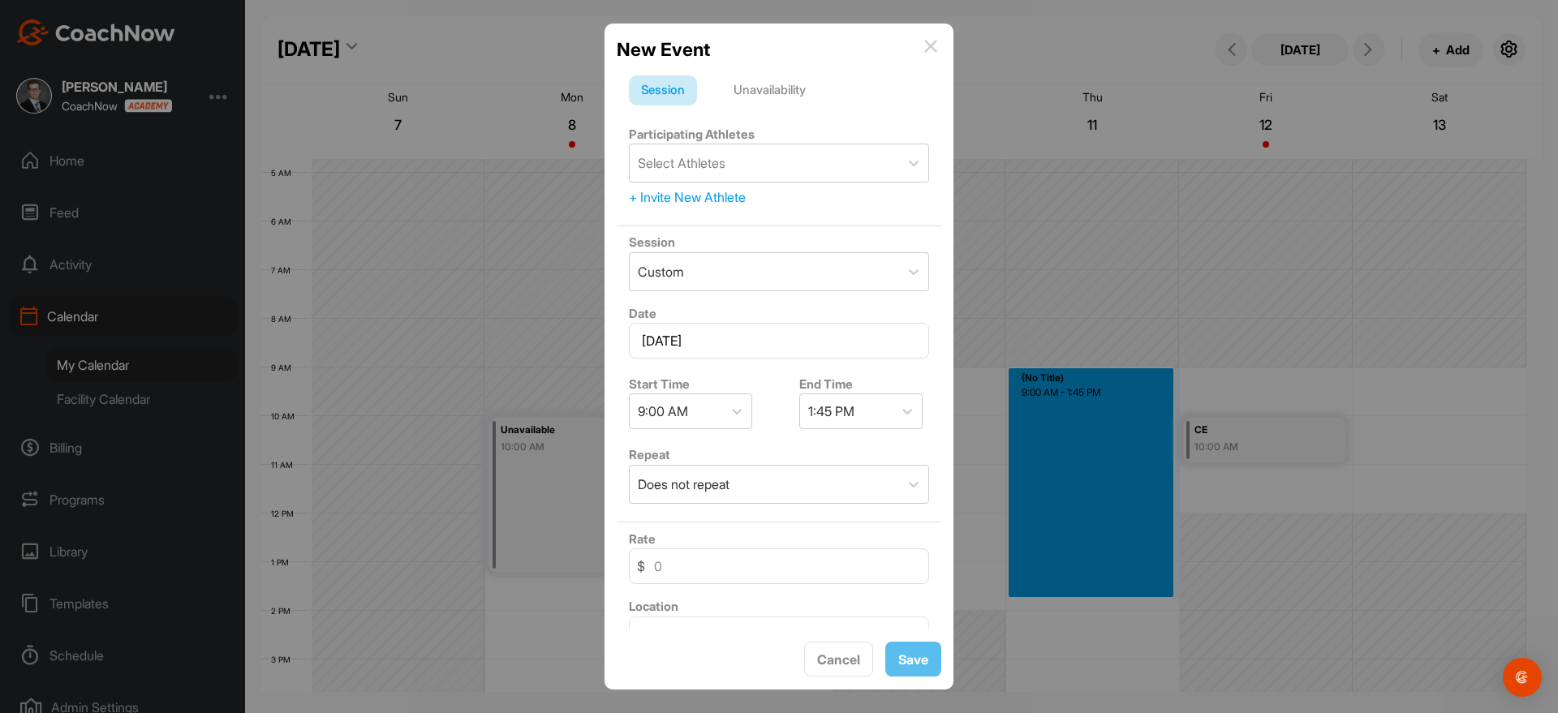
click at [766, 98] on div "Unavailability" at bounding box center [769, 90] width 97 height 31
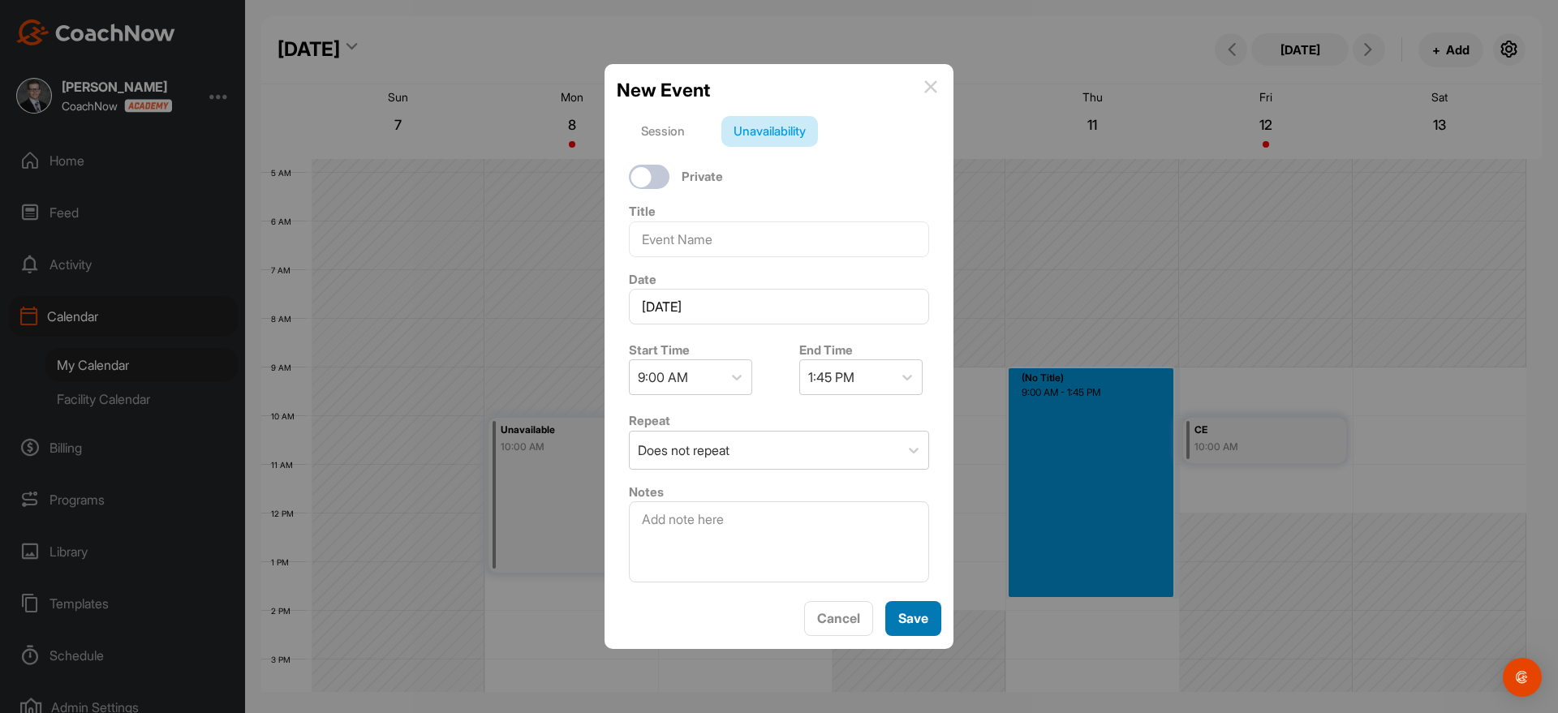
click at [910, 617] on button "Save" at bounding box center [913, 618] width 56 height 35
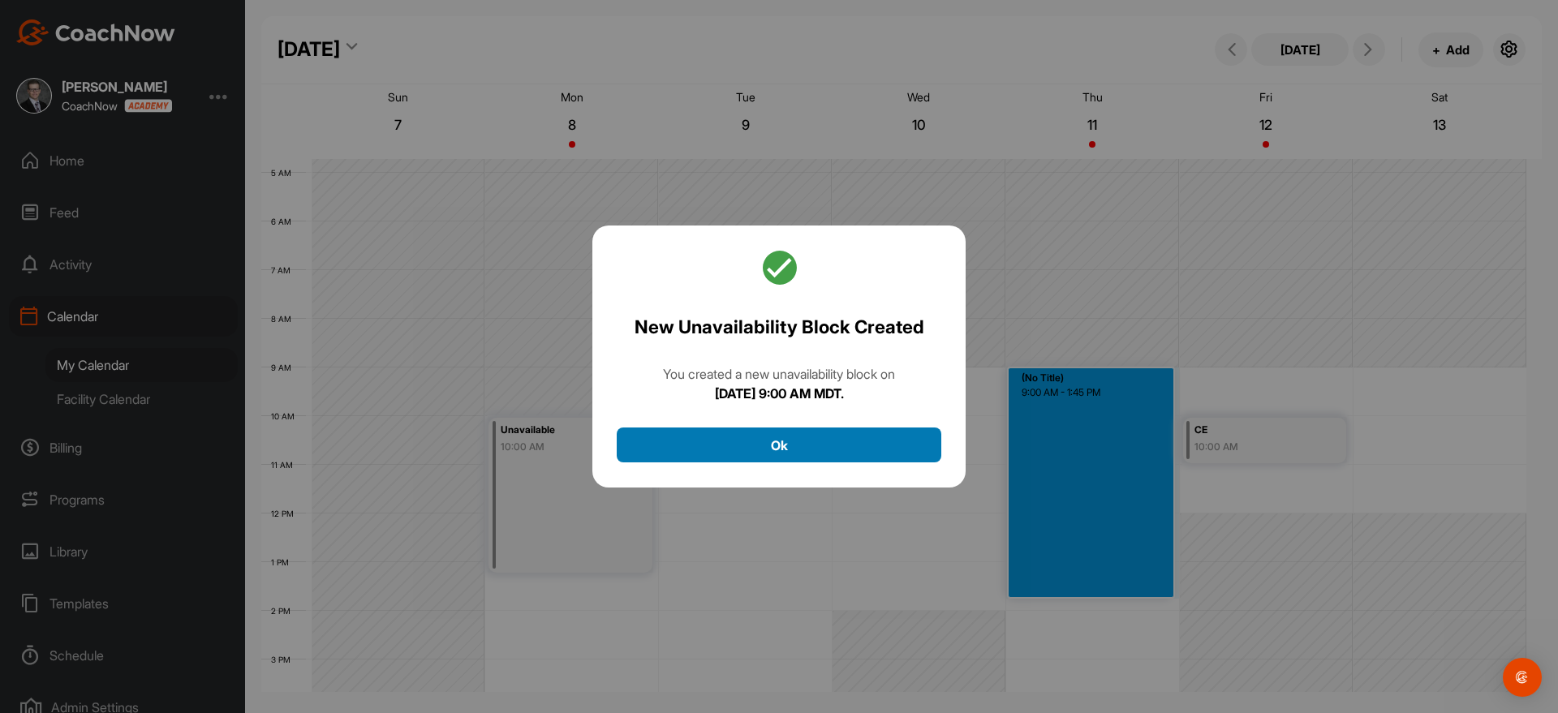
click at [811, 456] on button "Ok" at bounding box center [779, 445] width 325 height 35
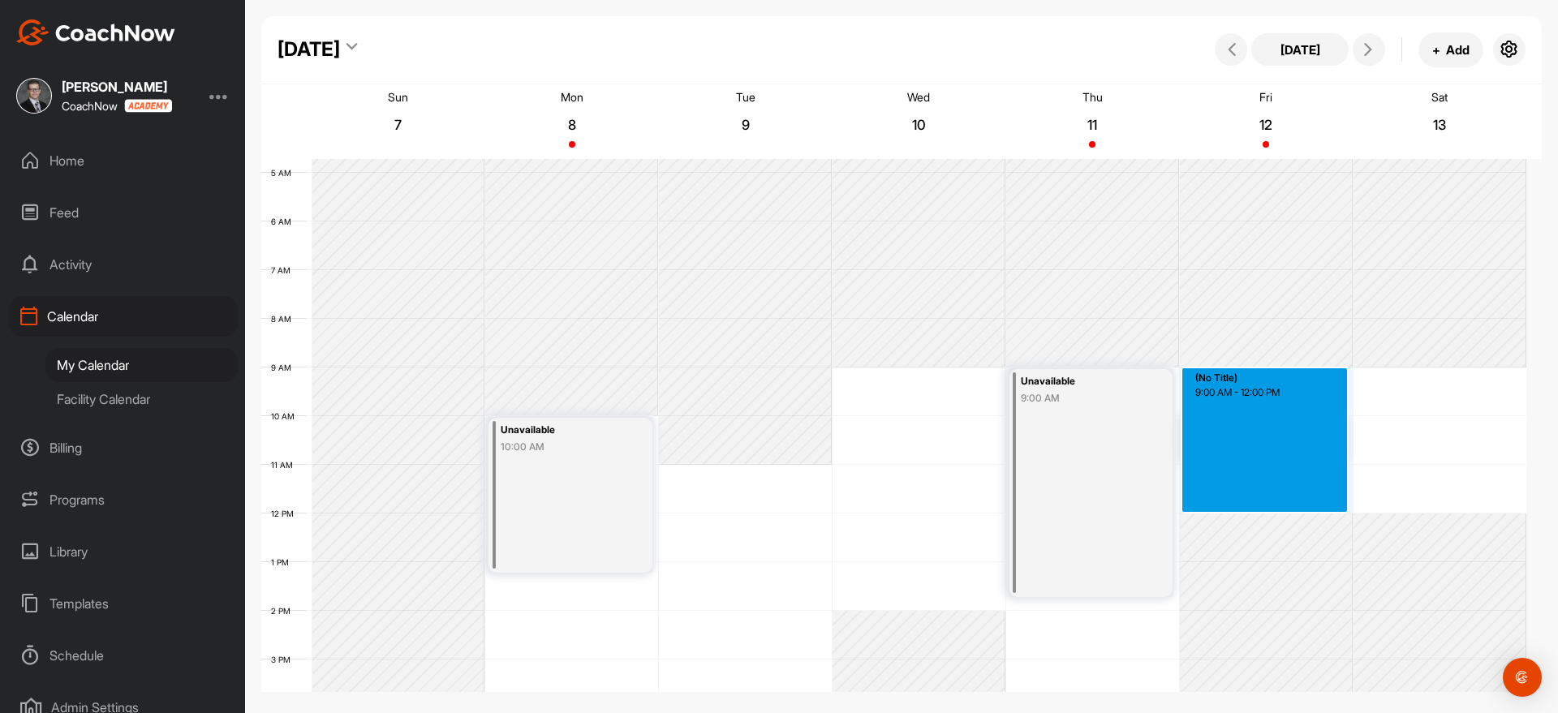
drag, startPoint x: 1275, startPoint y: 376, endPoint x: 1267, endPoint y: 505, distance: 128.5
click at [1267, 505] on div "12 AM 1 AM 2 AM 3 AM 4 AM 5 AM 6 AM 7 AM 8 AM 9 AM 10 AM 11 AM 12 PM 1 PM 2 PM …" at bounding box center [893, 513] width 1265 height 1168
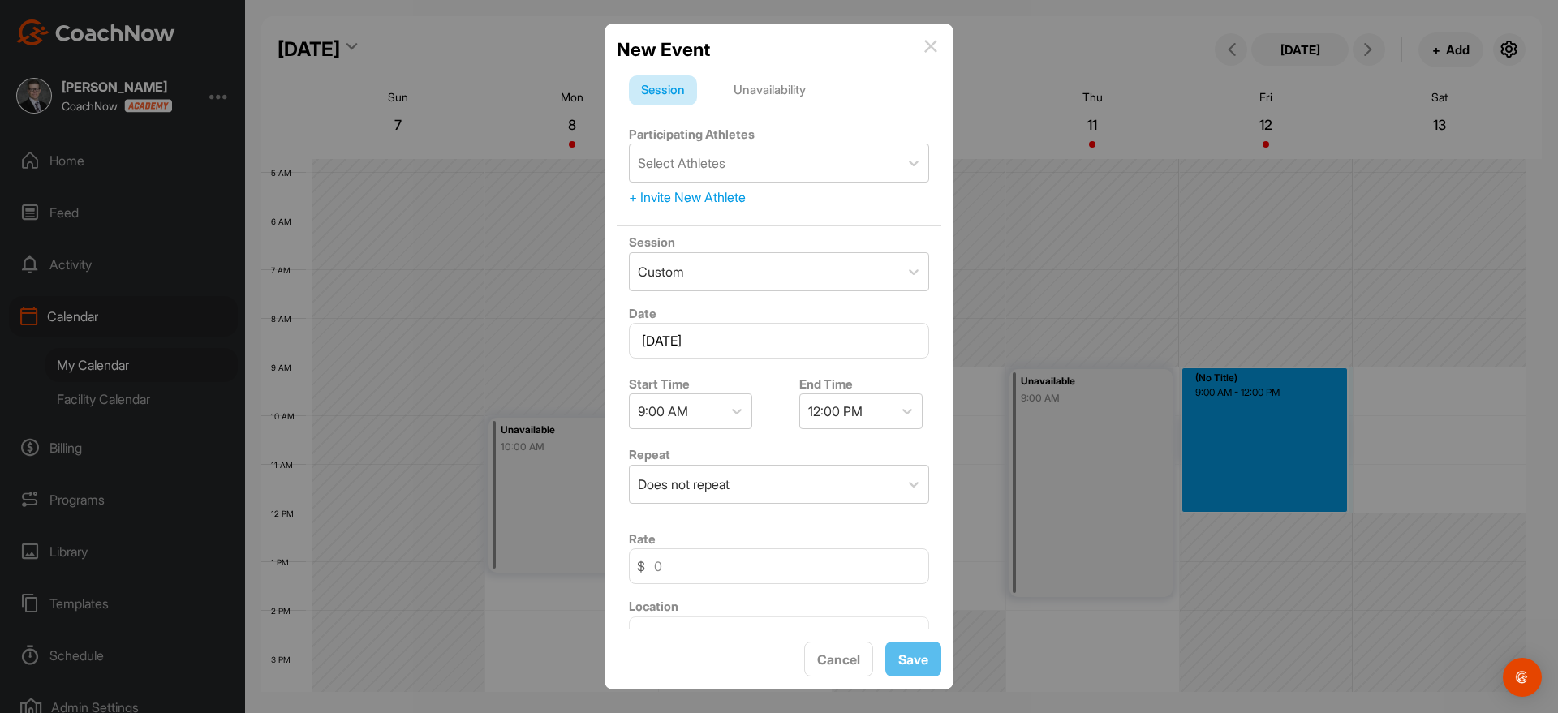
click at [788, 96] on div "Unavailability" at bounding box center [769, 90] width 97 height 31
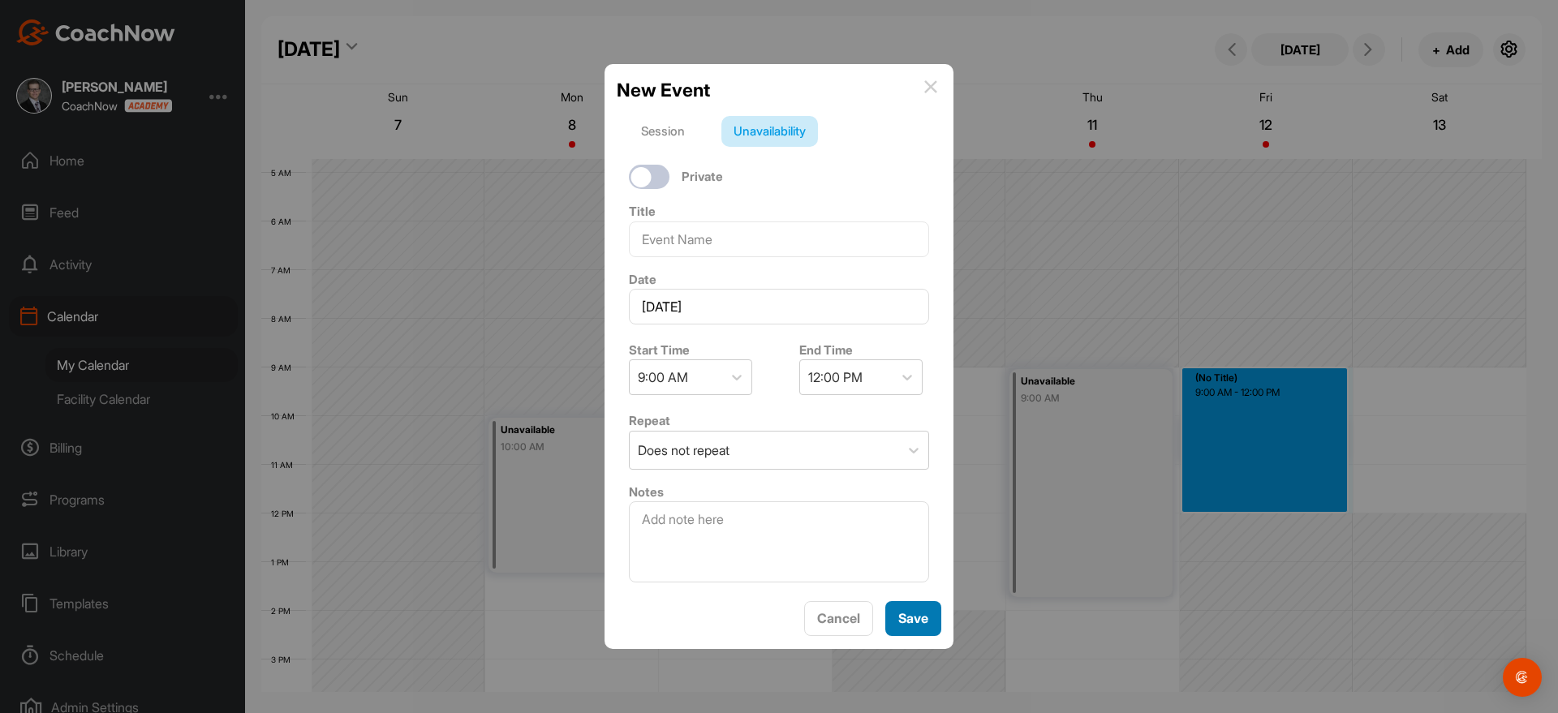
click at [916, 610] on button "Save" at bounding box center [913, 618] width 56 height 35
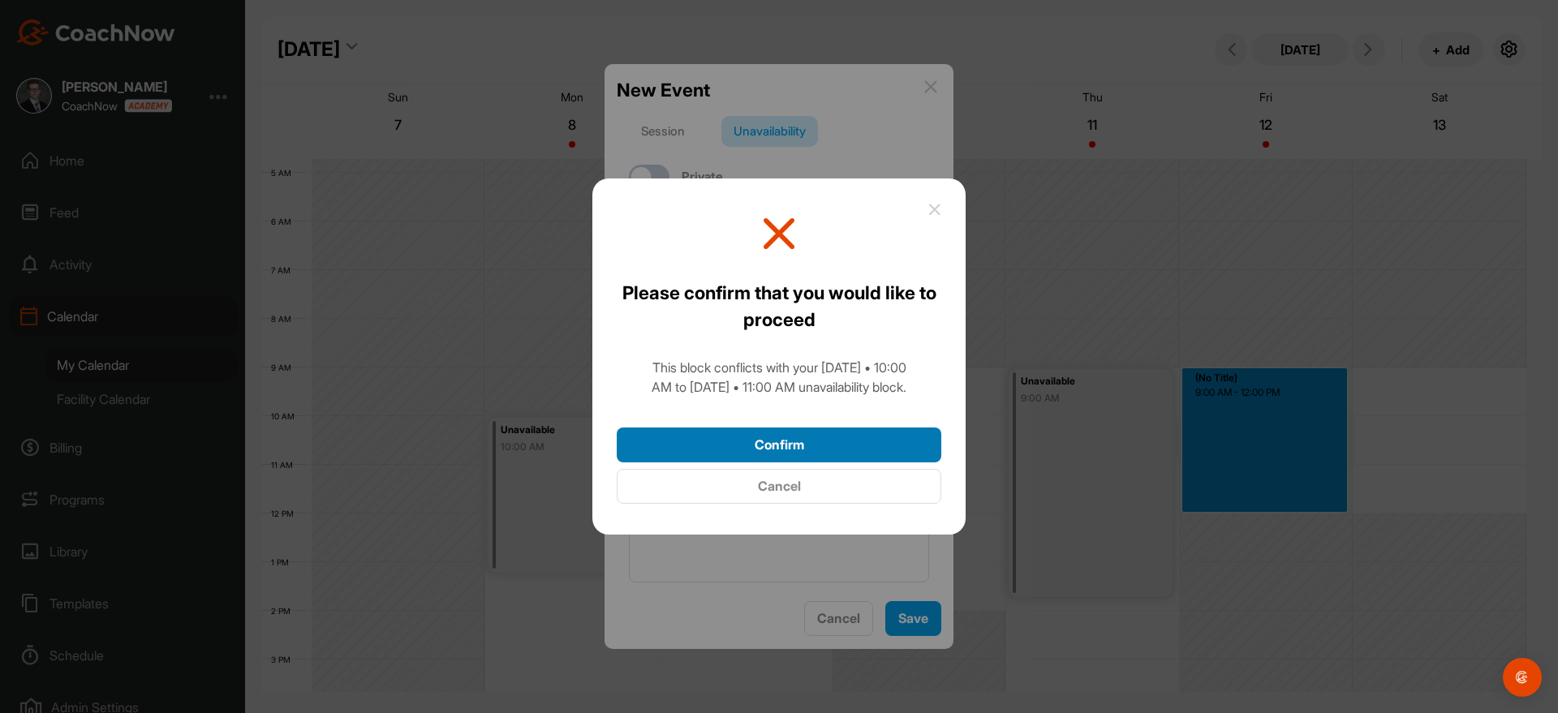
click at [856, 443] on button "Confirm" at bounding box center [779, 445] width 325 height 35
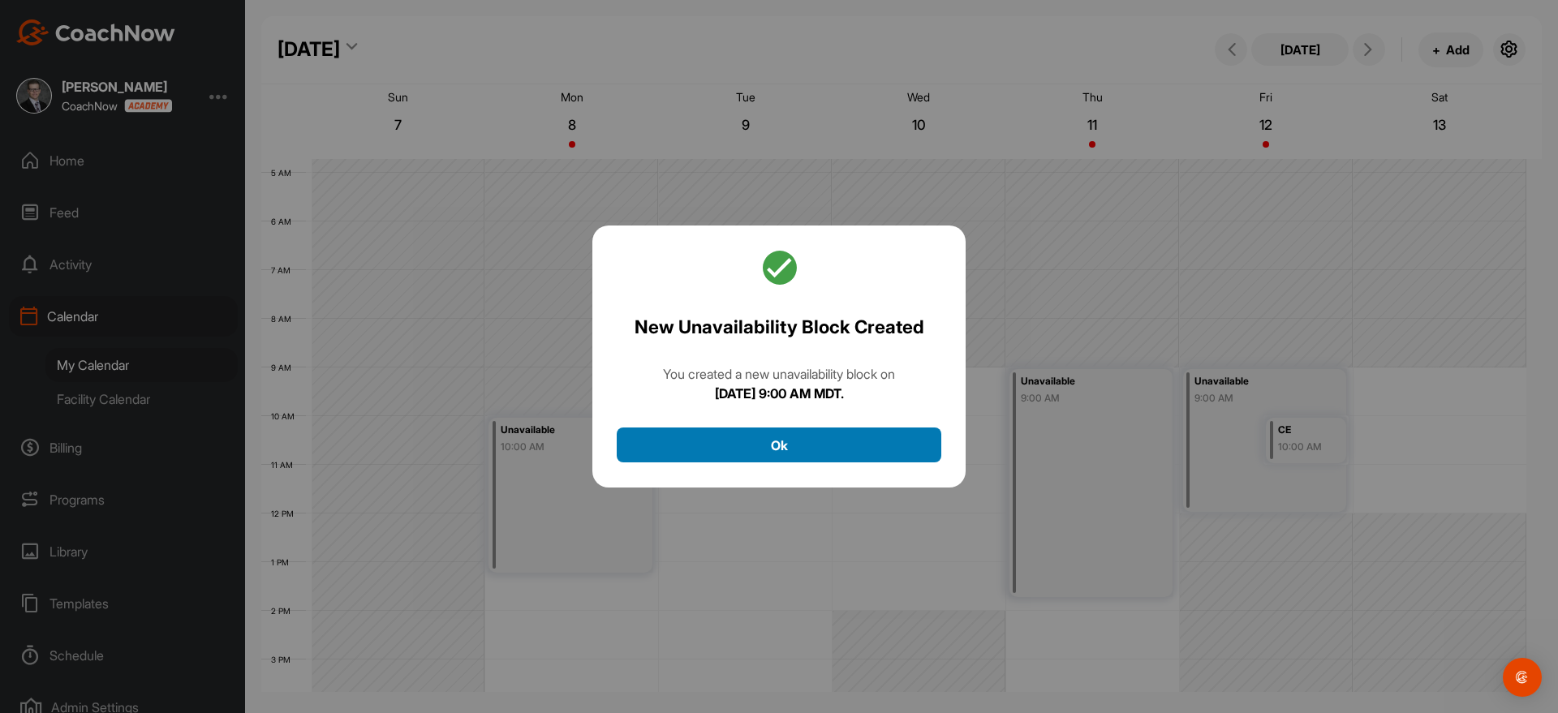
click at [841, 448] on button "Ok" at bounding box center [779, 445] width 325 height 35
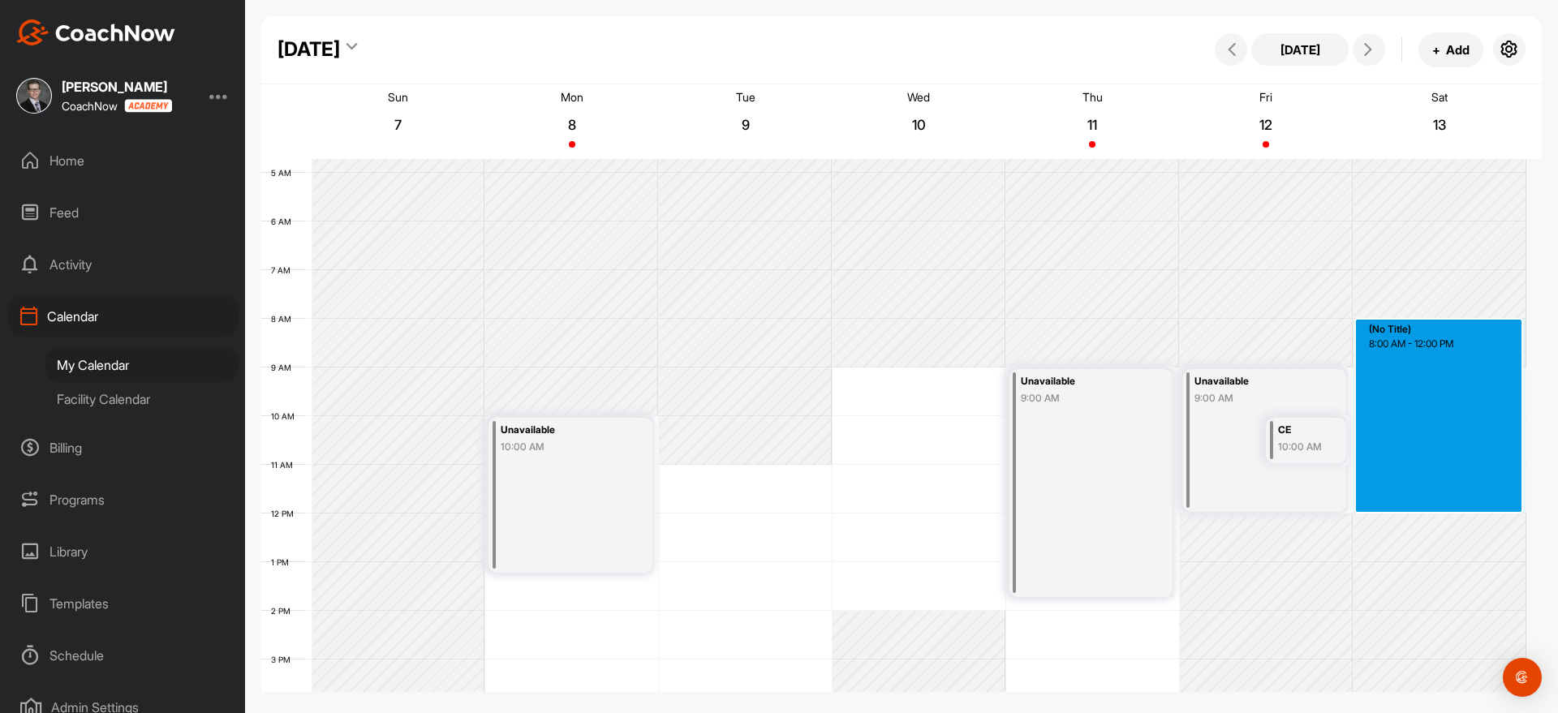
drag, startPoint x: 1431, startPoint y: 367, endPoint x: 1423, endPoint y: 505, distance: 138.2
click at [1423, 505] on div "12 AM 1 AM 2 AM 3 AM 4 AM 5 AM 6 AM 7 AM 8 AM 9 AM 10 AM 11 AM 12 PM 1 PM 2 PM …" at bounding box center [893, 513] width 1265 height 1168
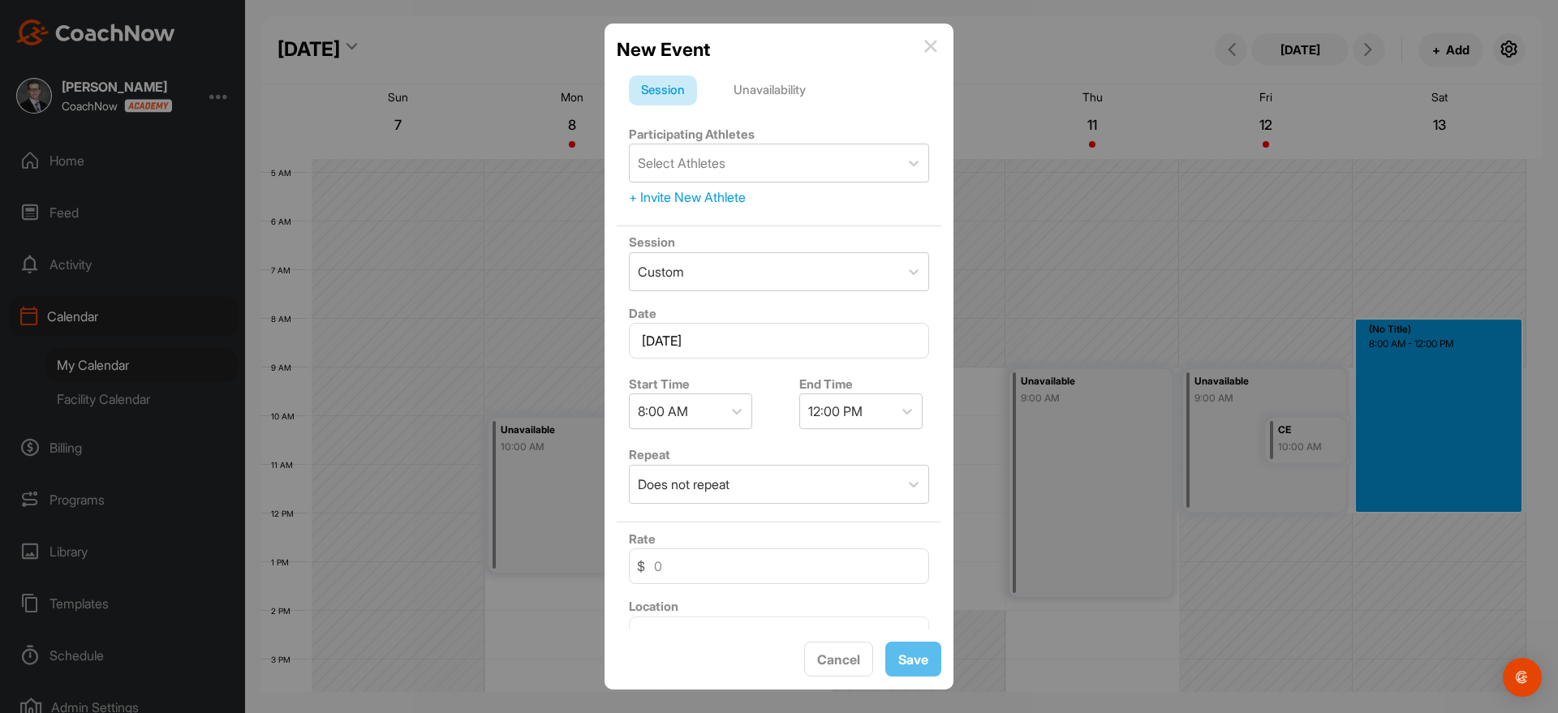
click at [812, 94] on div "Unavailability" at bounding box center [769, 90] width 97 height 31
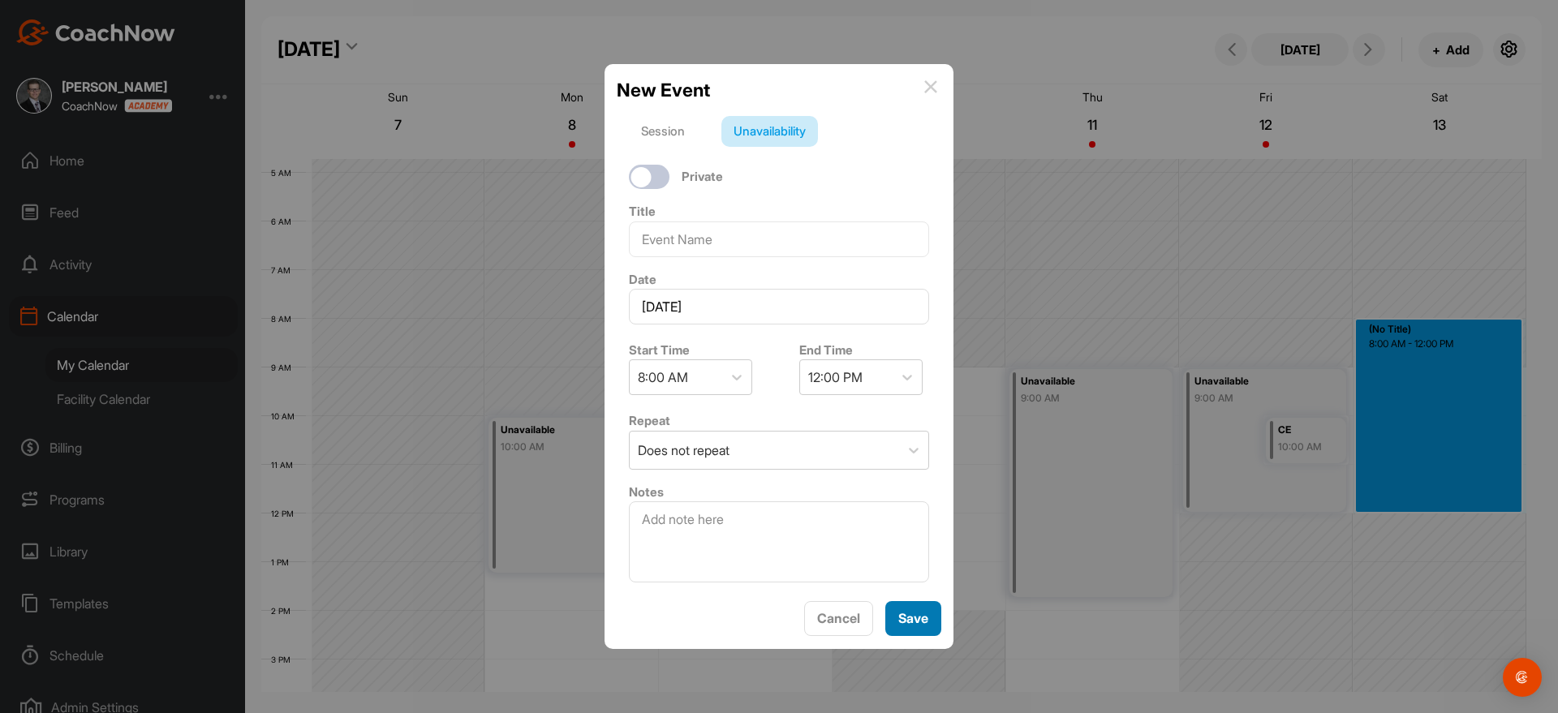
click at [907, 617] on button "Save" at bounding box center [913, 618] width 56 height 35
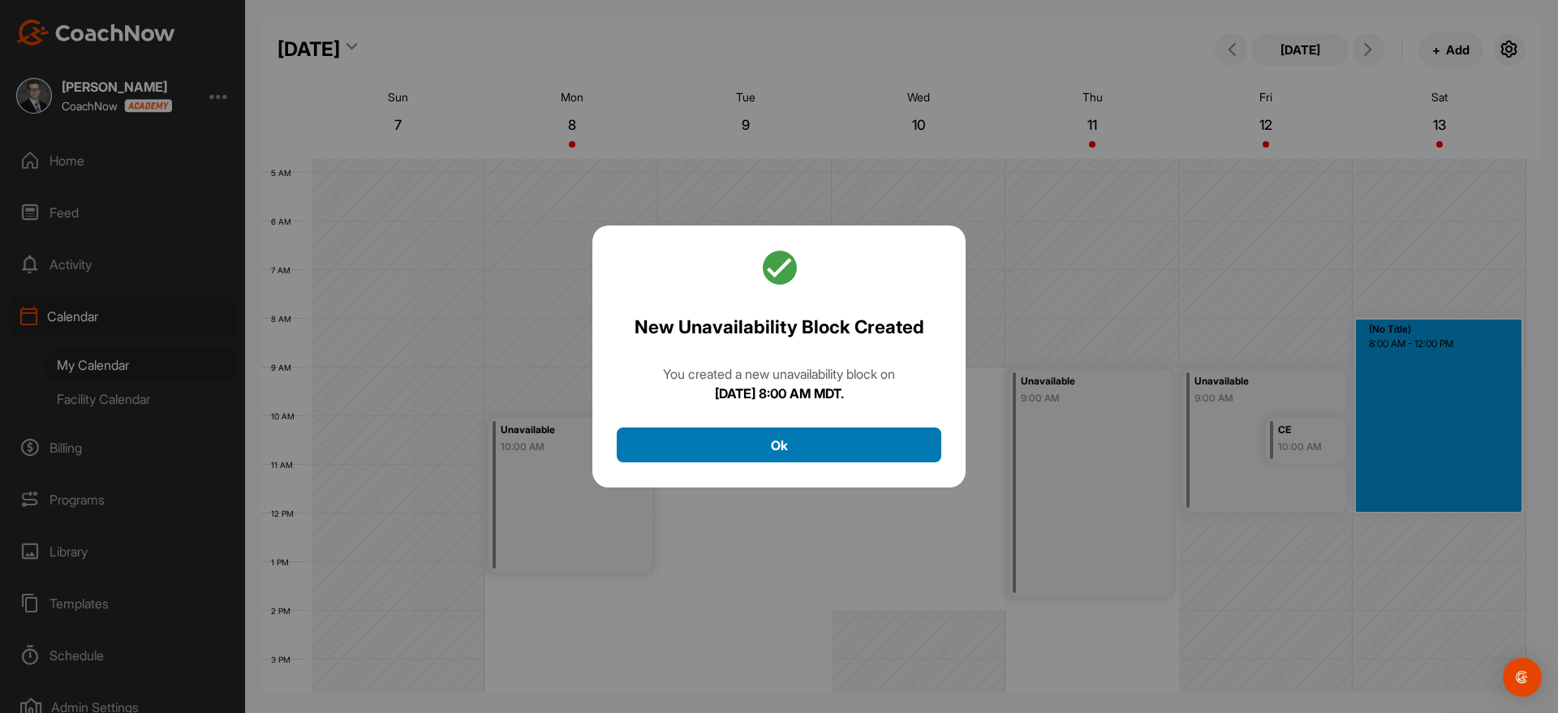
click at [790, 453] on button "Ok" at bounding box center [779, 445] width 325 height 35
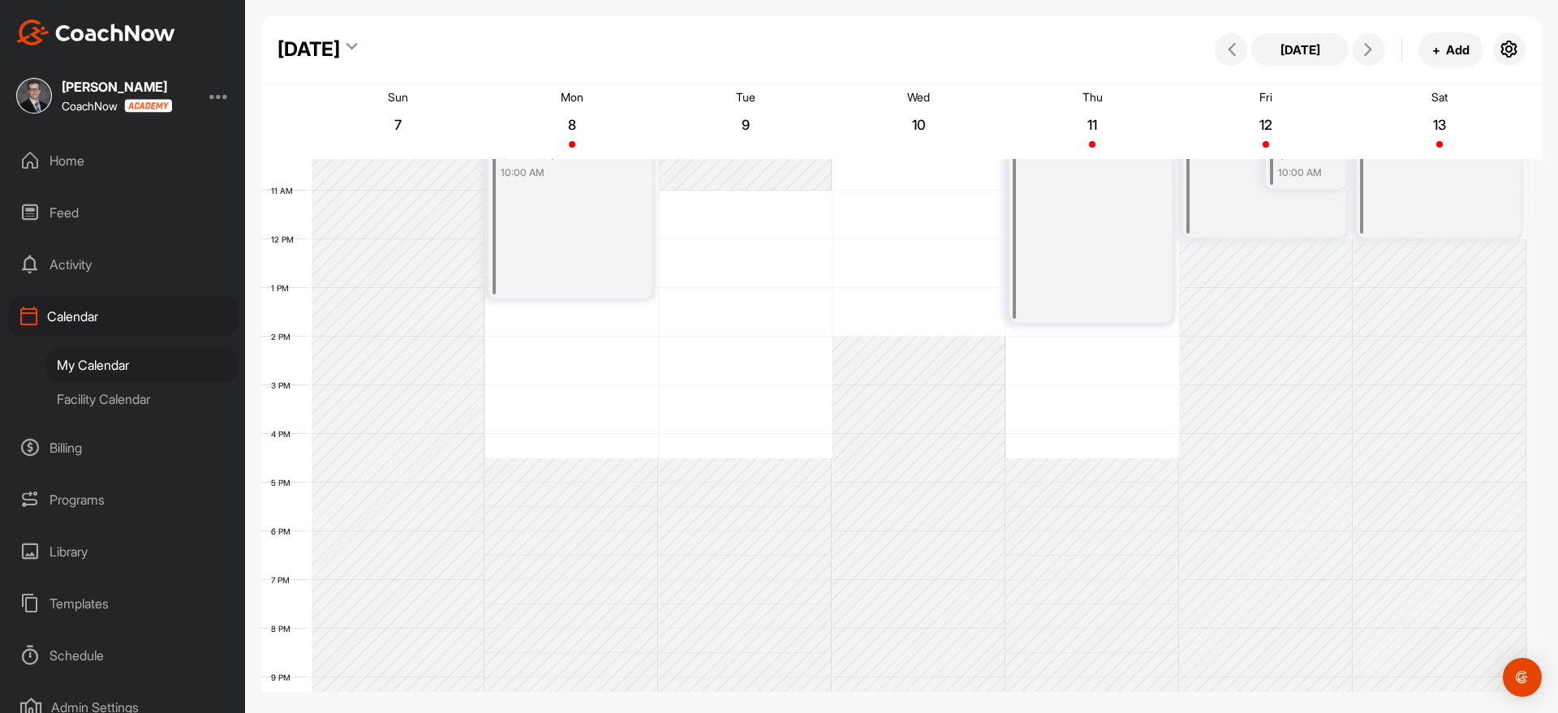
scroll to position [534, 0]
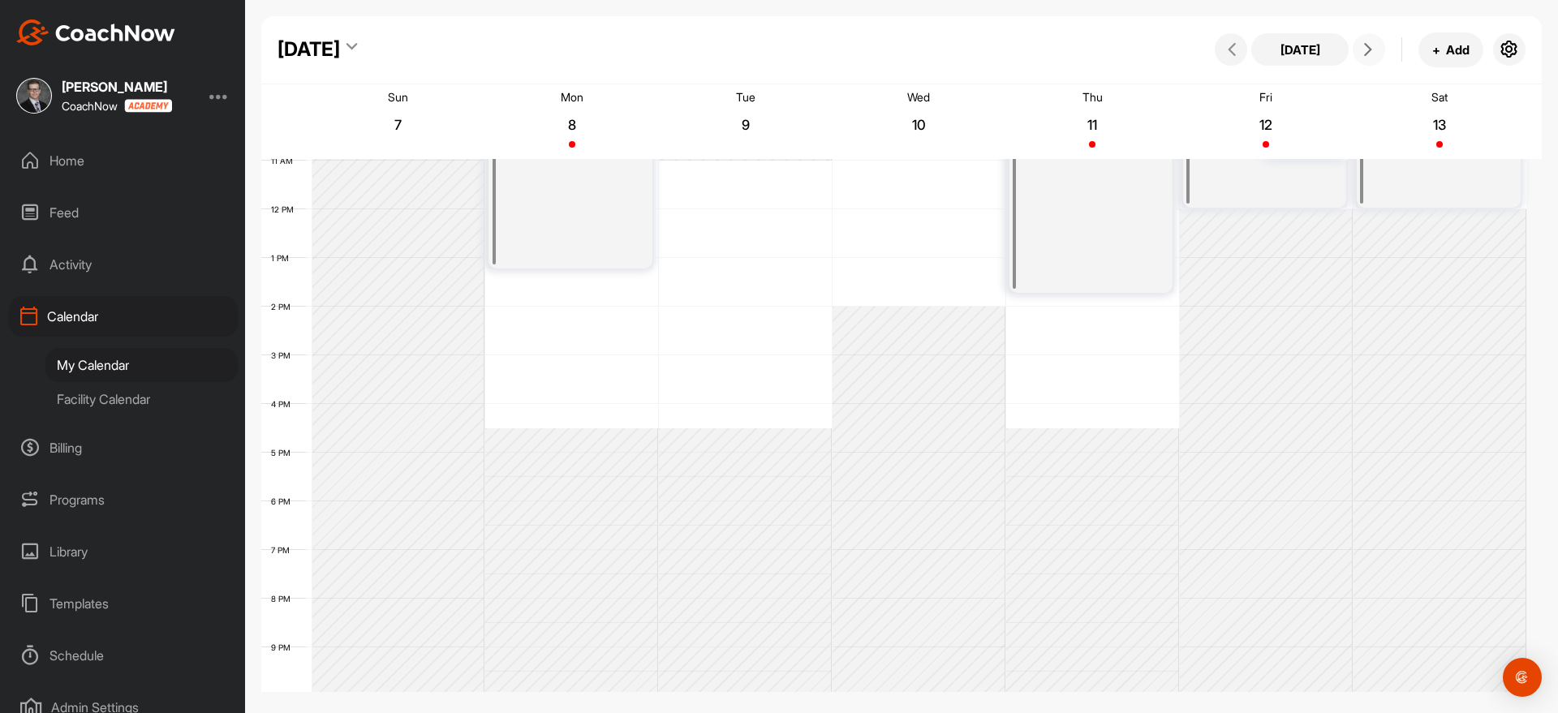
click at [1355, 49] on button at bounding box center [1369, 49] width 32 height 32
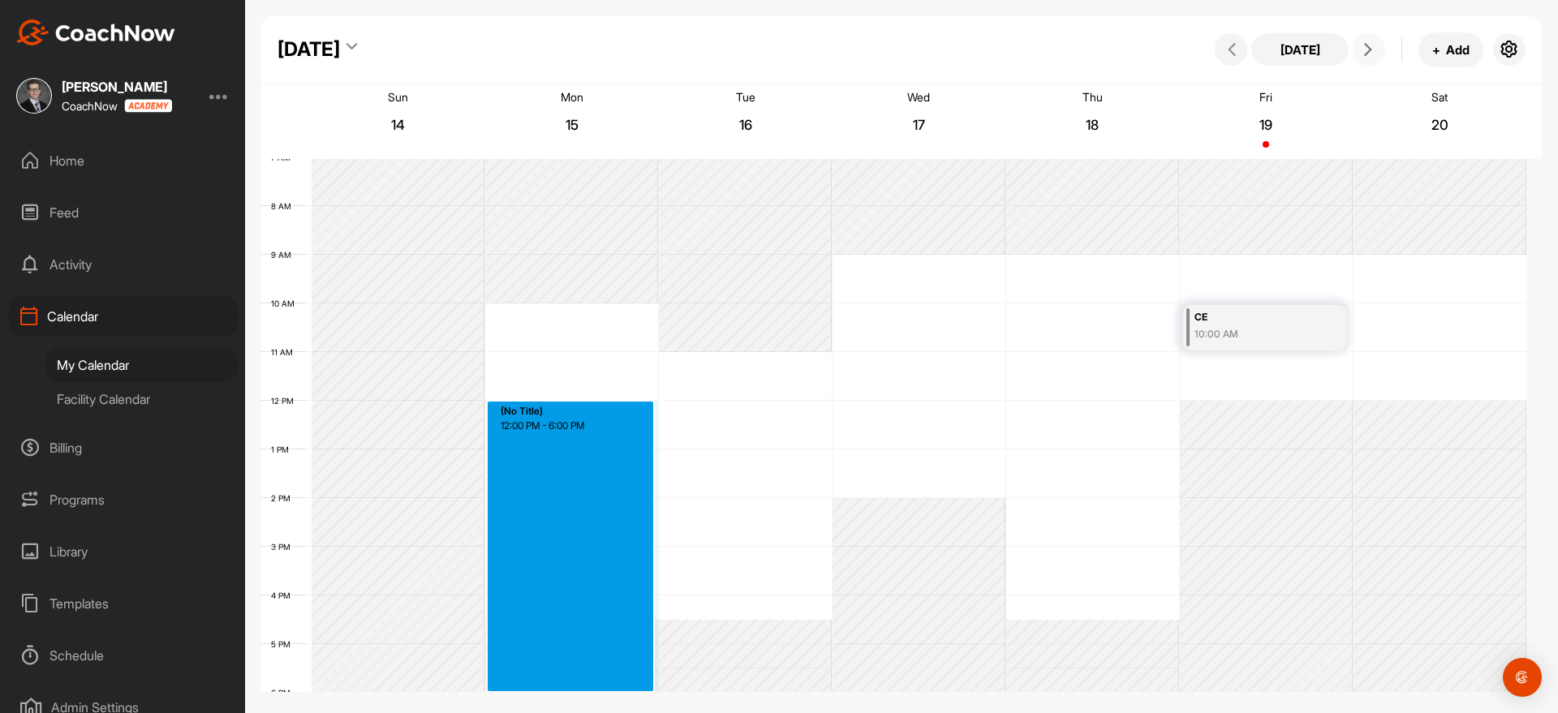
scroll to position [355, 0]
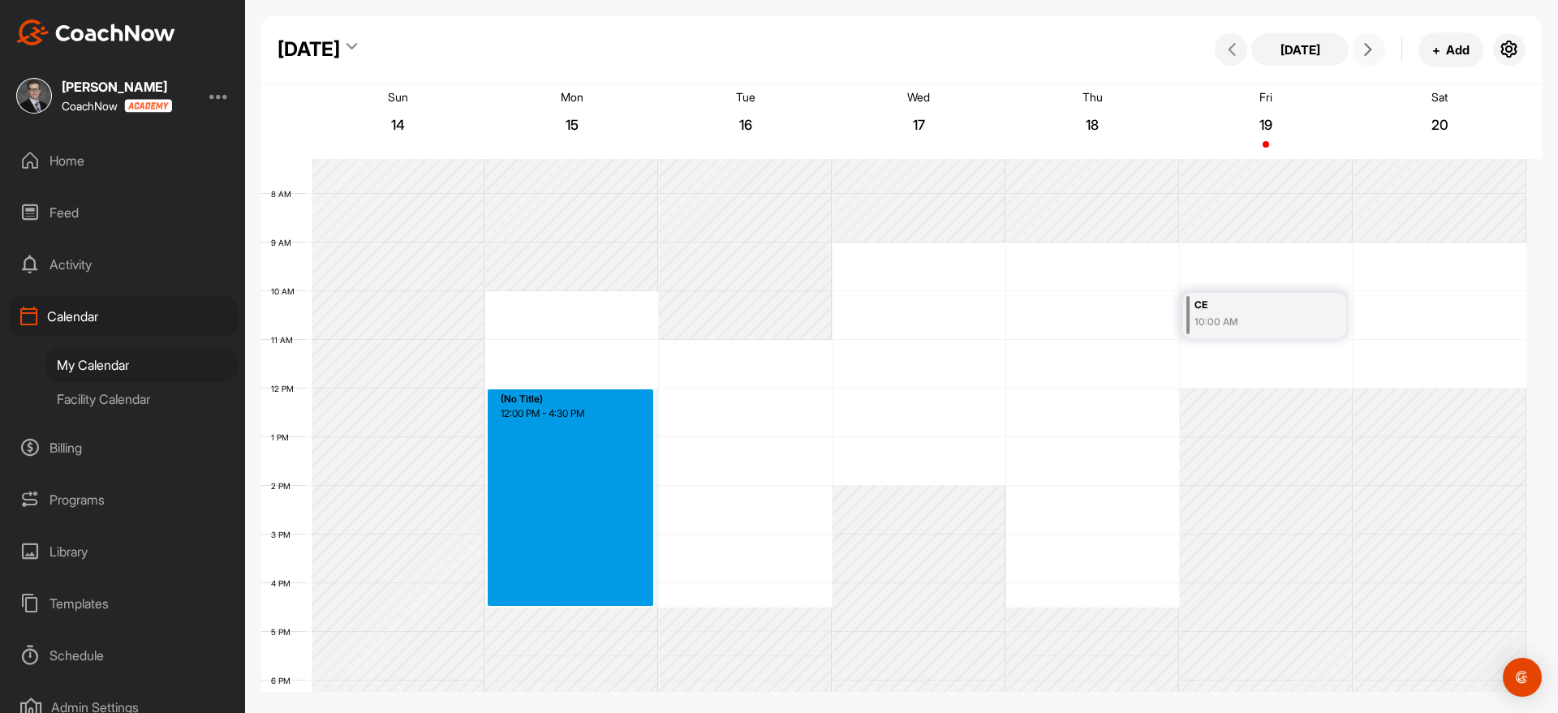
drag, startPoint x: 585, startPoint y: 485, endPoint x: 604, endPoint y: 600, distance: 116.7
click at [604, 600] on div "12 AM 1 AM 2 AM 3 AM 4 AM 5 AM 6 AM 7 AM 8 AM 9 AM 10 AM 11 AM 12 PM 1 PM 2 PM …" at bounding box center [893, 388] width 1265 height 1168
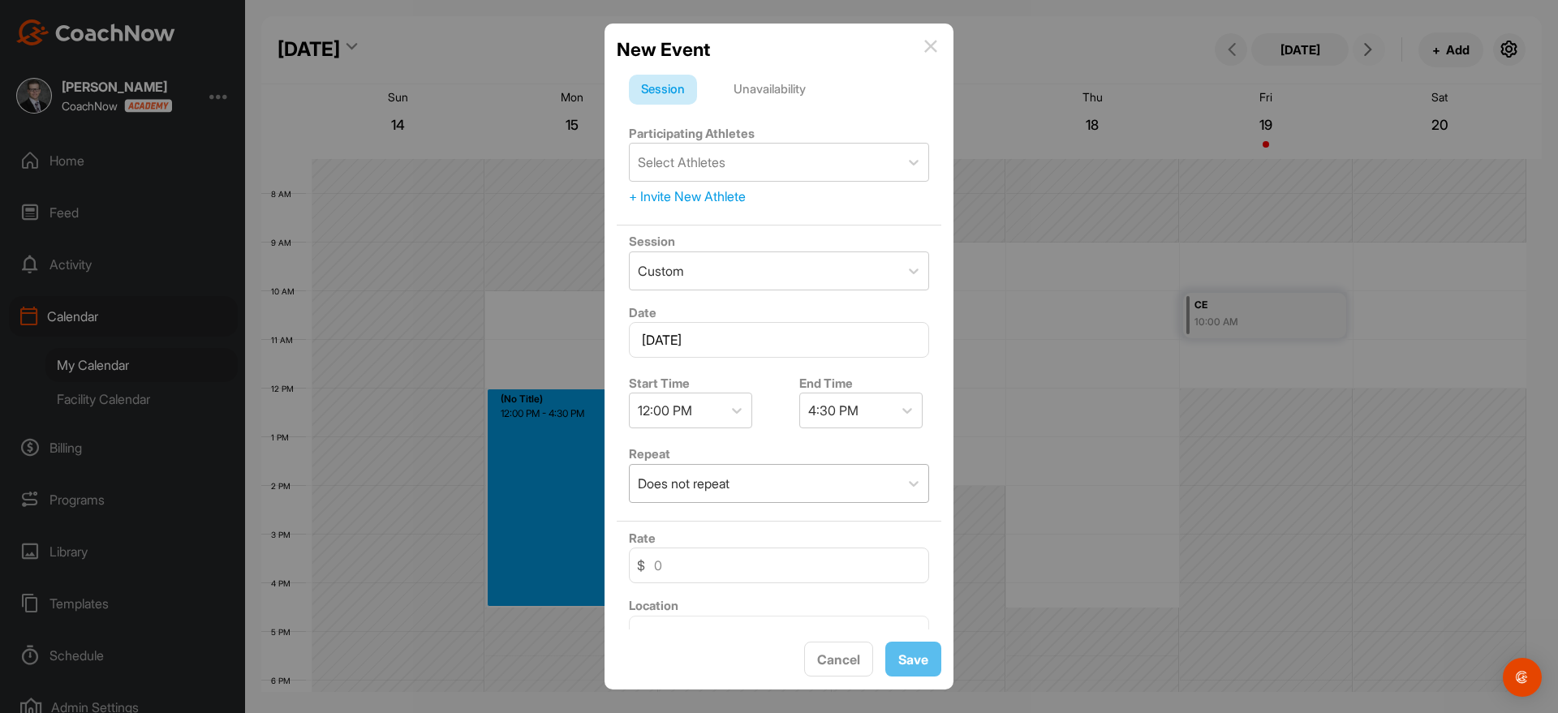
scroll to position [0, 0]
click at [806, 93] on div "Unavailability" at bounding box center [769, 90] width 97 height 31
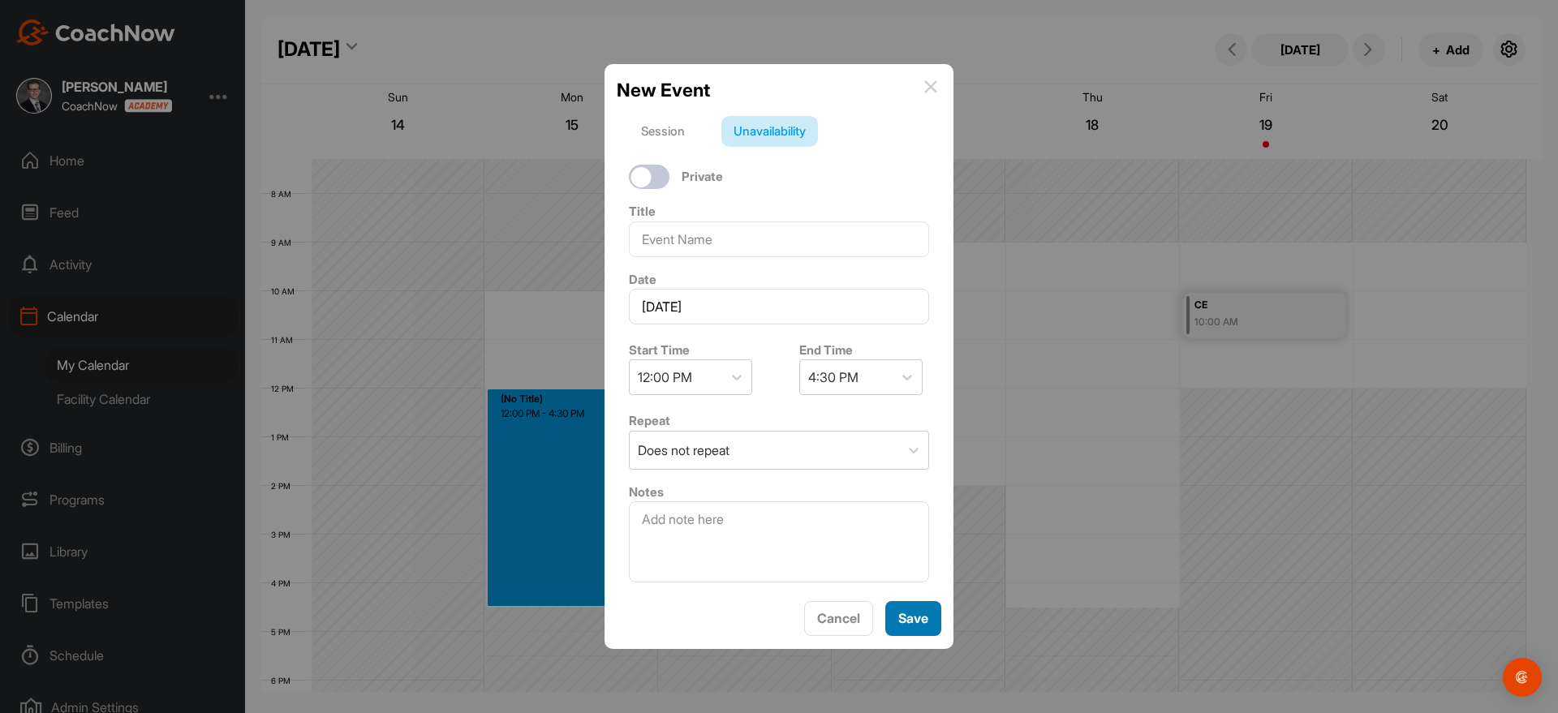
click at [930, 622] on button "Save" at bounding box center [913, 618] width 56 height 35
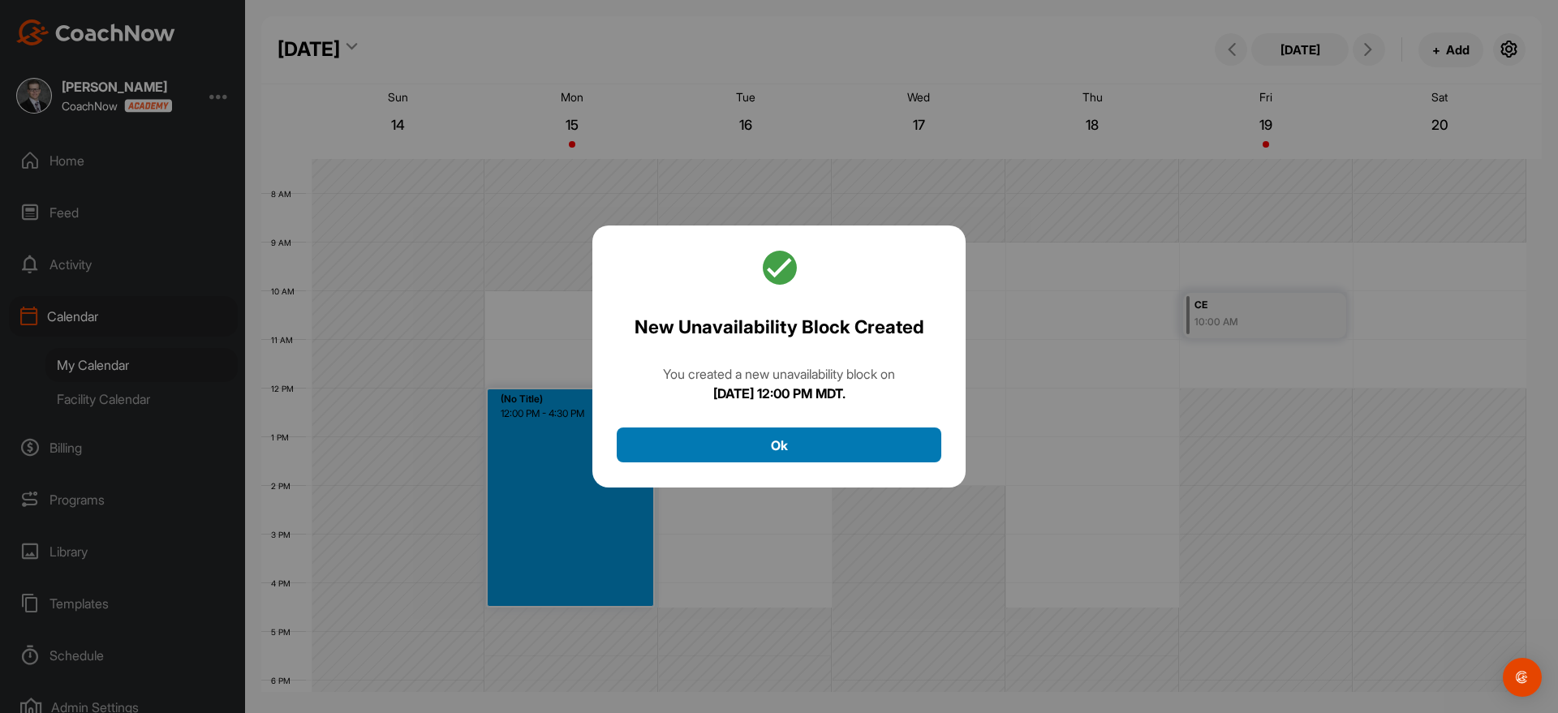
click at [849, 441] on button "Ok" at bounding box center [779, 445] width 325 height 35
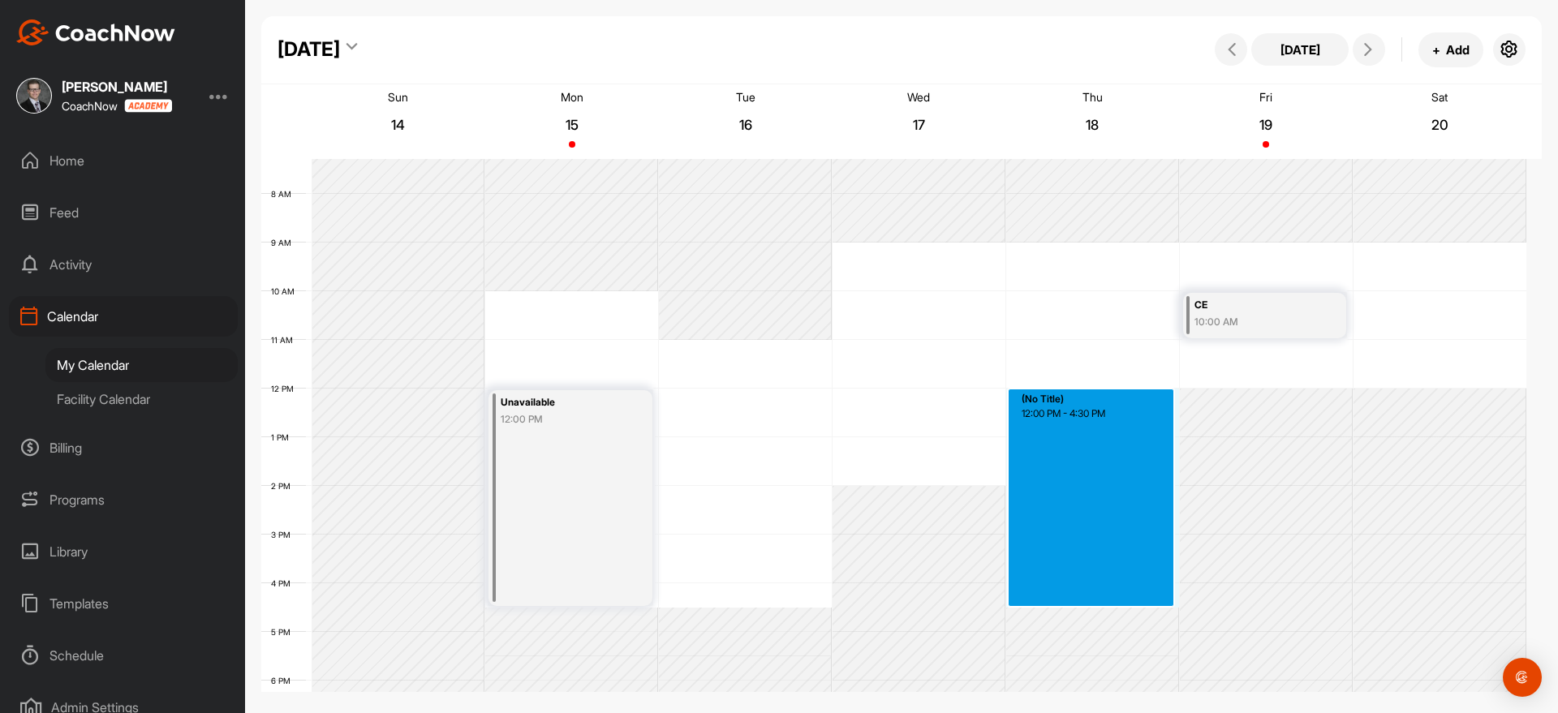
drag, startPoint x: 1069, startPoint y: 395, endPoint x: 1064, endPoint y: 605, distance: 210.2
click at [1064, 605] on div "12 AM 1 AM 2 AM 3 AM 4 AM 5 AM 6 AM 7 AM 8 AM 9 AM 10 AM 11 AM 12 PM 1 PM 2 PM …" at bounding box center [893, 388] width 1265 height 1168
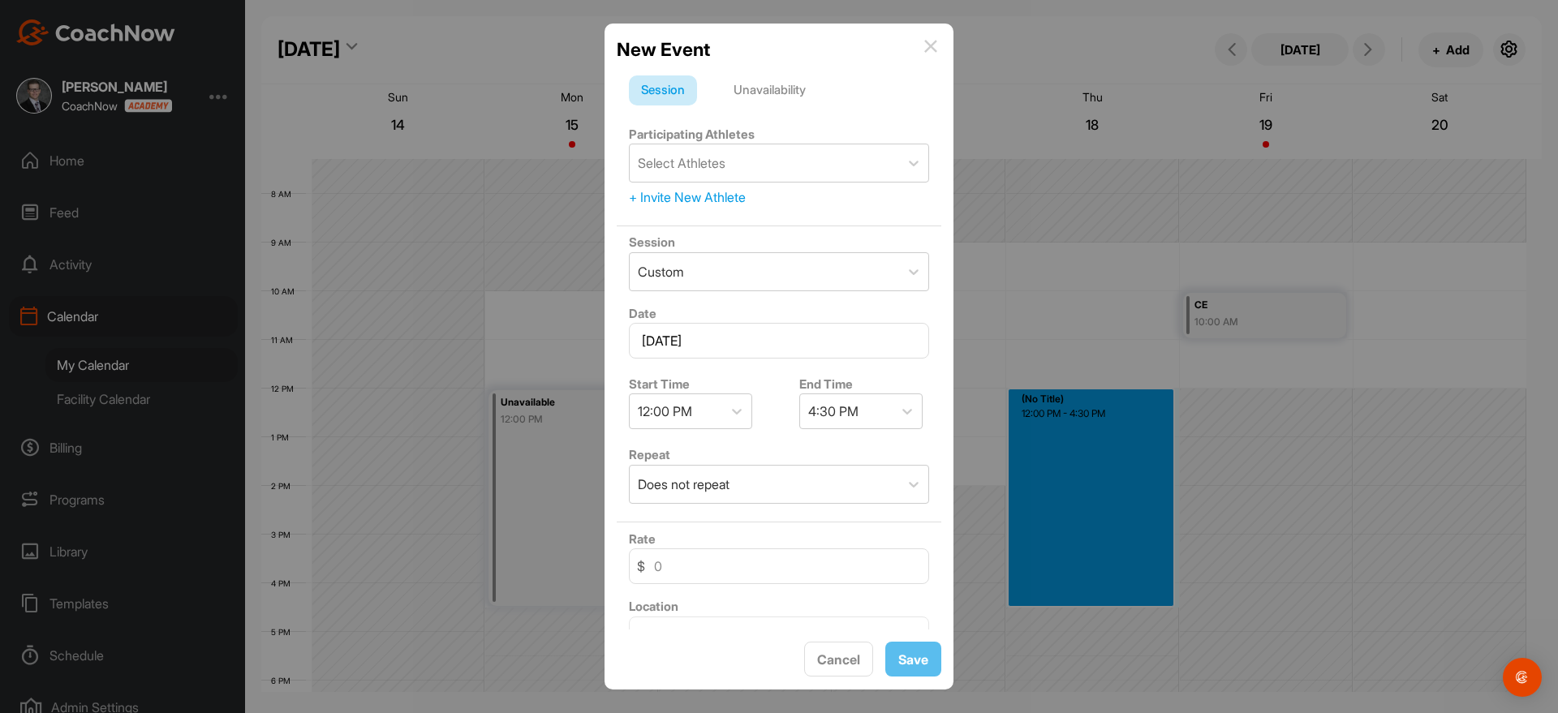
click at [796, 78] on div "Unavailability" at bounding box center [769, 90] width 97 height 31
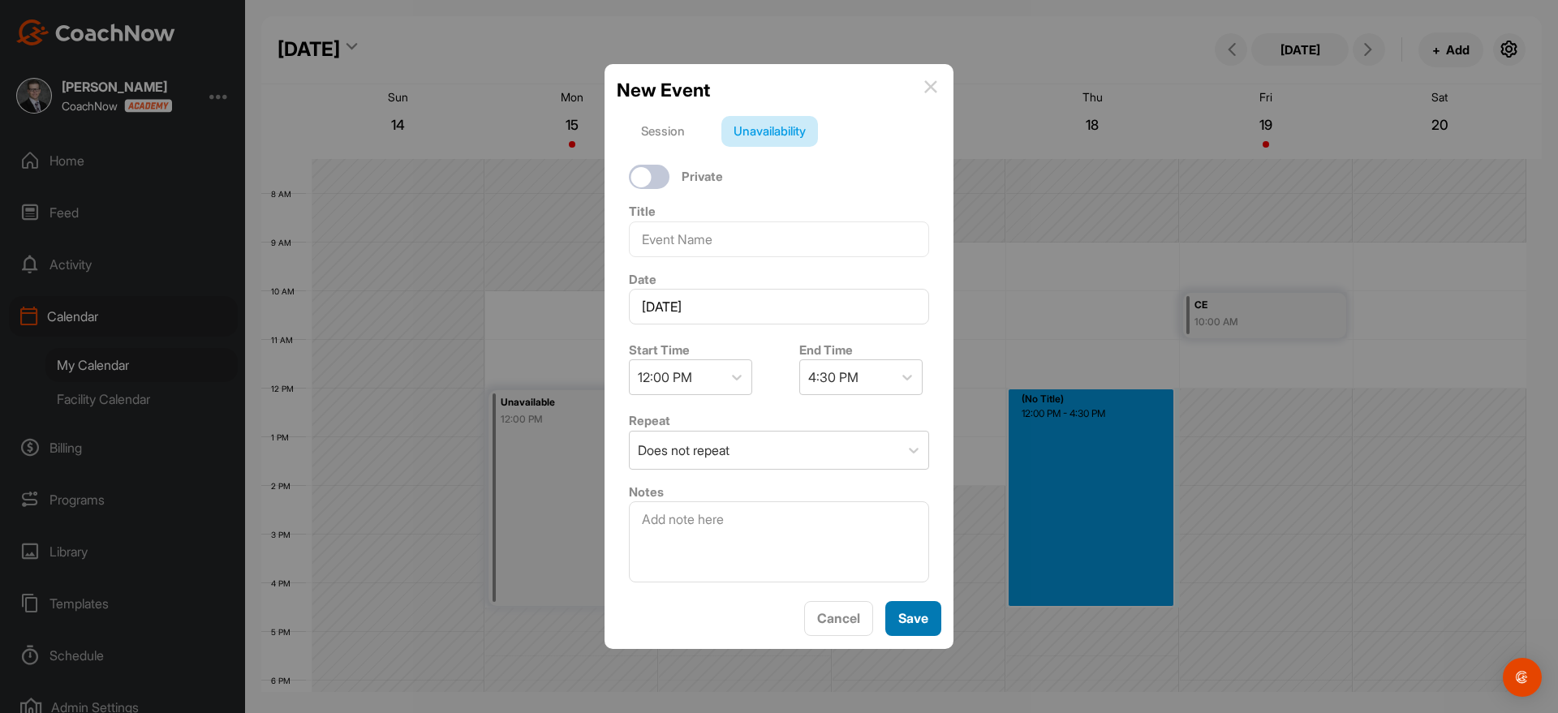
click at [919, 629] on button "Save" at bounding box center [913, 618] width 56 height 35
